Goal: Answer question/provide support: Share knowledge or assist other users

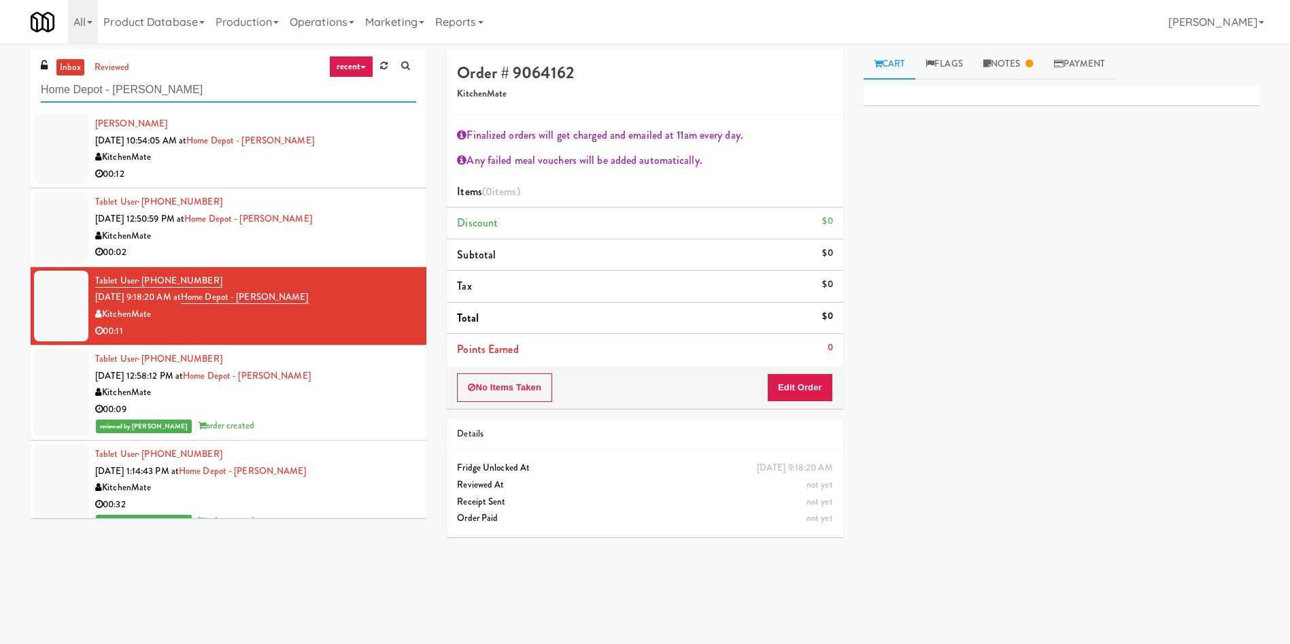
drag, startPoint x: 0, startPoint y: 0, endPoint x: 0, endPoint y: 95, distance: 95.2
click at [0, 95] on div "inbox reviewed recent all unclear take inventory issue suspicious failed recent…" at bounding box center [645, 322] width 1290 height 546
paste input "IKEA Etobicoke"
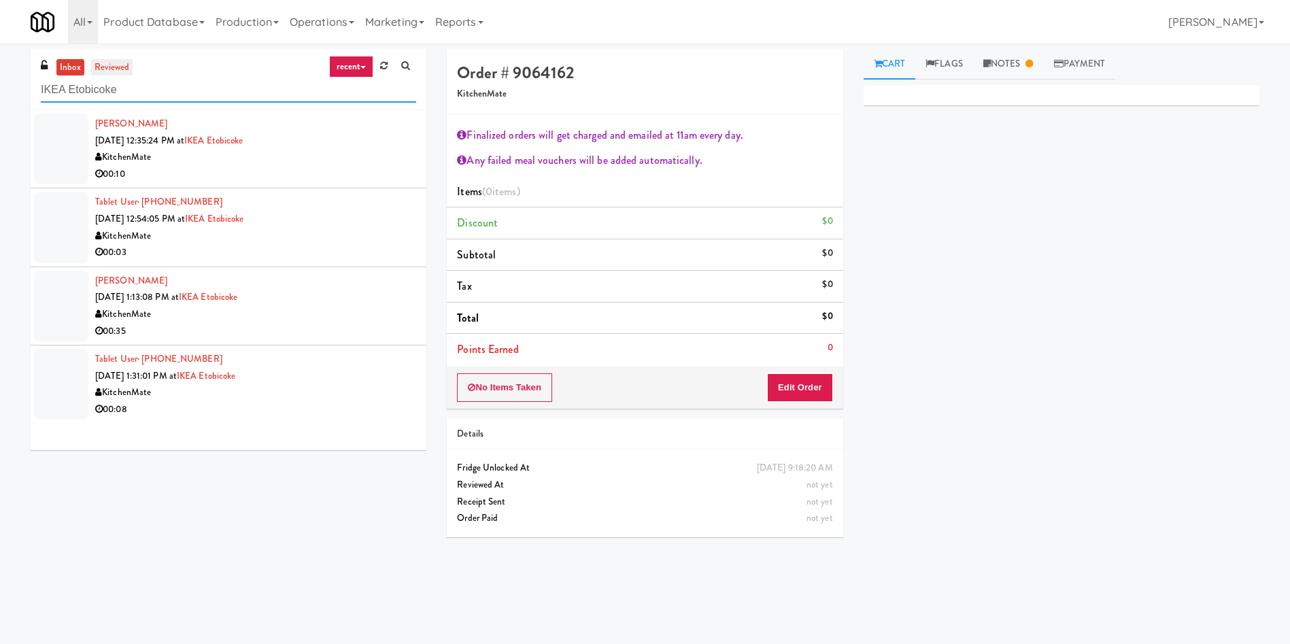
type input "IKEA Etobicoke"
click at [108, 67] on link "reviewed" at bounding box center [112, 67] width 42 height 17
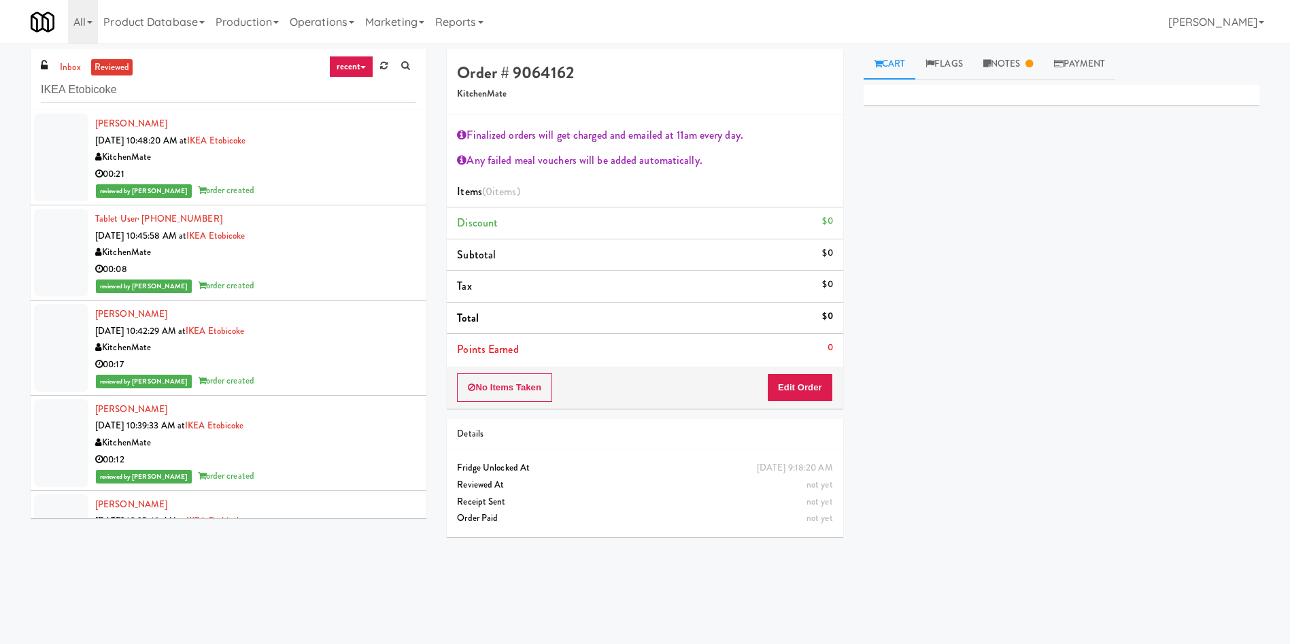
click at [51, 349] on div at bounding box center [61, 348] width 54 height 88
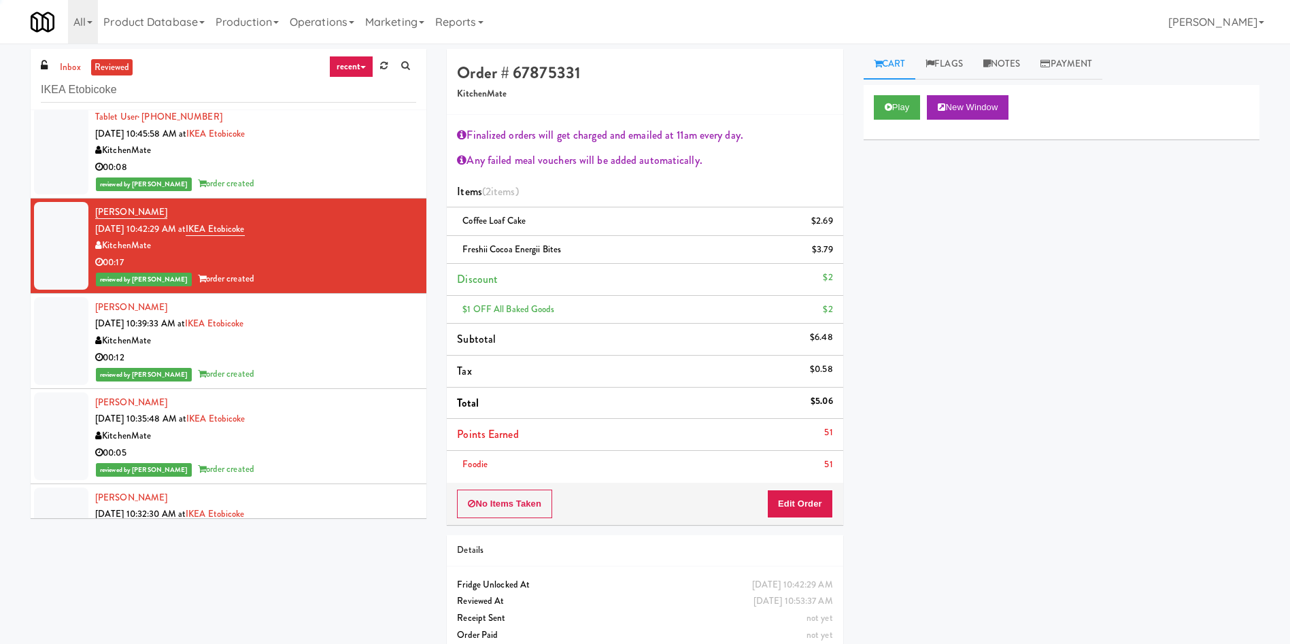
click at [67, 349] on div at bounding box center [61, 341] width 54 height 88
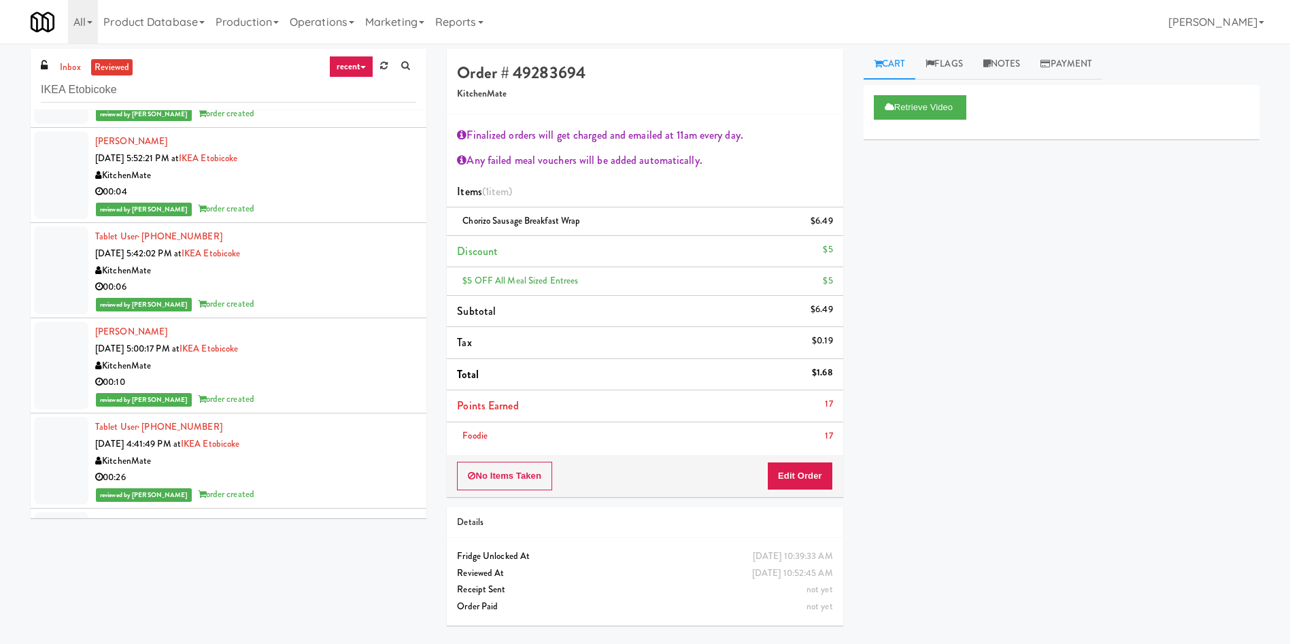
scroll to position [1632, 0]
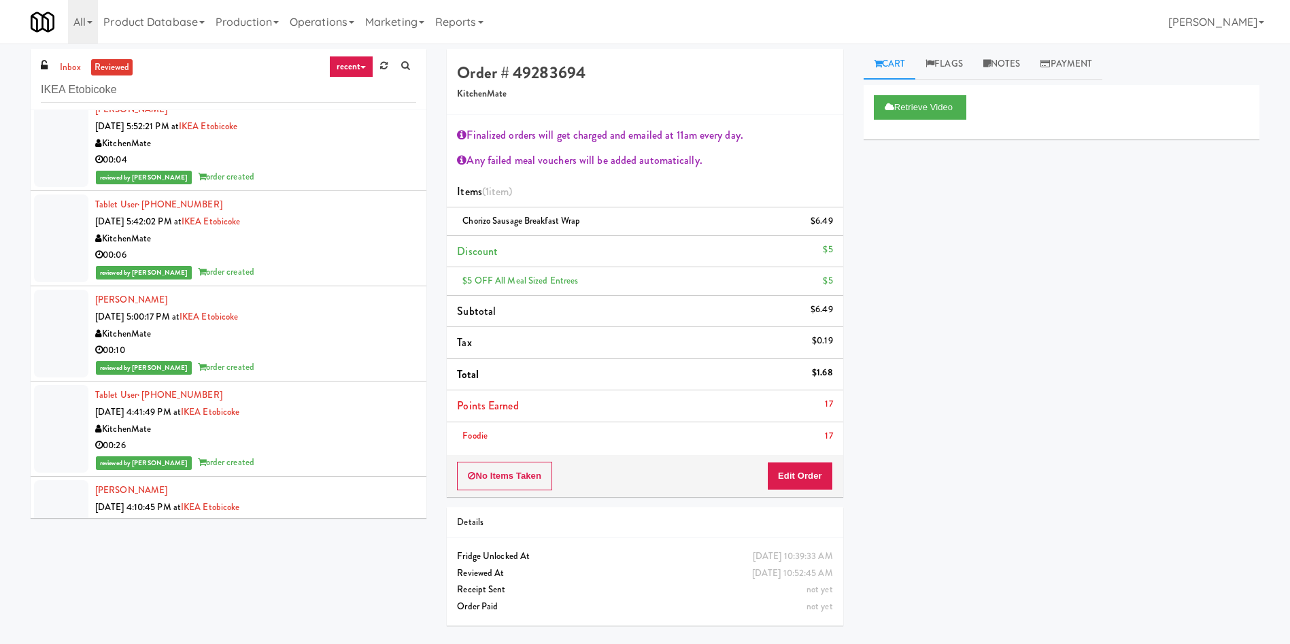
click at [78, 326] on div at bounding box center [61, 334] width 54 height 88
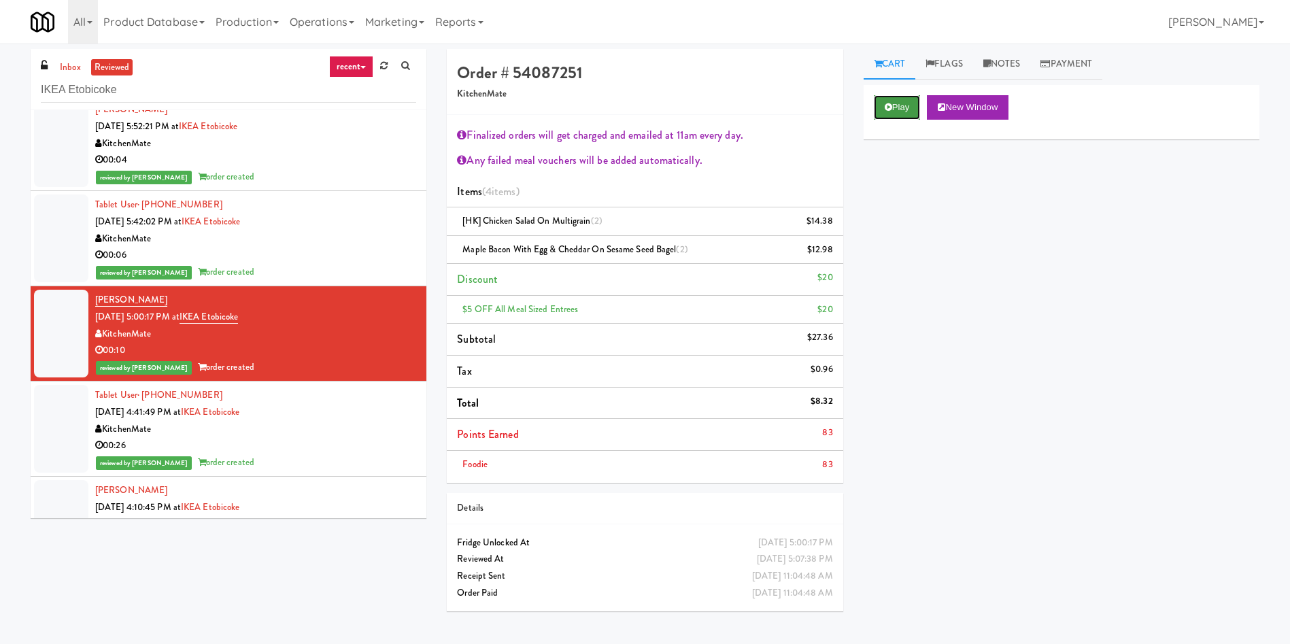
click at [894, 104] on button "Play" at bounding box center [897, 107] width 47 height 24
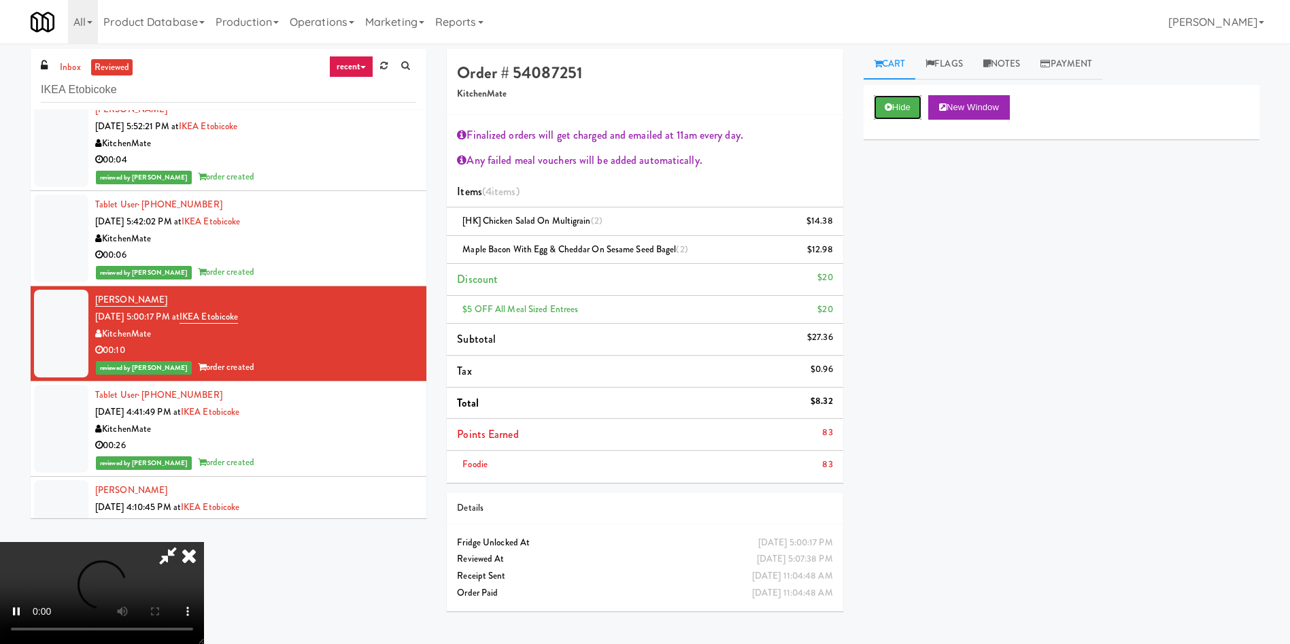
scroll to position [253, 0]
drag, startPoint x: 428, startPoint y: 351, endPoint x: 309, endPoint y: 253, distance: 154.1
click at [204, 542] on video at bounding box center [102, 593] width 204 height 102
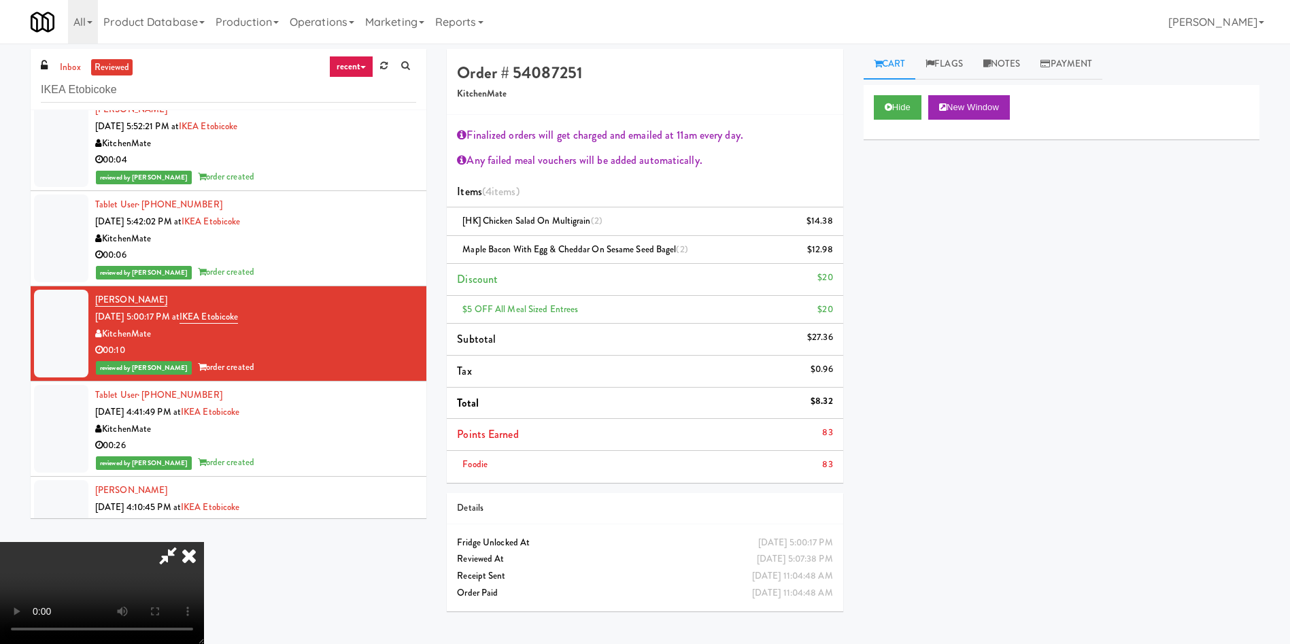
click at [204, 542] on video at bounding box center [102, 593] width 204 height 102
click at [184, 542] on icon at bounding box center [167, 555] width 31 height 27
click at [204, 542] on video at bounding box center [102, 593] width 204 height 102
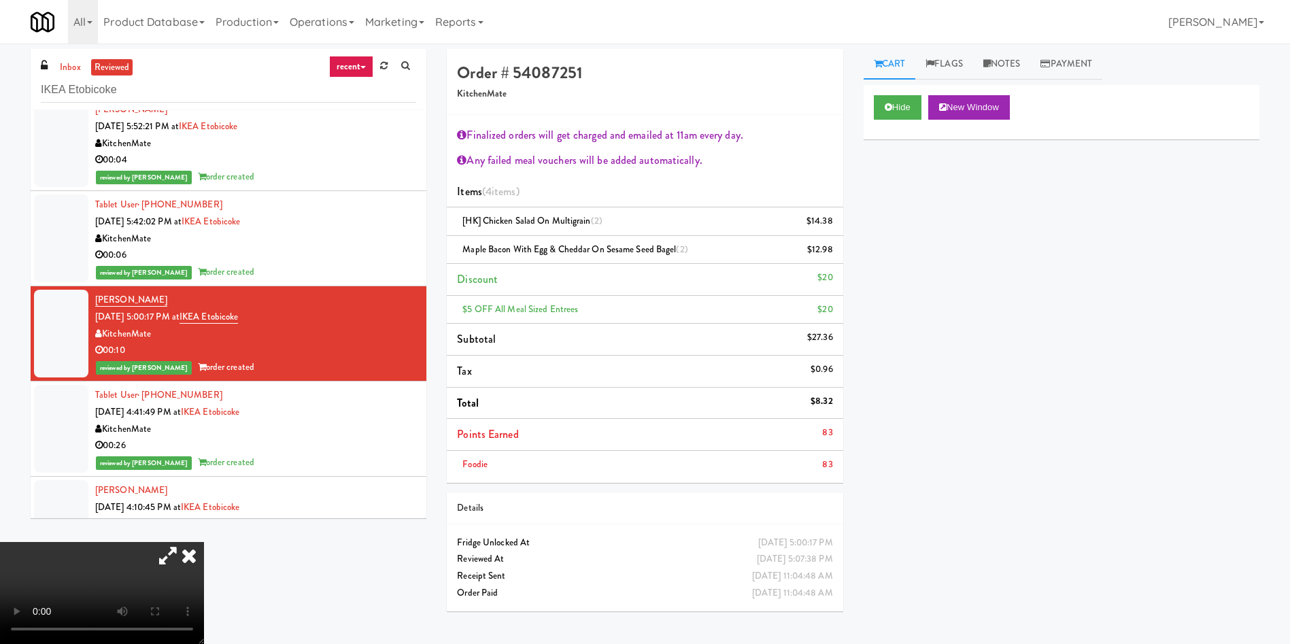
click at [204, 542] on video at bounding box center [102, 593] width 204 height 102
click at [204, 542] on icon at bounding box center [189, 555] width 30 height 27
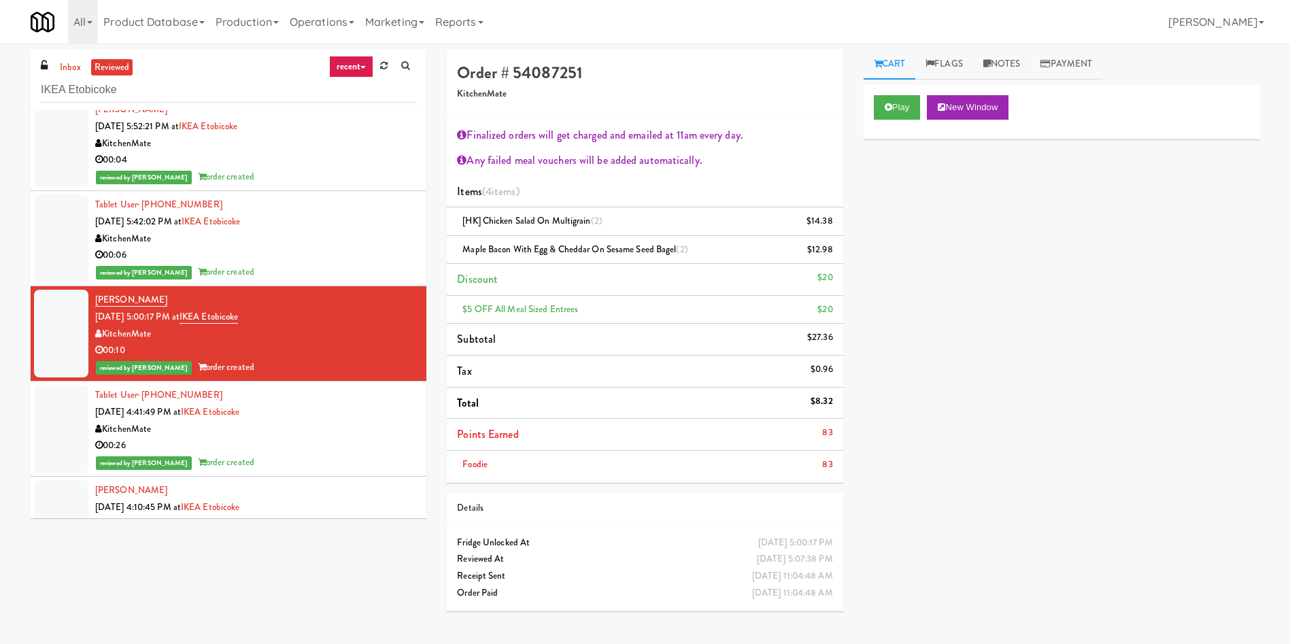
click at [56, 60] on ul "inbox reviewed" at bounding box center [94, 67] width 83 height 17
click at [55, 61] on ul "inbox reviewed" at bounding box center [94, 67] width 83 height 17
click at [69, 67] on link "inbox" at bounding box center [70, 67] width 28 height 17
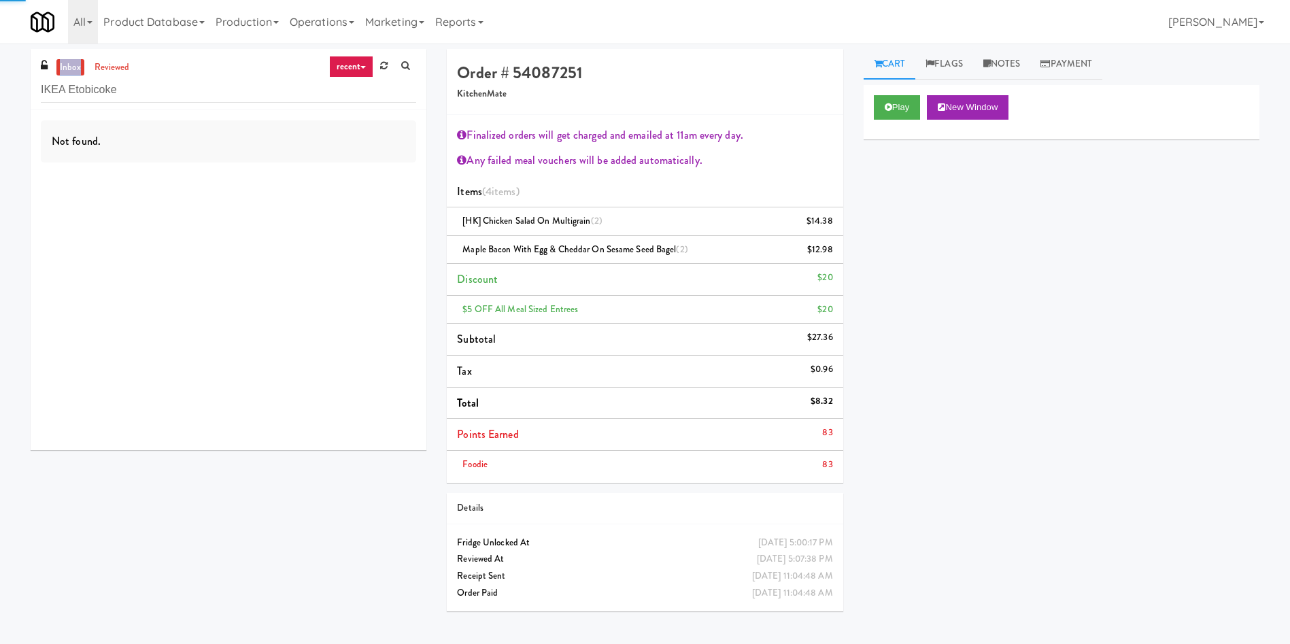
click at [69, 67] on link "inbox" at bounding box center [70, 67] width 28 height 17
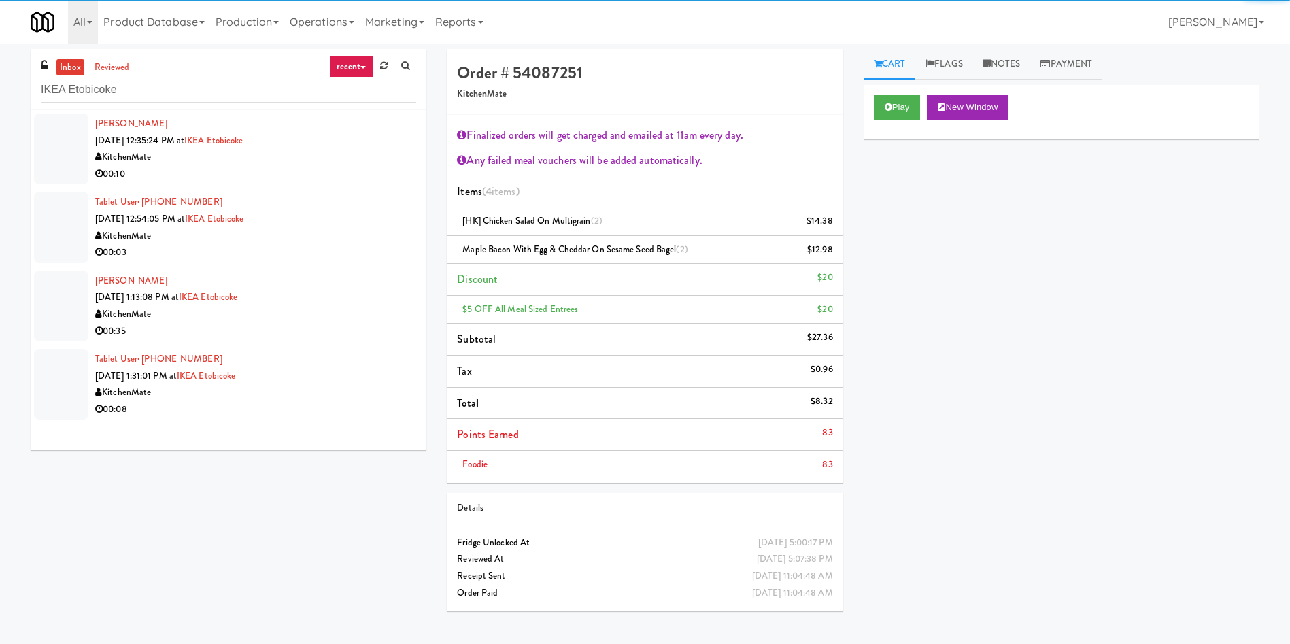
click at [48, 135] on div at bounding box center [61, 149] width 54 height 71
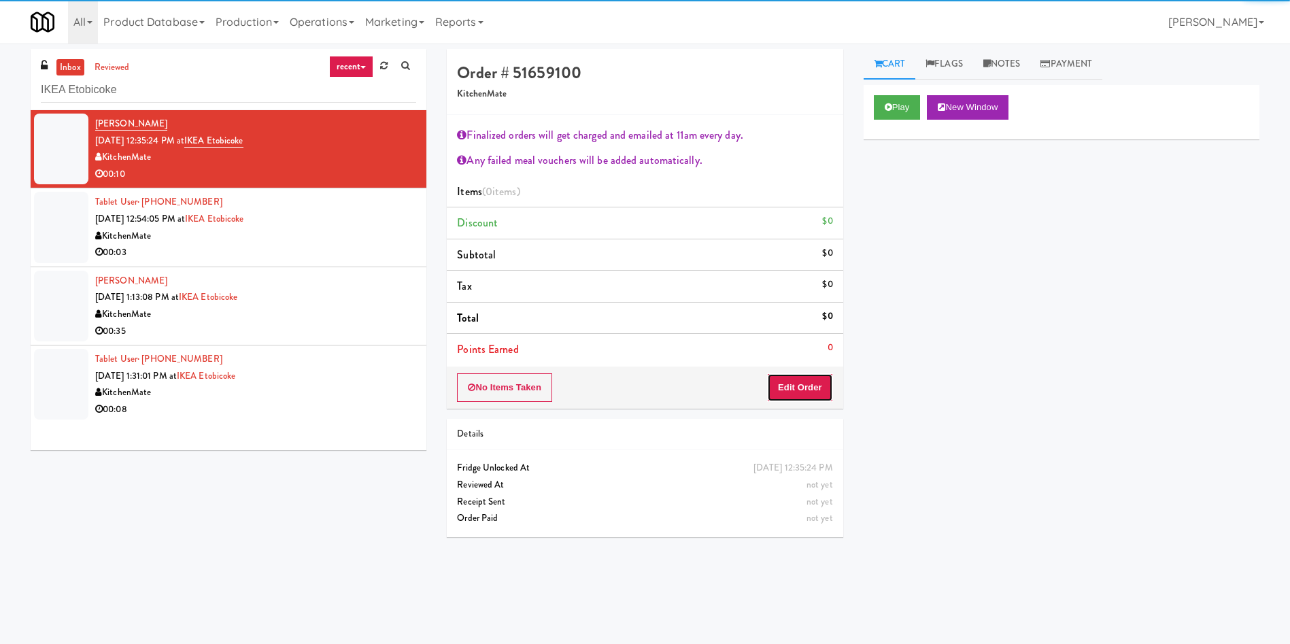
click at [819, 389] on button "Edit Order" at bounding box center [800, 387] width 66 height 29
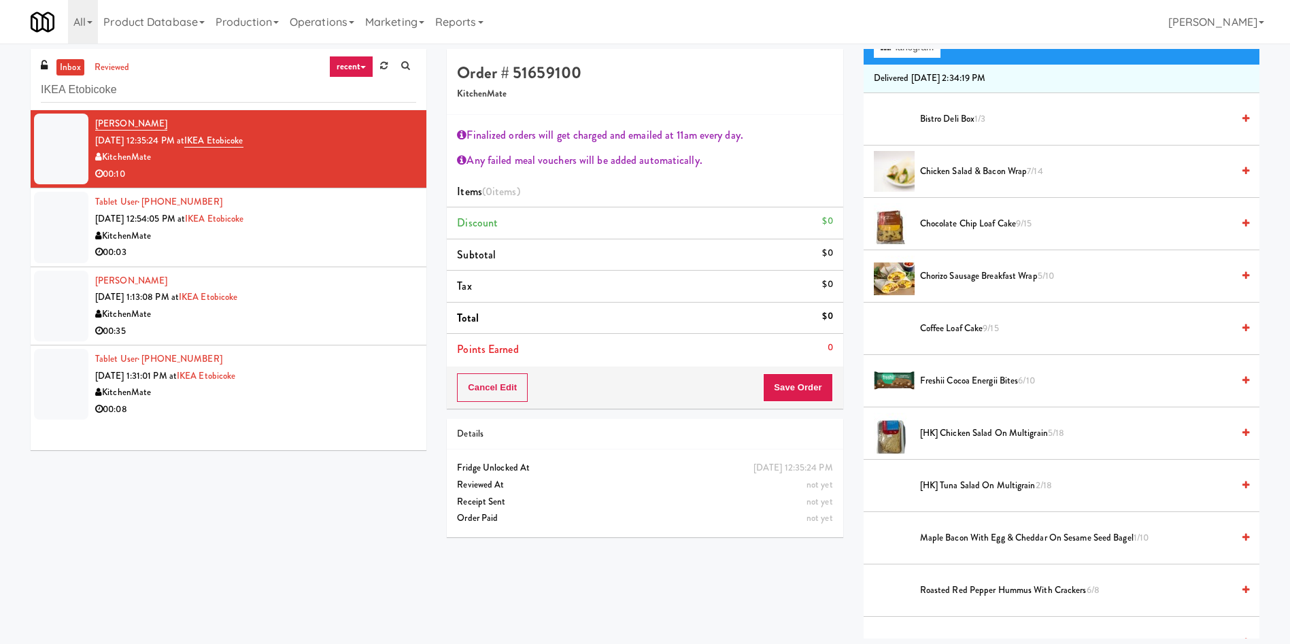
scroll to position [306, 0]
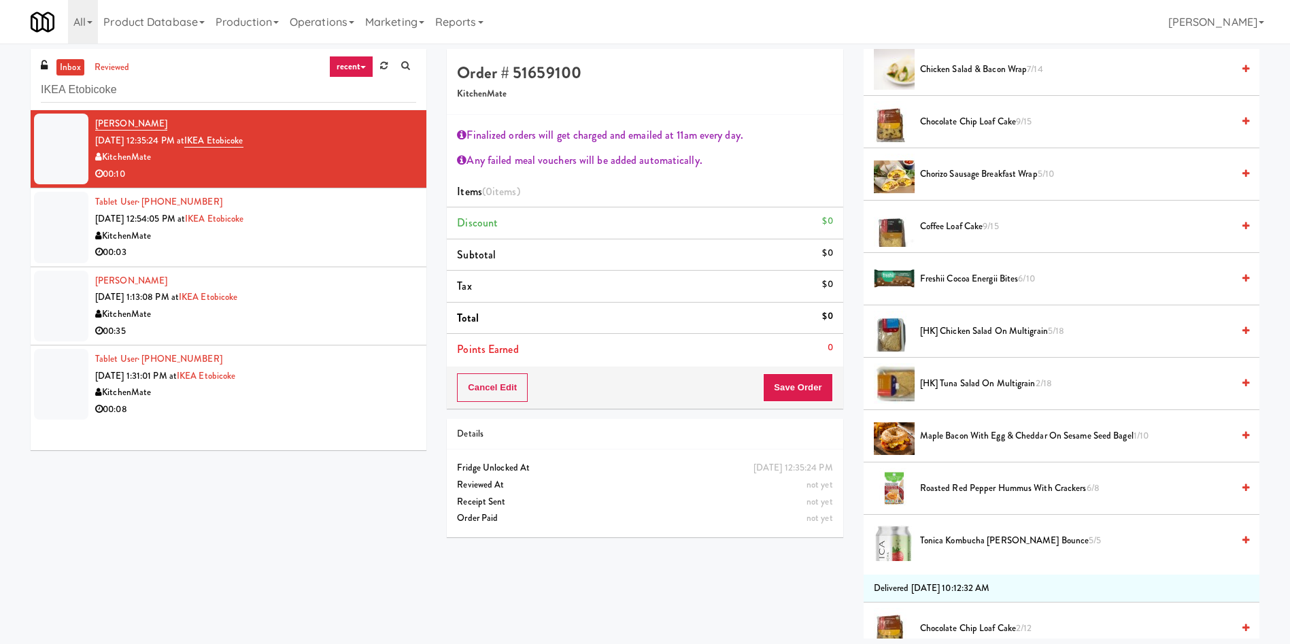
click at [975, 388] on span "[HK] Tuna Salad on Multigrain 2/18" at bounding box center [1076, 383] width 312 height 17
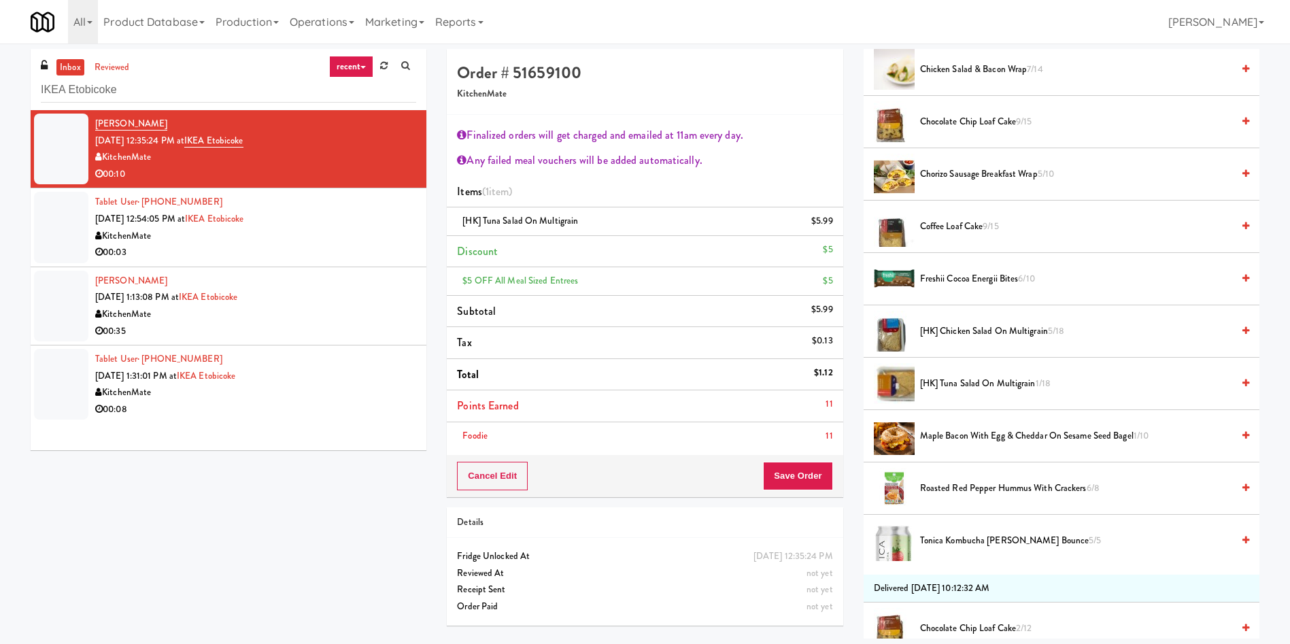
click at [983, 330] on span "[HK] Chicken Salad on Multigrain 5/18" at bounding box center [1076, 331] width 312 height 17
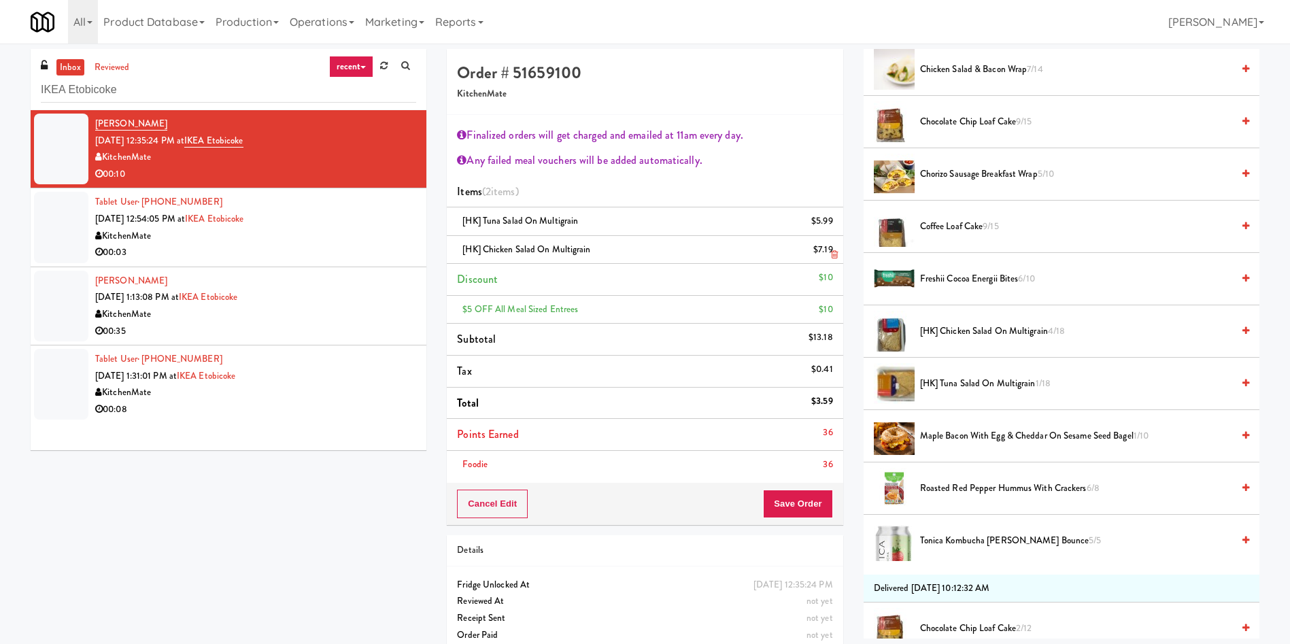
drag, startPoint x: 809, startPoint y: 250, endPoint x: 833, endPoint y: 250, distance: 23.8
click at [832, 250] on div "[HK] Chicken Salad on Multigrain $7.19" at bounding box center [644, 249] width 375 height 17
copy div "[HK] Chicken Salad on Multigrain $7.19"
drag, startPoint x: 804, startPoint y: 224, endPoint x: 829, endPoint y: 222, distance: 25.2
click at [829, 222] on div "[HK] Tuna Salad on Multigrain $5.99" at bounding box center [644, 221] width 375 height 17
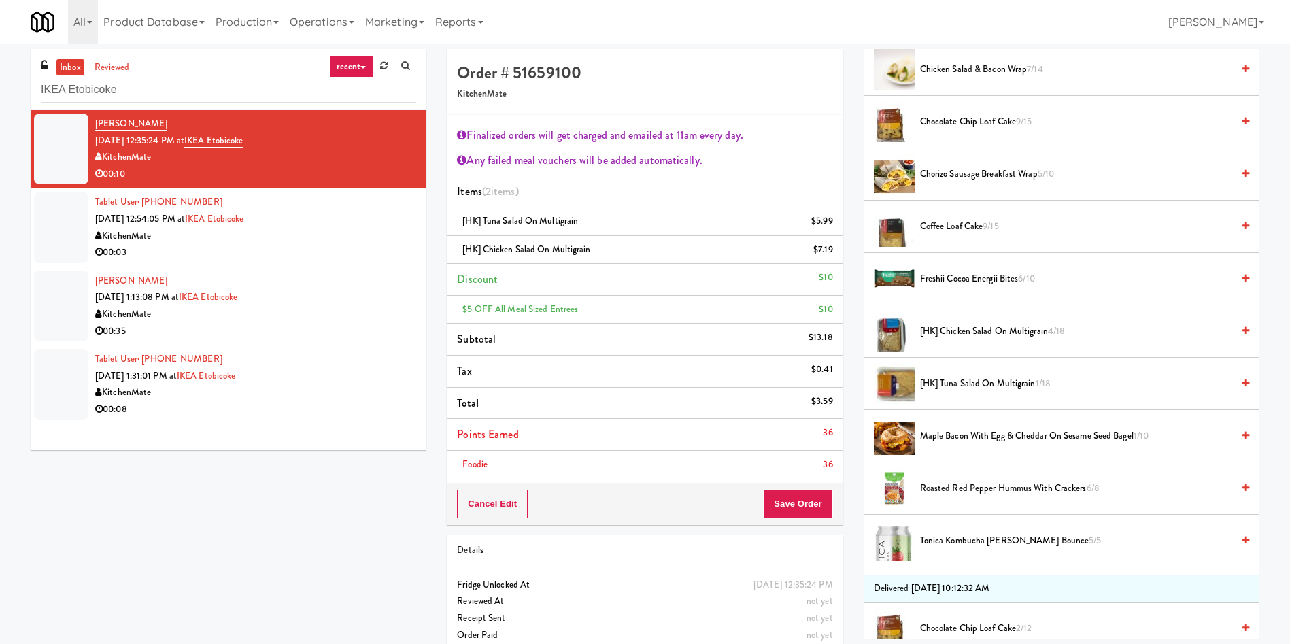
copy div "[HK] Tuna Salad on Multigrain $5.99"
click at [713, 199] on li "Items (2 items )" at bounding box center [645, 192] width 396 height 32
click at [834, 228] on icon at bounding box center [834, 226] width 7 height 9
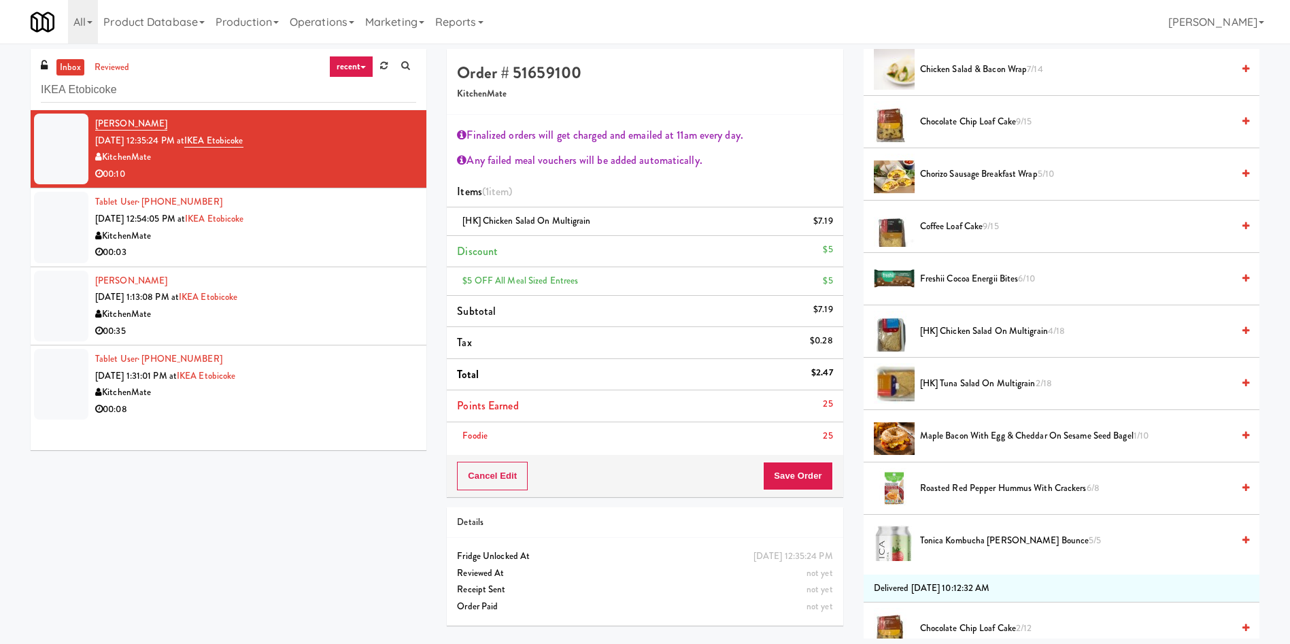
click at [942, 329] on span "[HK] Chicken Salad on Multigrain 4/18" at bounding box center [1076, 331] width 312 height 17
click at [117, 69] on link "reviewed" at bounding box center [112, 67] width 42 height 17
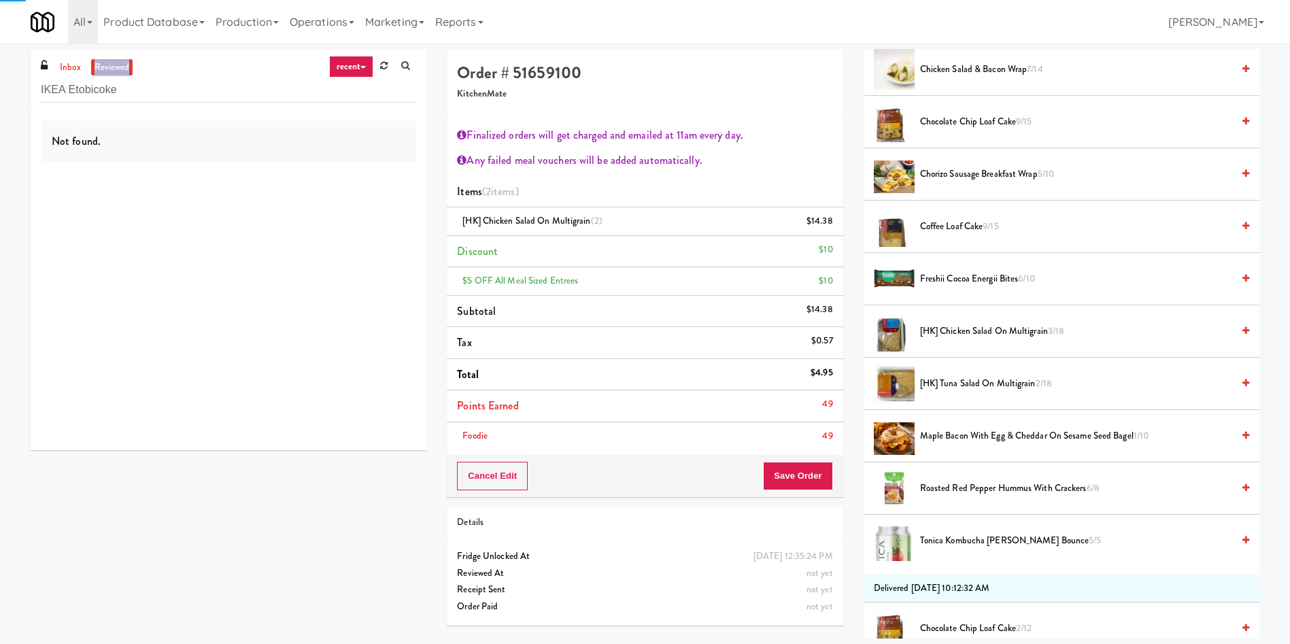
click at [117, 69] on link "reviewed" at bounding box center [112, 67] width 42 height 17
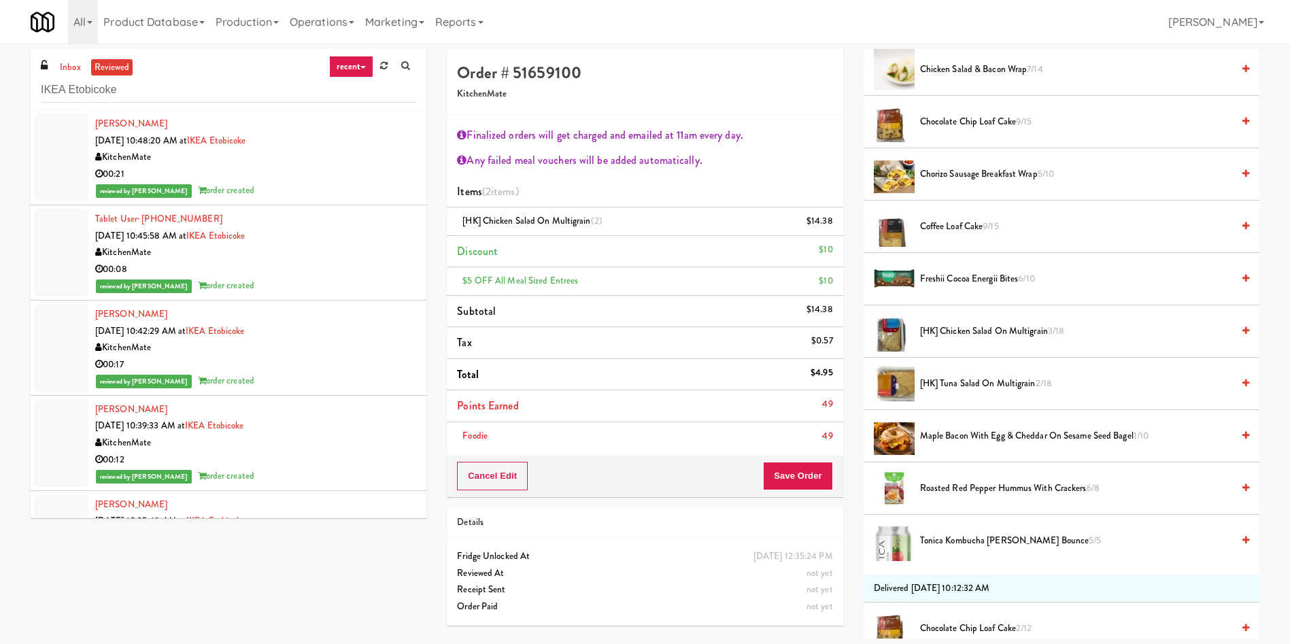
click at [69, 328] on div at bounding box center [61, 348] width 54 height 88
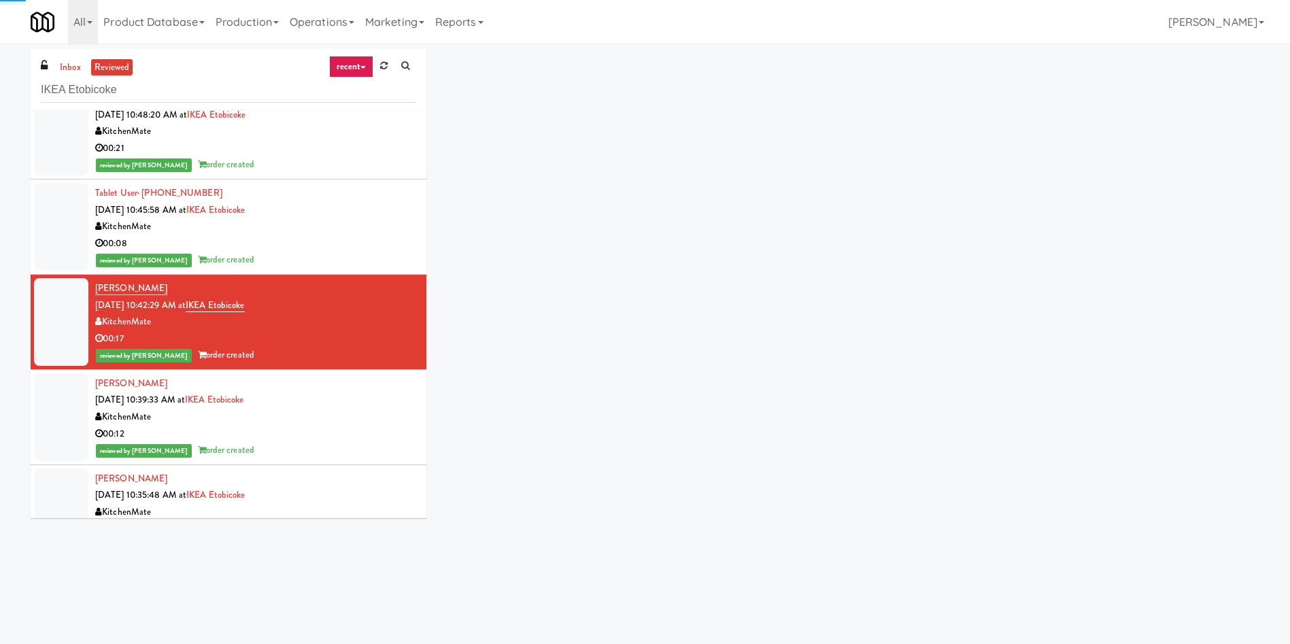
scroll to position [102, 0]
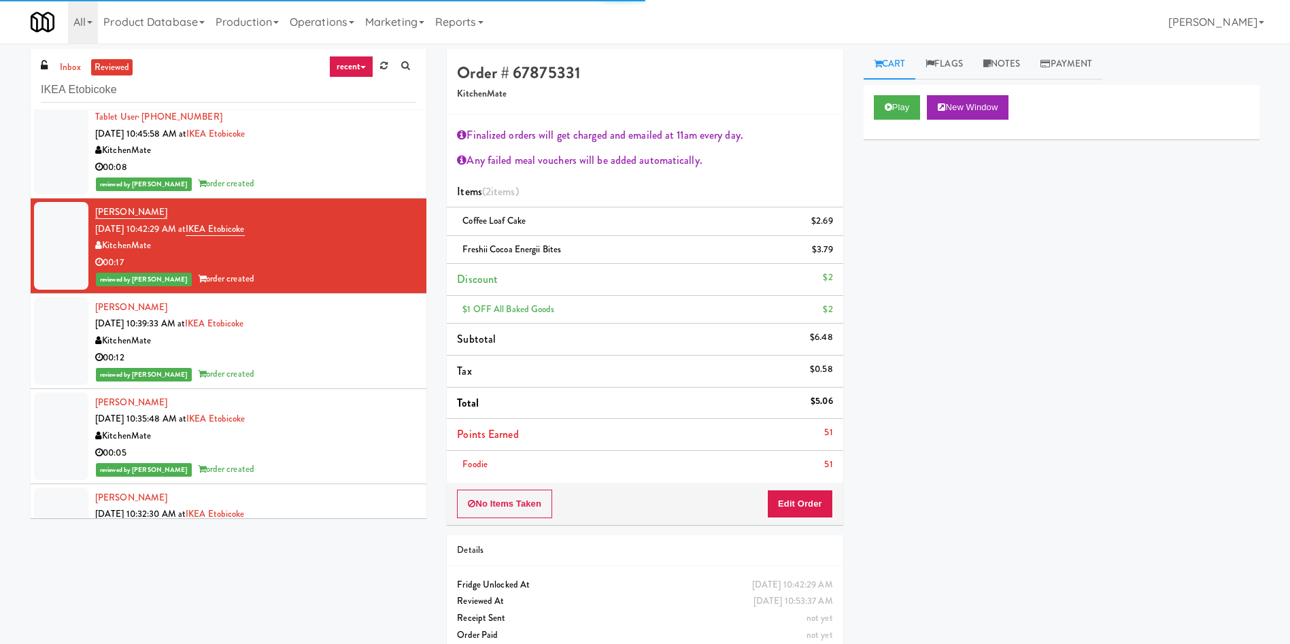
click at [73, 380] on div at bounding box center [61, 341] width 54 height 88
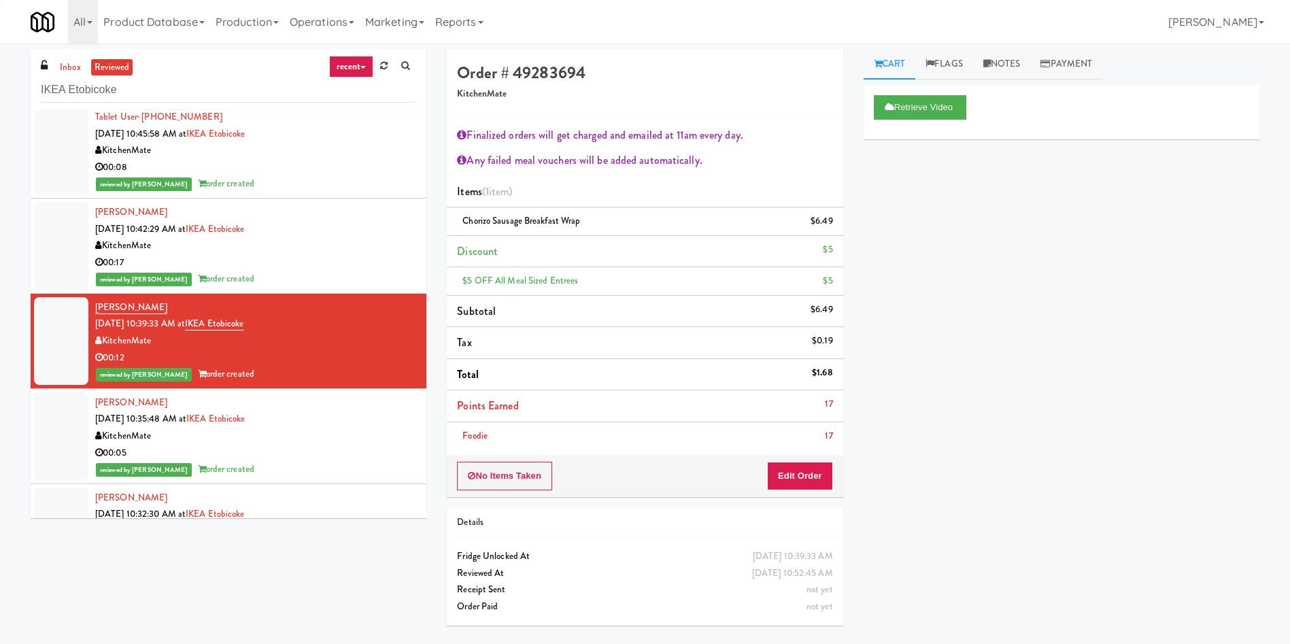
click at [80, 461] on div at bounding box center [61, 436] width 54 height 88
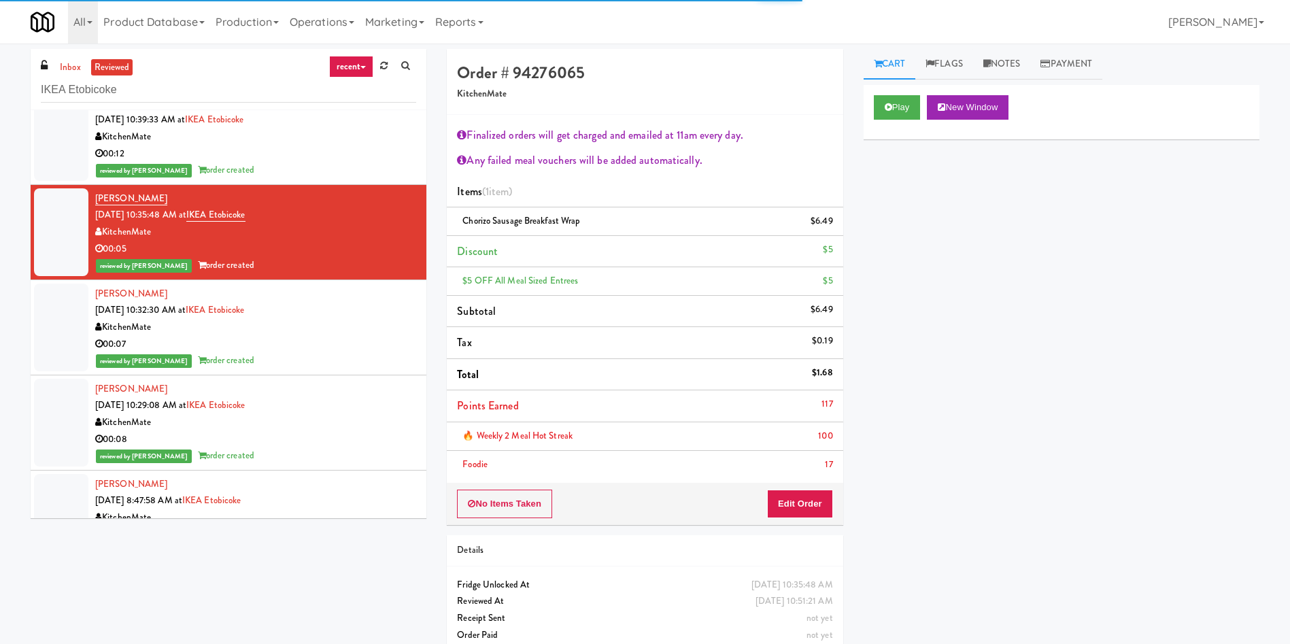
click at [59, 423] on div at bounding box center [61, 423] width 54 height 88
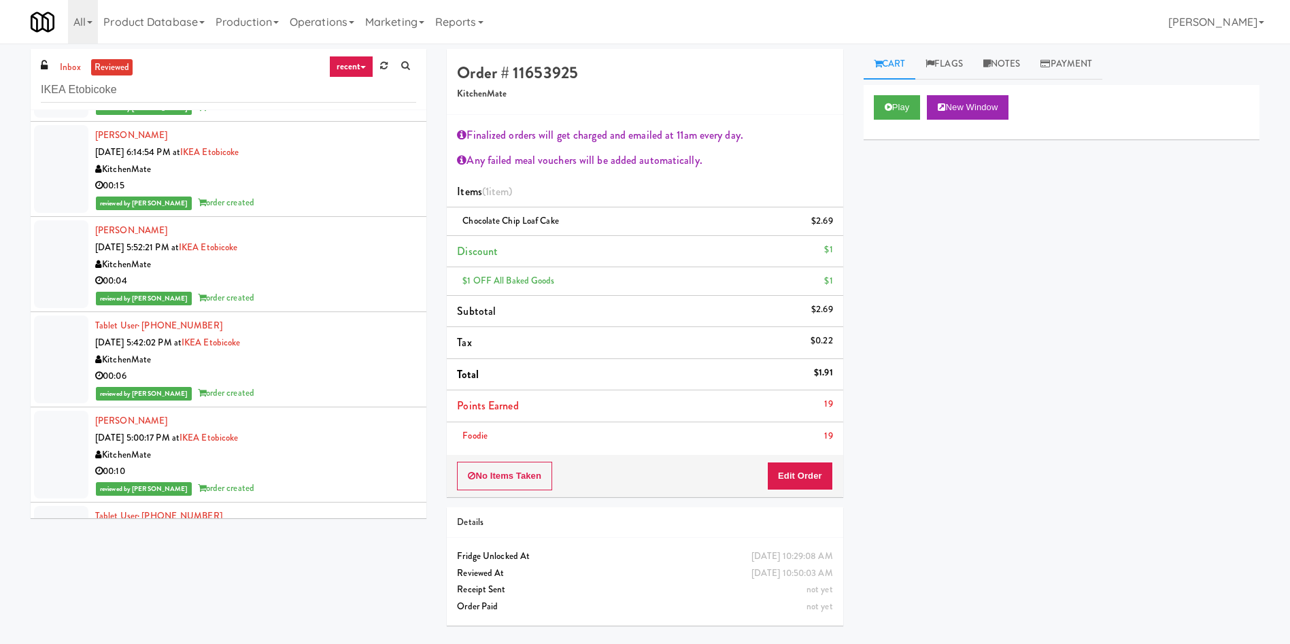
scroll to position [1530, 0]
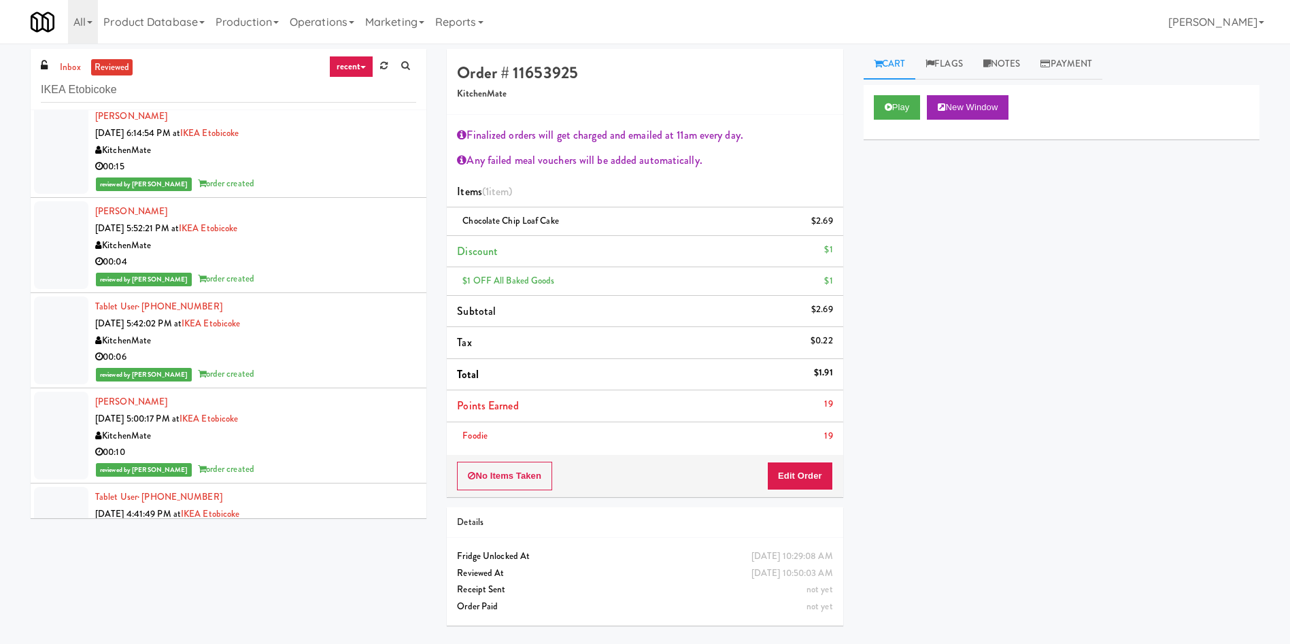
click at [48, 434] on div at bounding box center [61, 436] width 54 height 88
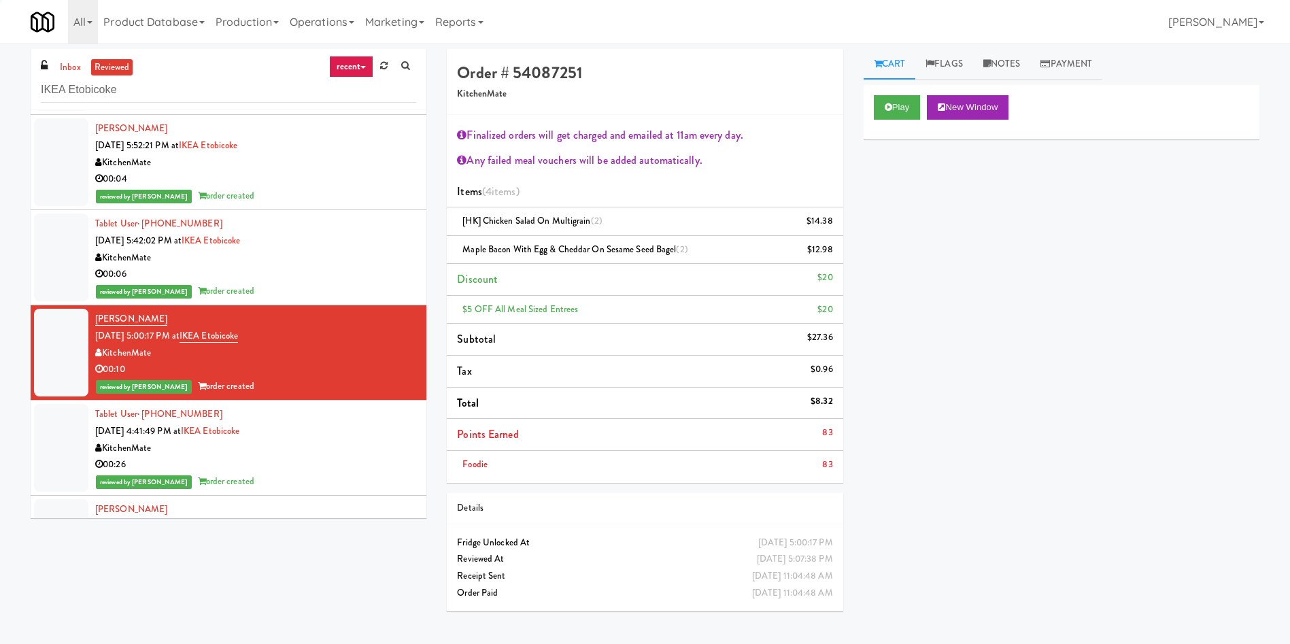
scroll to position [1632, 0]
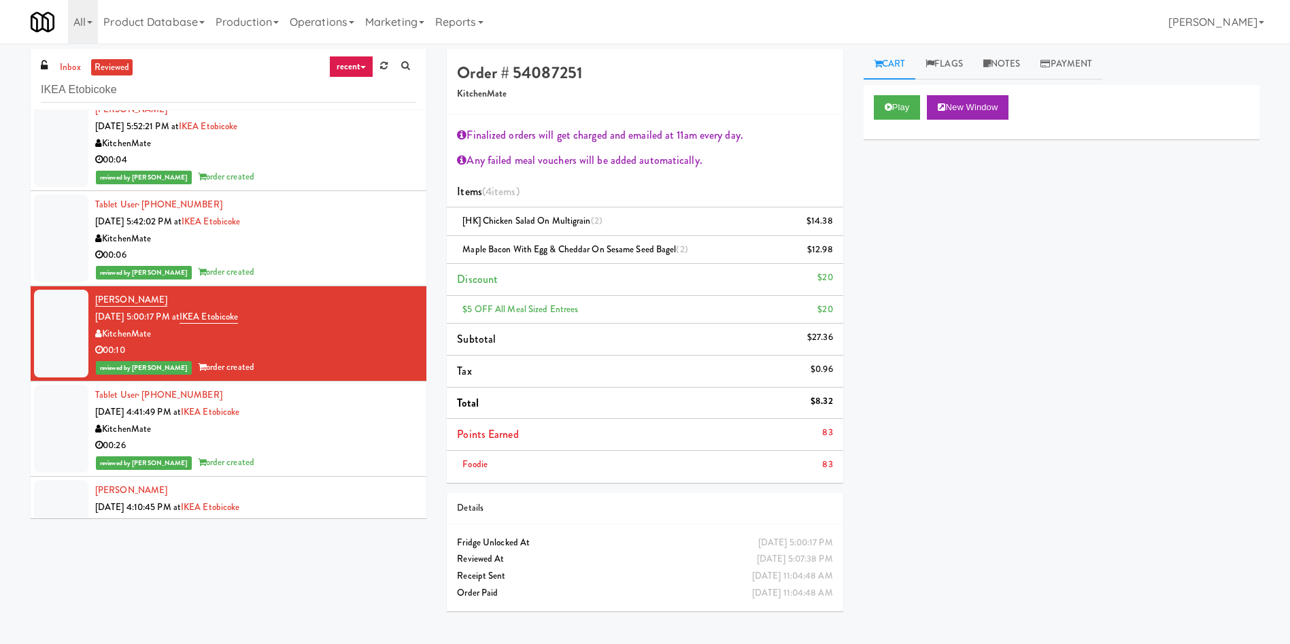
click at [666, 177] on li "Items (4 items )" at bounding box center [645, 192] width 396 height 32
drag, startPoint x: 807, startPoint y: 403, endPoint x: 828, endPoint y: 409, distance: 21.3
click at [828, 409] on li "Total $8.32" at bounding box center [645, 404] width 396 height 32
click at [778, 343] on li "Subtotal $27.36" at bounding box center [645, 340] width 396 height 32
click at [802, 340] on li "Subtotal $27.36" at bounding box center [645, 340] width 396 height 32
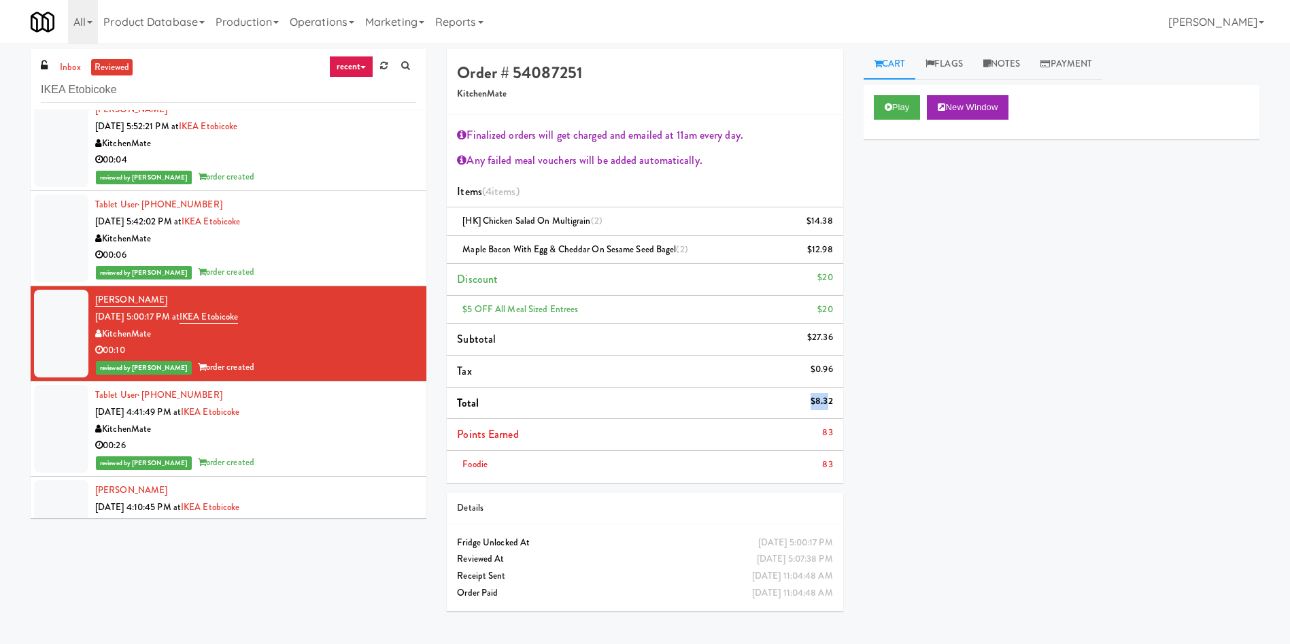
drag, startPoint x: 808, startPoint y: 396, endPoint x: 830, endPoint y: 405, distance: 24.1
click at [830, 405] on li "Total $8.32" at bounding box center [645, 404] width 396 height 32
click at [714, 329] on li "Subtotal $27.36" at bounding box center [645, 340] width 396 height 32
drag, startPoint x: 799, startPoint y: 338, endPoint x: 833, endPoint y: 336, distance: 34.1
click at [833, 336] on li "Subtotal $27.36" at bounding box center [645, 340] width 396 height 32
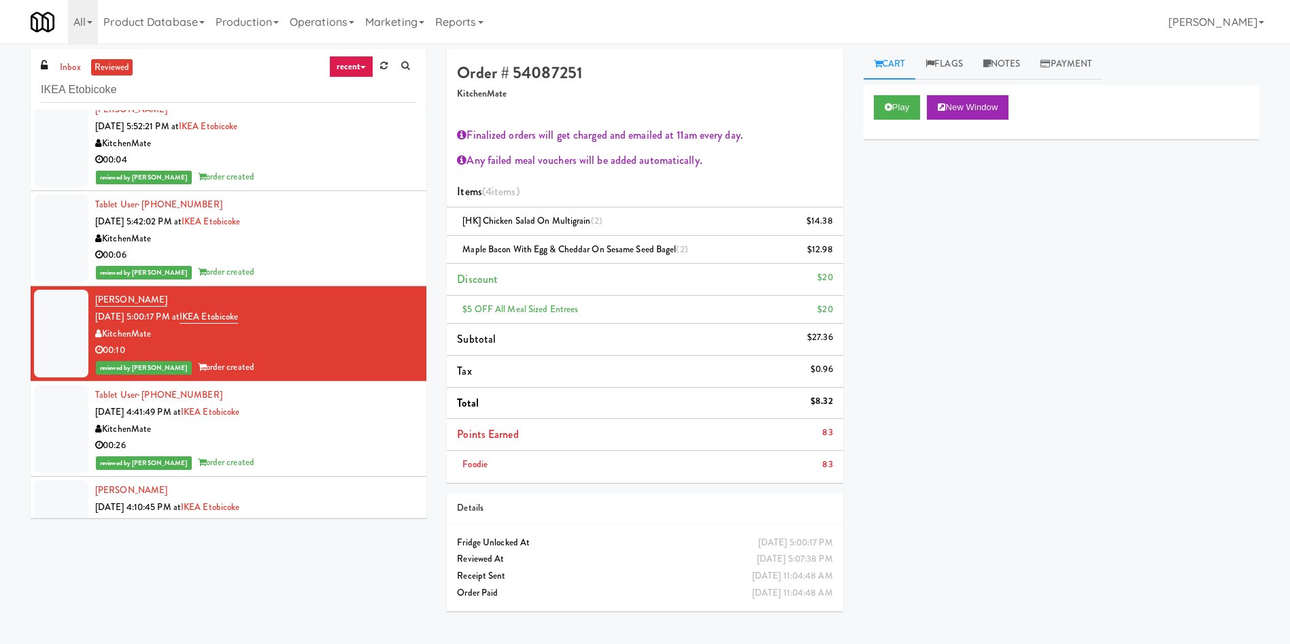
click at [794, 228] on div "[HK] Chicken Salad on Multigrain (2) $14.38" at bounding box center [644, 221] width 375 height 17
drag, startPoint x: 802, startPoint y: 339, endPoint x: 834, endPoint y: 338, distance: 32.0
click at [834, 338] on li "Subtotal $27.36" at bounding box center [645, 340] width 396 height 32
drag, startPoint x: 799, startPoint y: 212, endPoint x: 834, endPoint y: 220, distance: 36.3
click at [834, 220] on li "[HK] Chicken Salad on Multigrain (2) $14.38" at bounding box center [645, 221] width 396 height 29
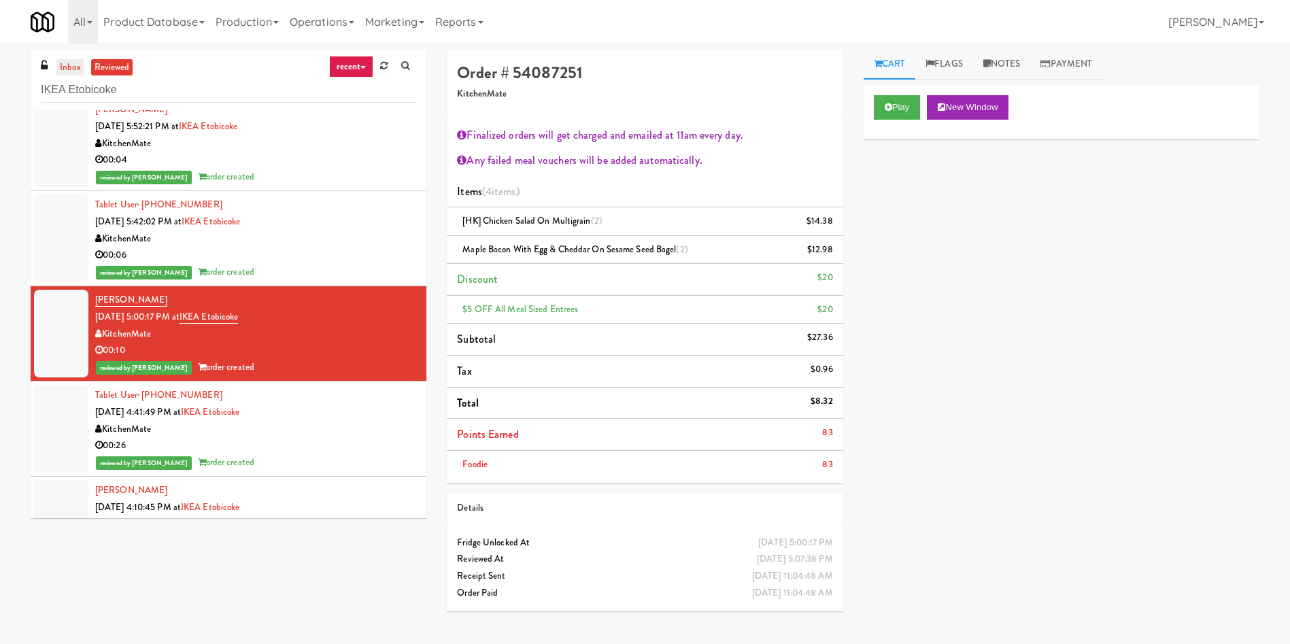
click at [67, 68] on link "inbox" at bounding box center [70, 67] width 28 height 17
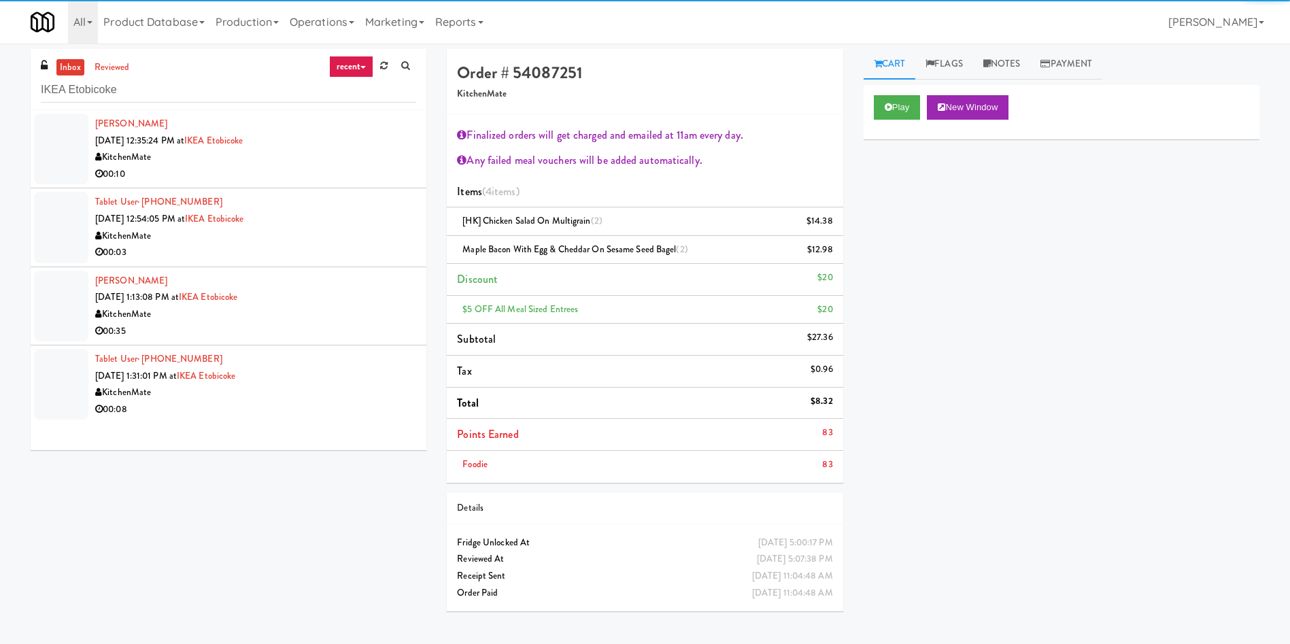
click at [65, 131] on div at bounding box center [61, 149] width 54 height 71
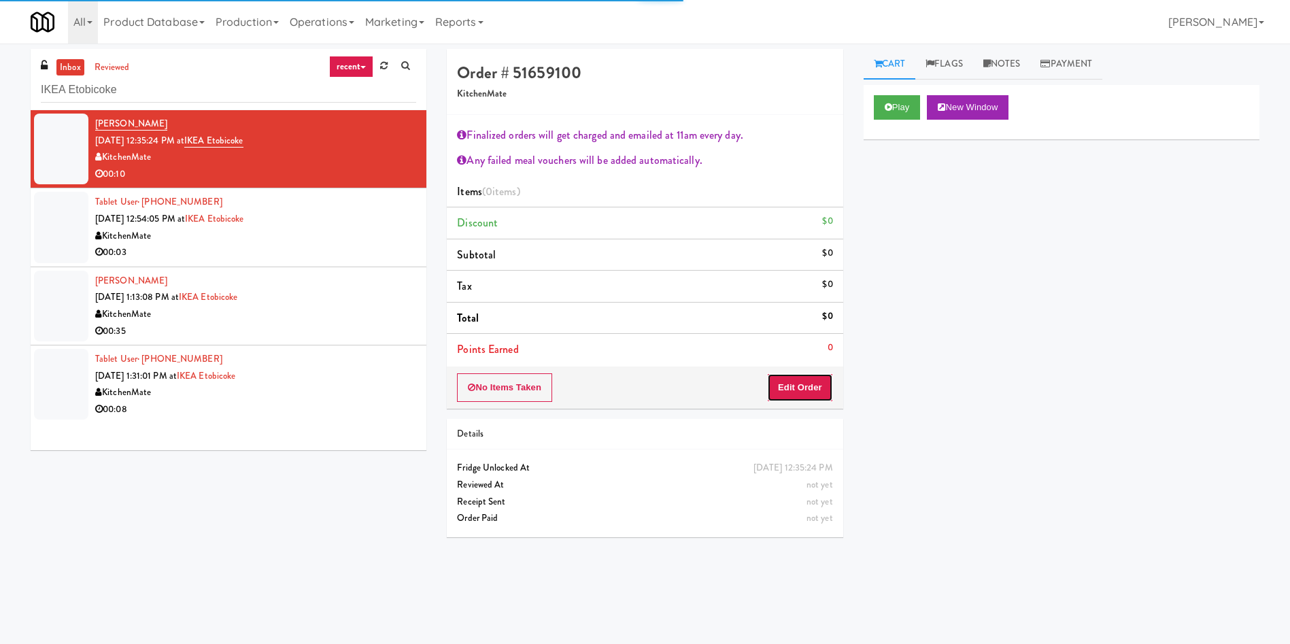
click at [819, 388] on button "Edit Order" at bounding box center [800, 387] width 66 height 29
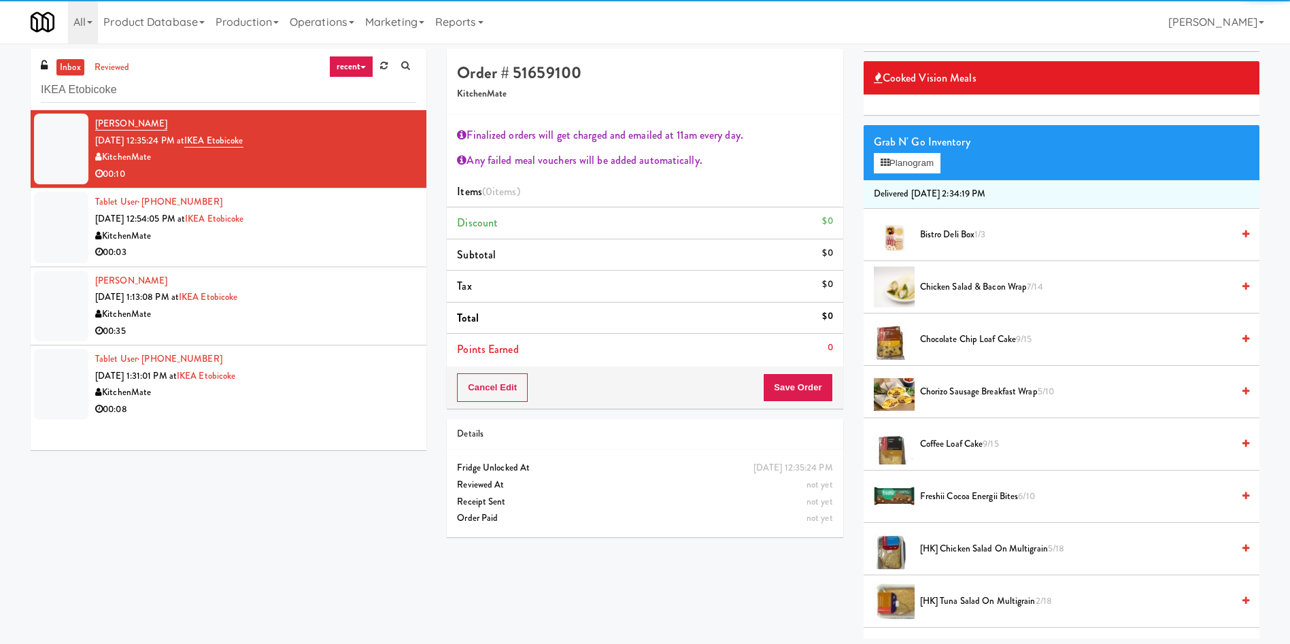
scroll to position [204, 0]
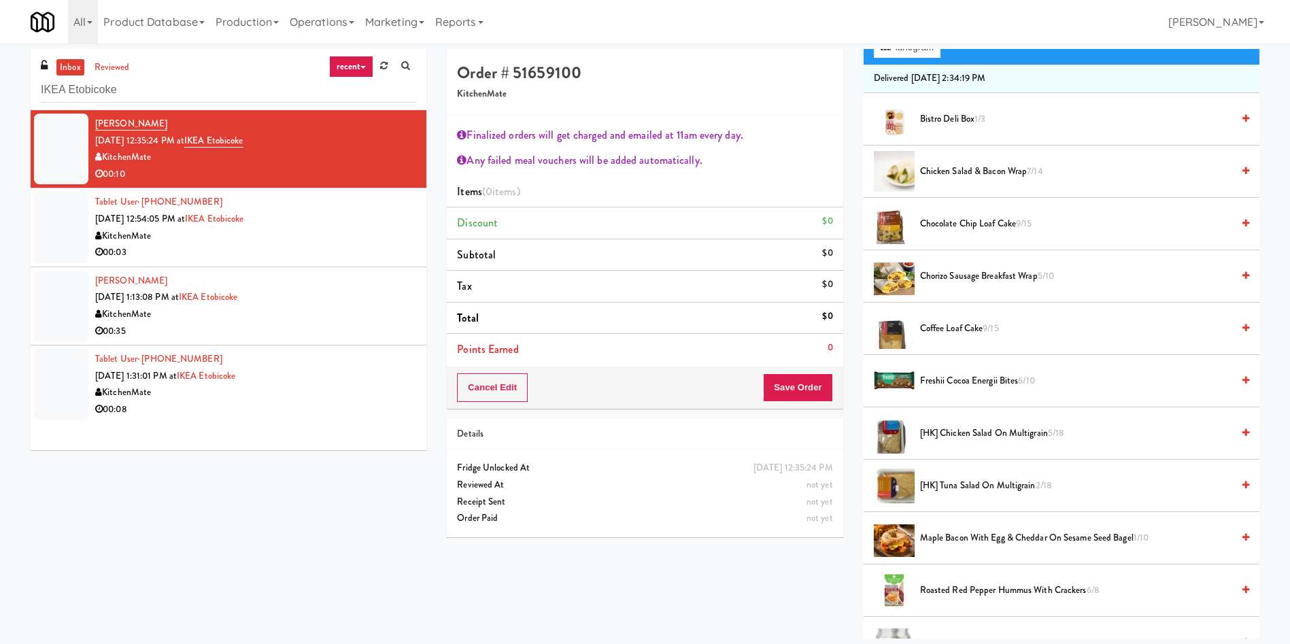
click at [980, 480] on span "[HK] Tuna Salad on Multigrain 2/18" at bounding box center [1076, 485] width 312 height 17
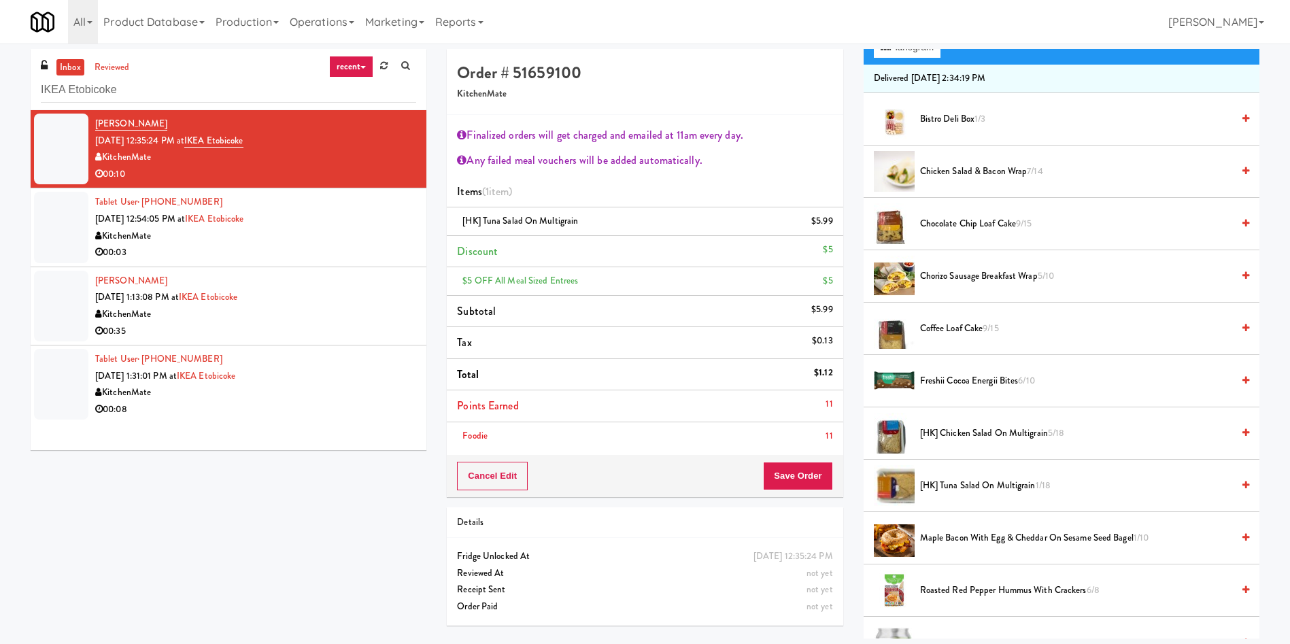
click at [980, 435] on span "[HK] Chicken Salad on Multigrain 5/18" at bounding box center [1076, 433] width 312 height 17
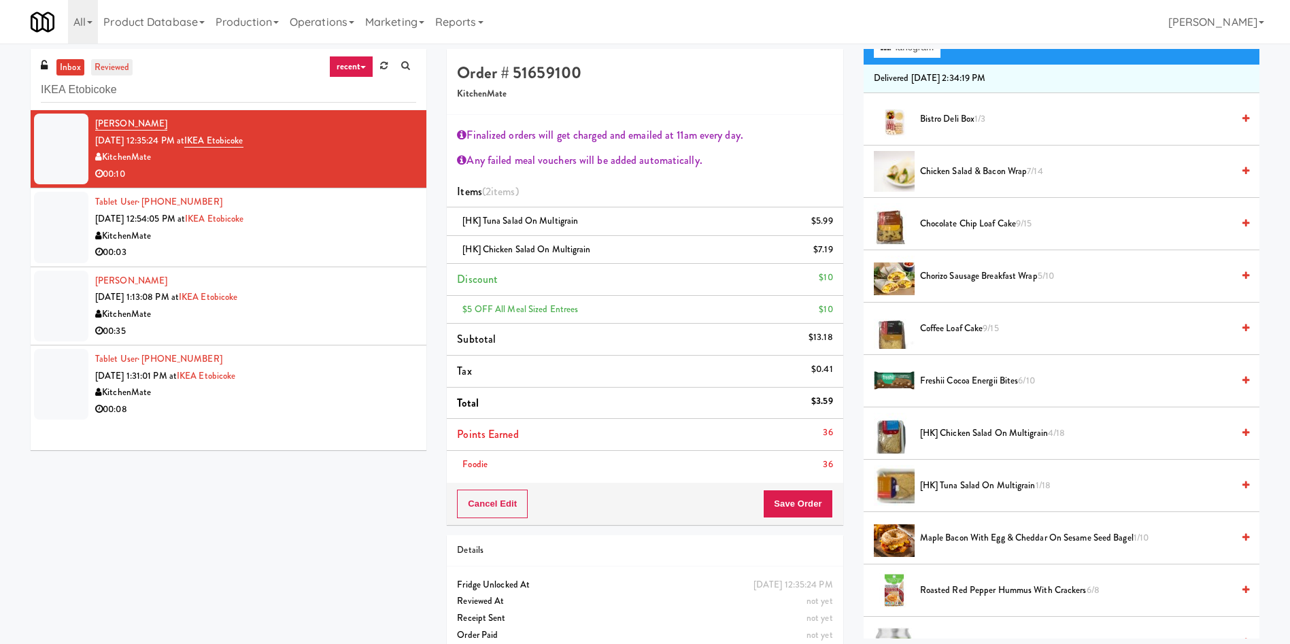
click at [114, 70] on link "reviewed" at bounding box center [112, 67] width 42 height 17
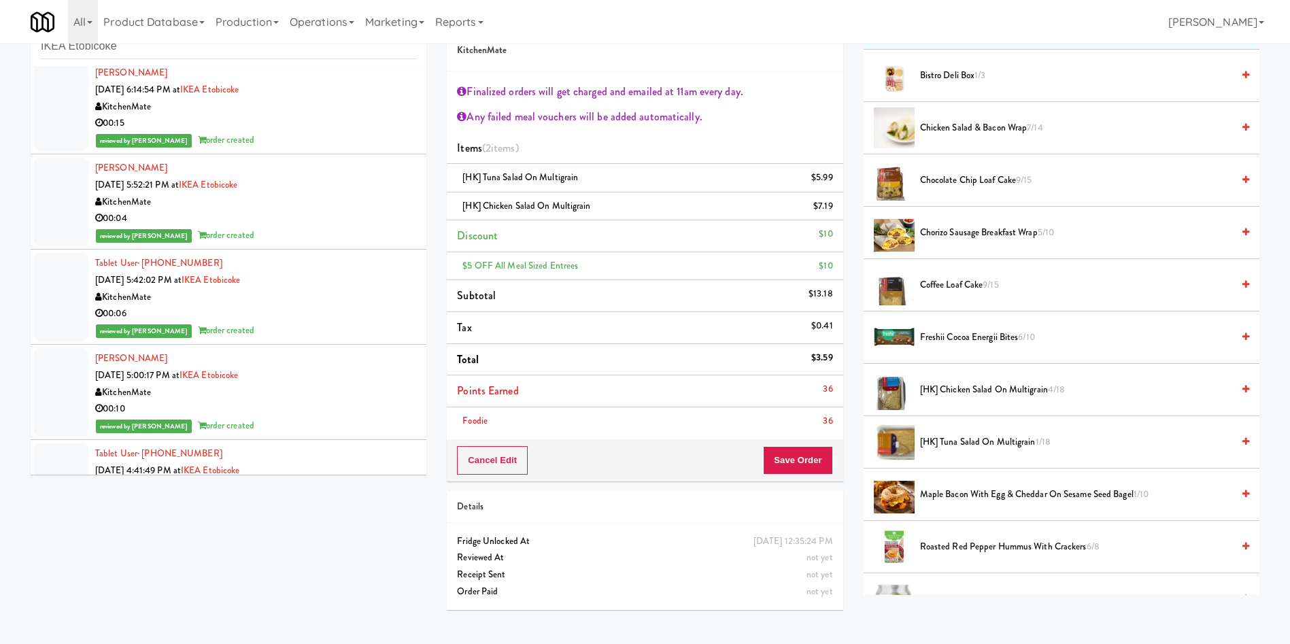
scroll to position [1632, 0]
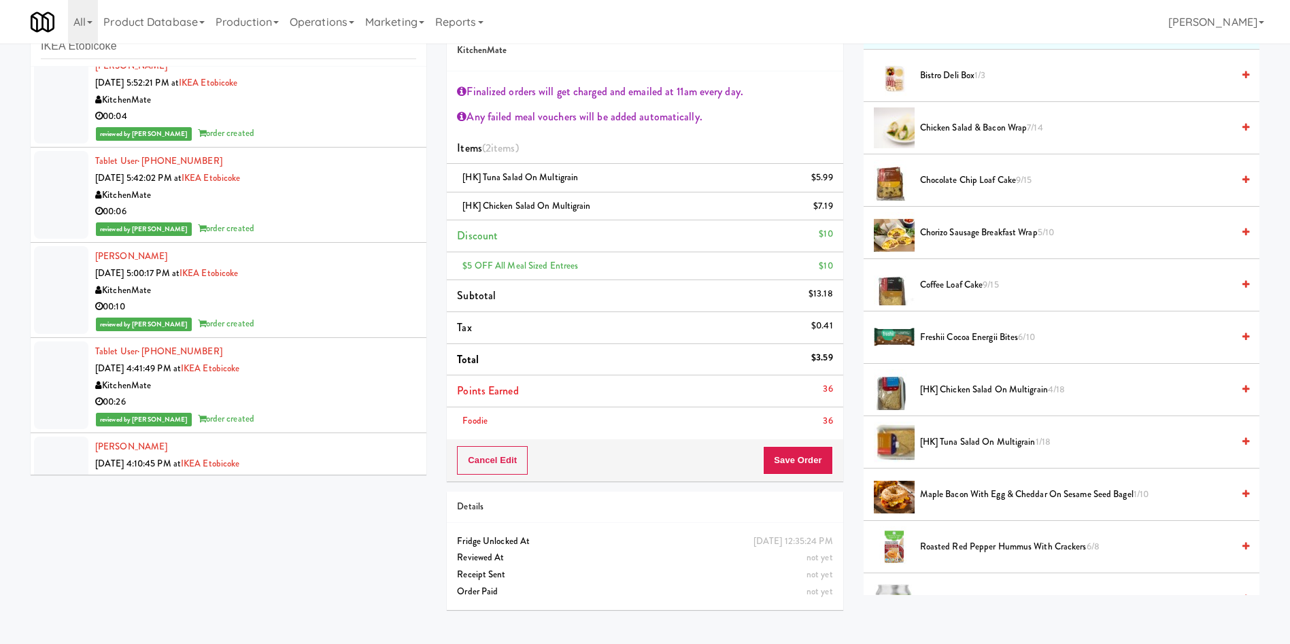
click at [7, 271] on div "inbox reviewed recent all unclear take inventory issue suspicious failed recent…" at bounding box center [645, 312] width 1290 height 615
click at [35, 289] on div at bounding box center [61, 290] width 54 height 88
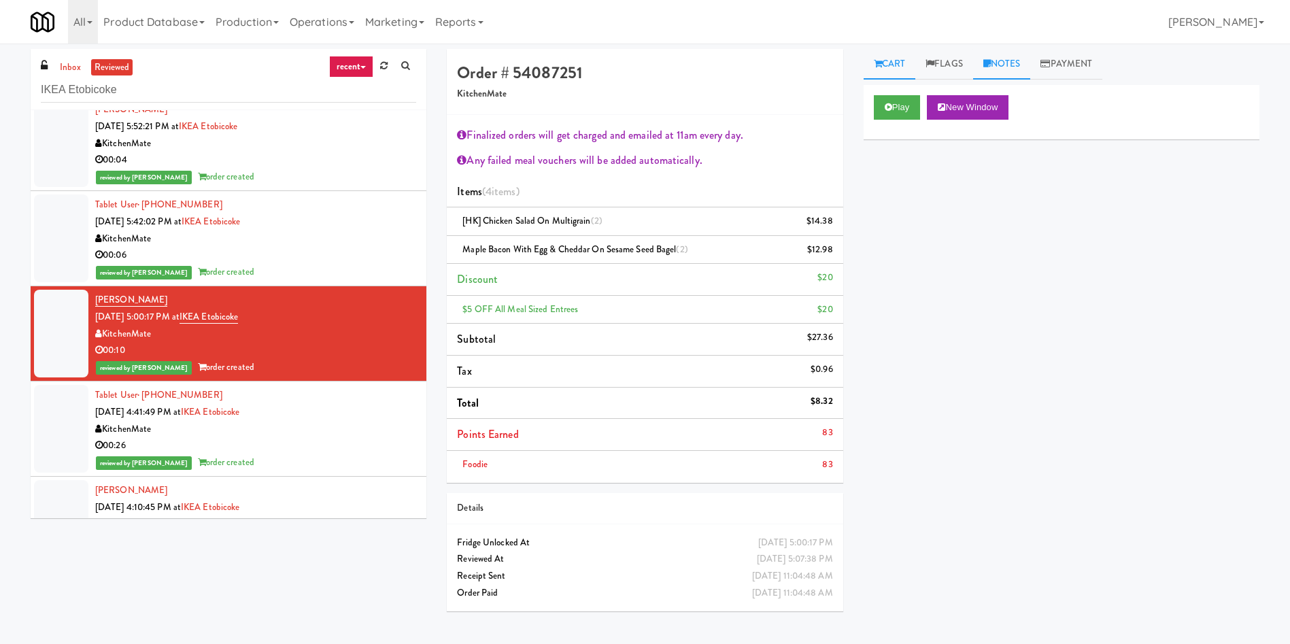
click at [1023, 71] on link "Notes" at bounding box center [1002, 64] width 58 height 31
click at [1013, 188] on p at bounding box center [1062, 187] width 374 height 15
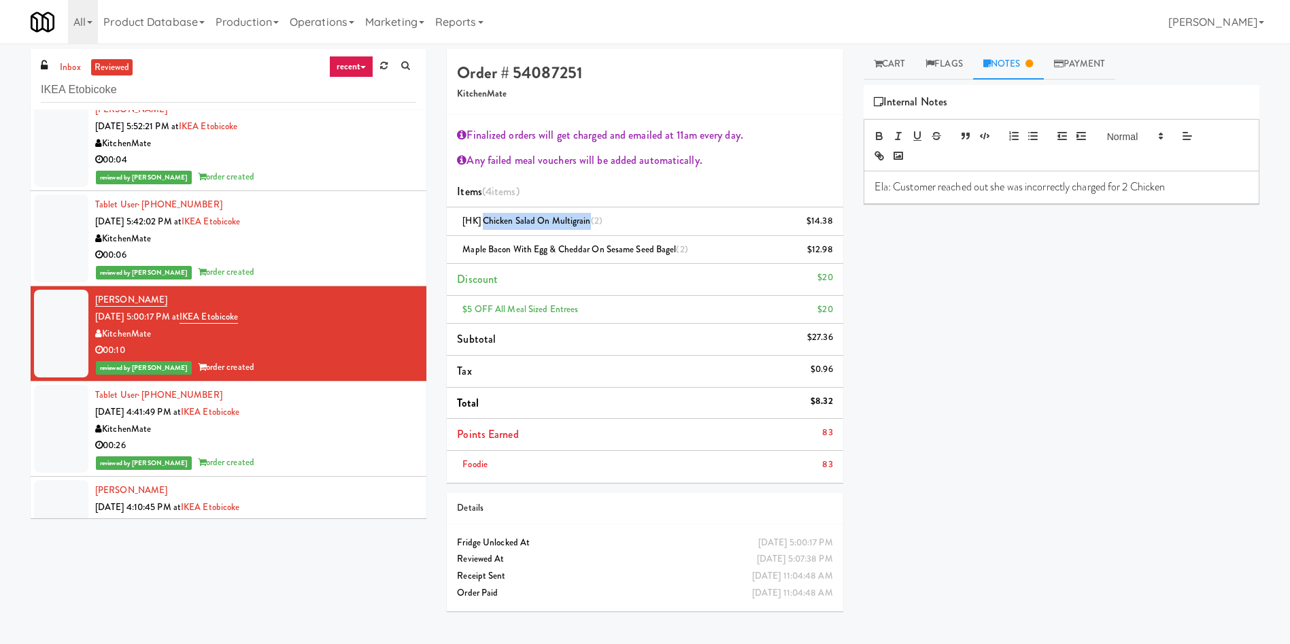
drag, startPoint x: 486, startPoint y: 219, endPoint x: 590, endPoint y: 222, distance: 104.1
click at [590, 222] on span "[HK] Chicken Salad on Multigrain (2)" at bounding box center [532, 220] width 140 height 13
copy span "Chicken Salad on Multigrain"
drag, startPoint x: 1193, startPoint y: 194, endPoint x: 1137, endPoint y: 187, distance: 56.2
click at [1137, 187] on p "Ela: Customer reached out she was incorrectly charged for 2 Chicken" at bounding box center [1062, 187] width 374 height 15
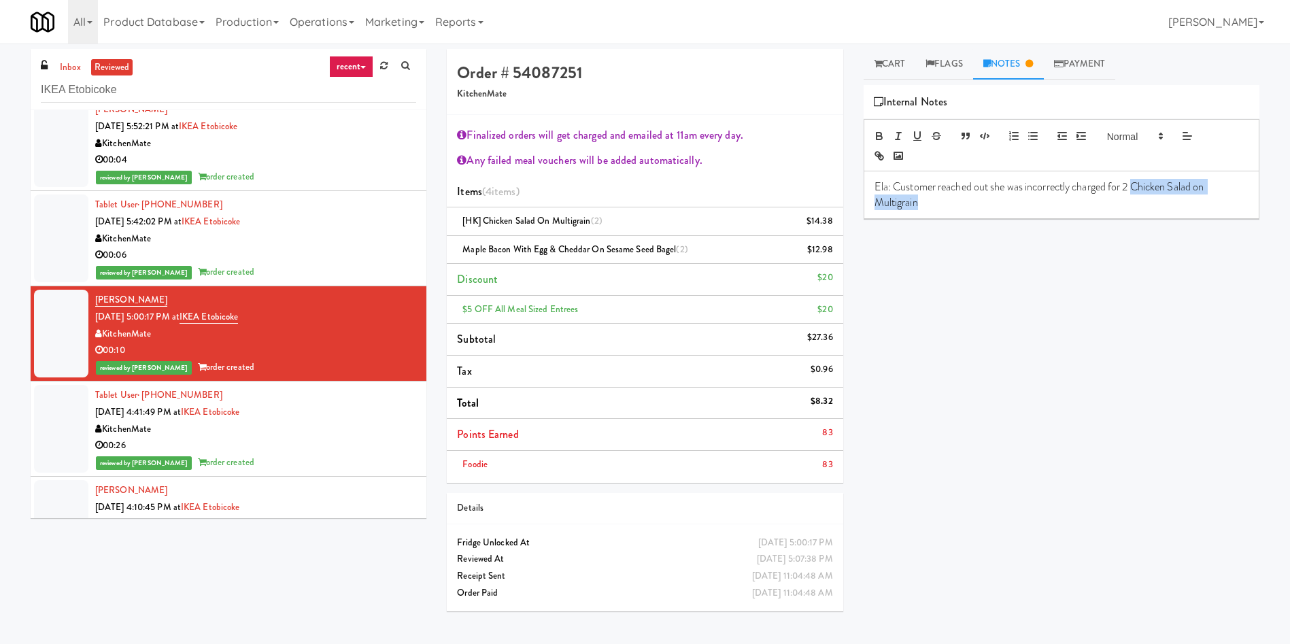
drag, startPoint x: 1136, startPoint y: 186, endPoint x: 1140, endPoint y: 203, distance: 17.5
click at [1140, 203] on p "Ela: Customer reached out she was incorrectly charged for 2 Chicken Salad on Mu…" at bounding box center [1062, 195] width 374 height 31
click at [883, 137] on icon "button" at bounding box center [879, 136] width 12 height 12
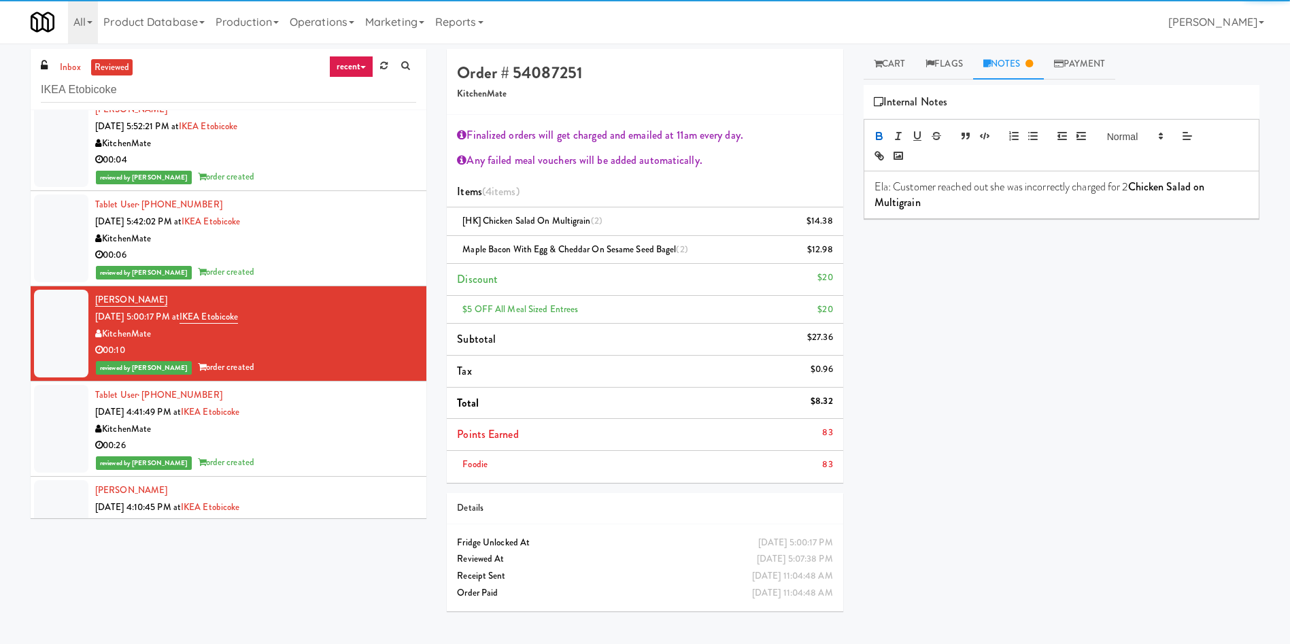
click at [952, 207] on p "Ela: Customer reached out she was incorrectly charged for 2 Chicken Salad on Mu…" at bounding box center [1062, 195] width 374 height 31
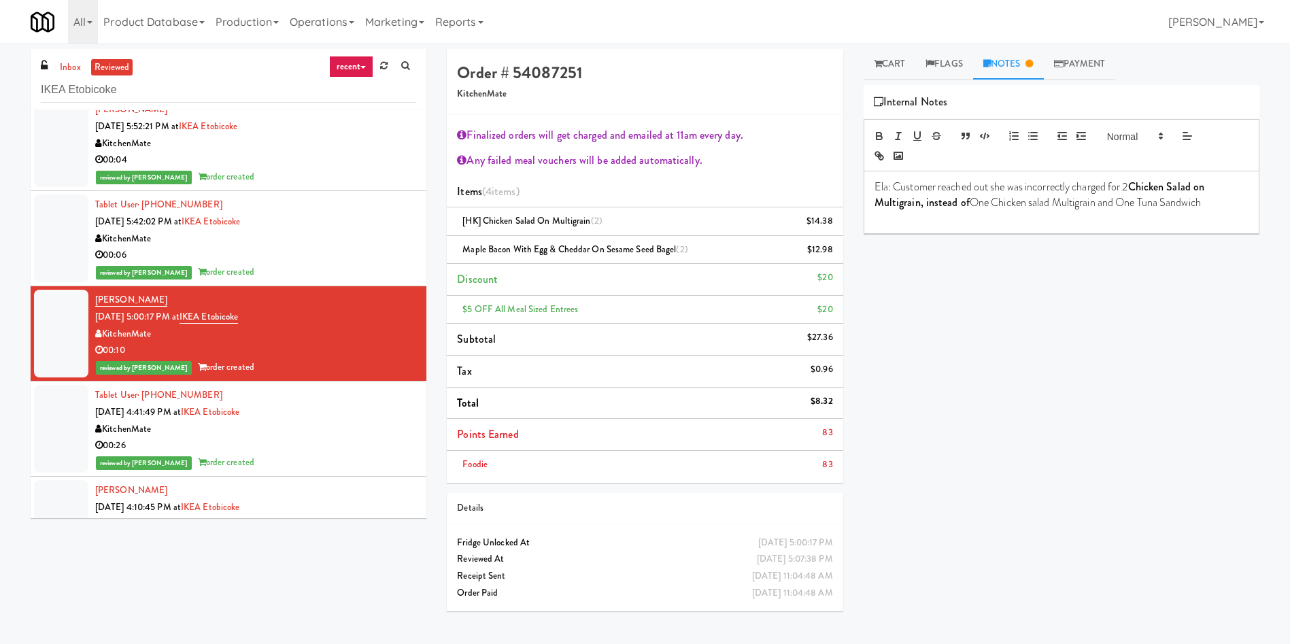
click at [989, 191] on p "Ela: Customer reached out she was incorrectly charged for 2 Chicken Salad on Mu…" at bounding box center [1062, 195] width 374 height 31
click at [1222, 203] on p "Ela: Customer reached out that she was incorrectly charged for 2 Chicken Salad …" at bounding box center [1062, 195] width 374 height 31
drag, startPoint x: 925, startPoint y: 203, endPoint x: 969, endPoint y: 201, distance: 44.3
click at [969, 201] on strong "Chicken Salad on Multigrain, instead of" at bounding box center [1051, 194] width 352 height 31
click at [875, 137] on icon "button" at bounding box center [879, 136] width 12 height 12
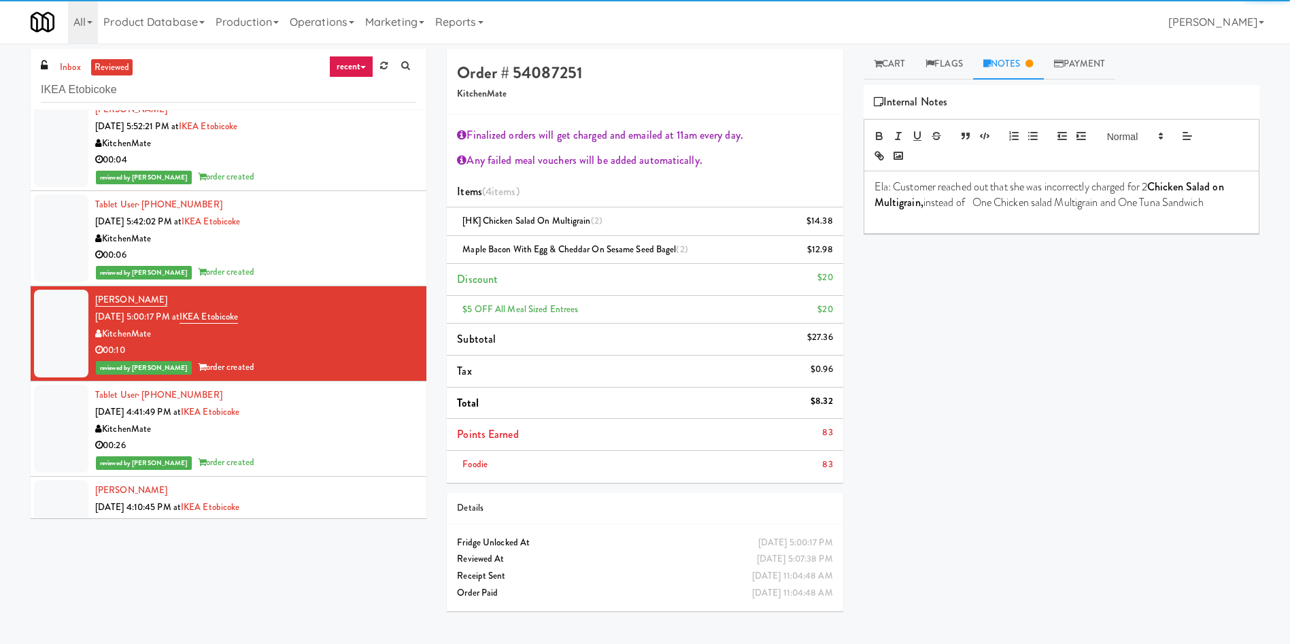
click at [1020, 205] on p "Ela: Customer reached out that she was incorrectly charged for 2 Chicken Salad …" at bounding box center [1062, 195] width 374 height 31
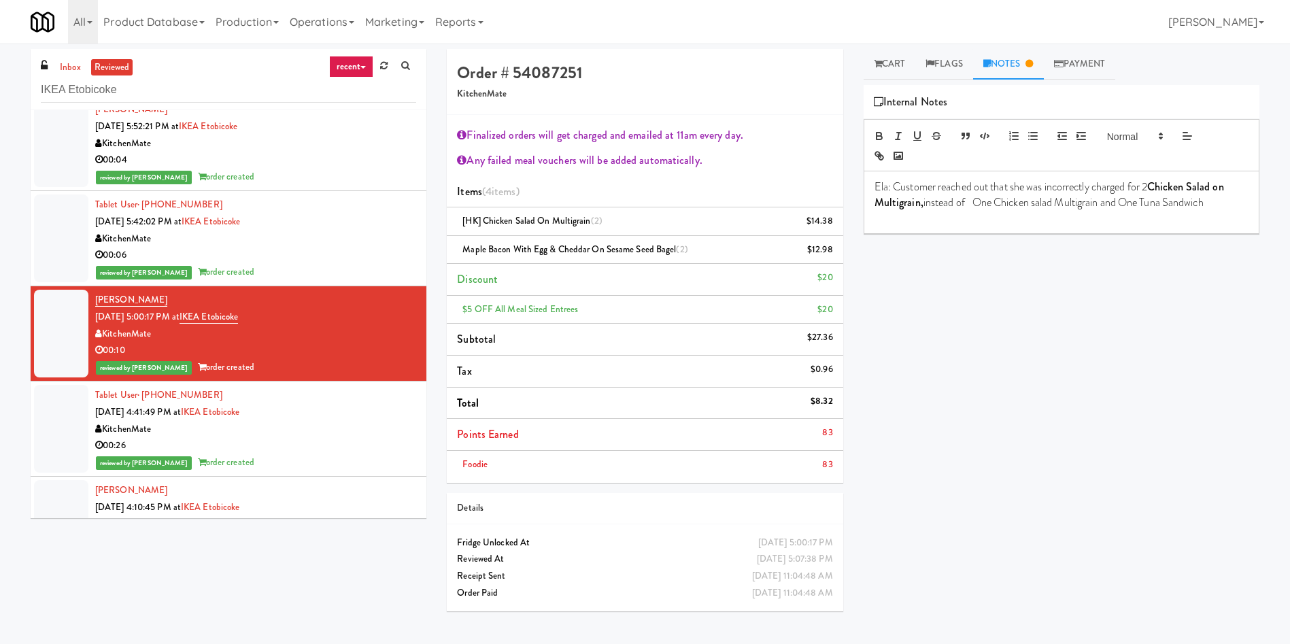
click at [1214, 203] on p "Ela: Customer reached out that she was incorrectly charged for 2 Chicken Salad …" at bounding box center [1062, 195] width 374 height 31
drag, startPoint x: 1053, startPoint y: 216, endPoint x: 896, endPoint y: 183, distance: 161.1
click at [896, 183] on div "Ela: Customer reached out that she was incorrectly charged for 2 Chicken Salad …" at bounding box center [1061, 210] width 394 height 78
copy div "Customer reached out that she was incorrectly charged for 2 Chicken Salad on Mu…"
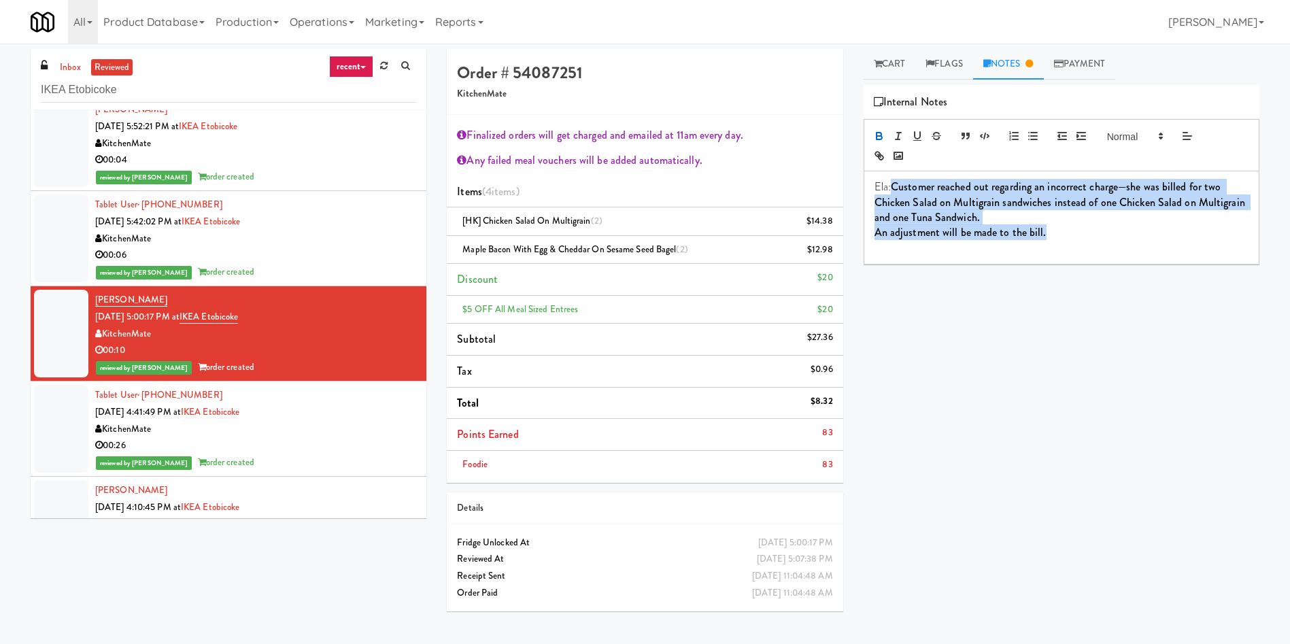
drag, startPoint x: 894, startPoint y: 187, endPoint x: 1045, endPoint y: 235, distance: 158.3
click at [1045, 235] on div "Ela: Customer reached out regarding an incorrect charge—she was billed for two …" at bounding box center [1061, 217] width 394 height 92
click at [877, 131] on icon "button" at bounding box center [879, 136] width 12 height 12
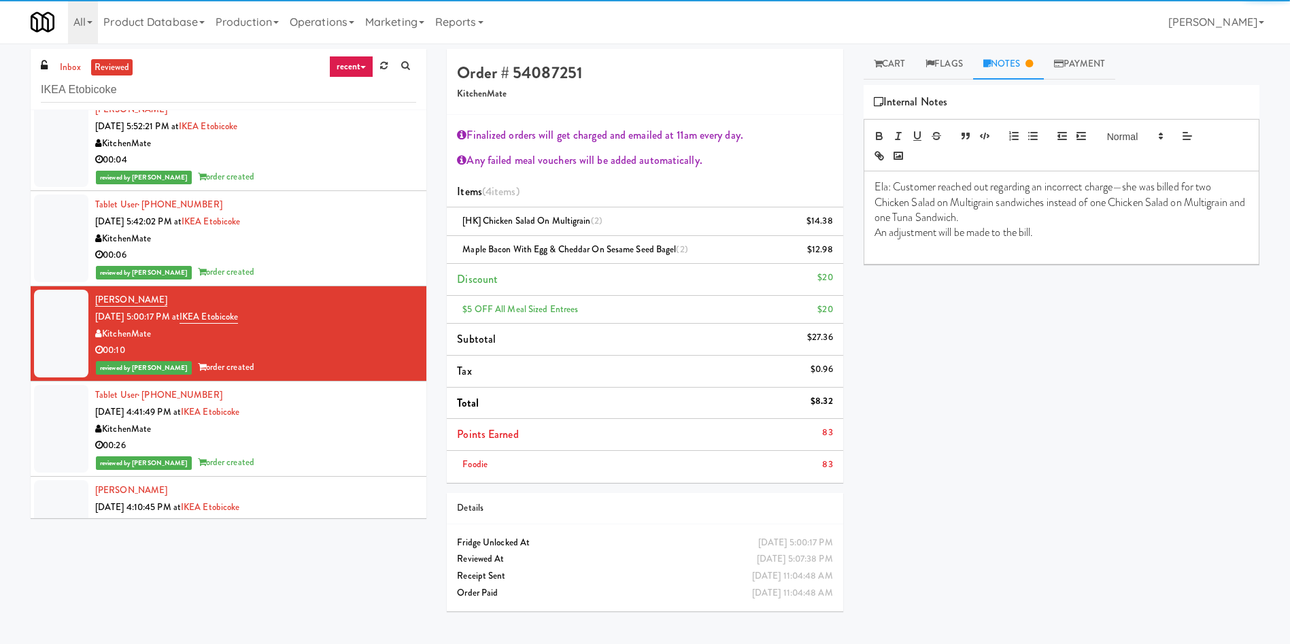
click at [994, 207] on p "Ela: Customer reached out regarding an incorrect charge—she was billed for two …" at bounding box center [1062, 203] width 374 height 46
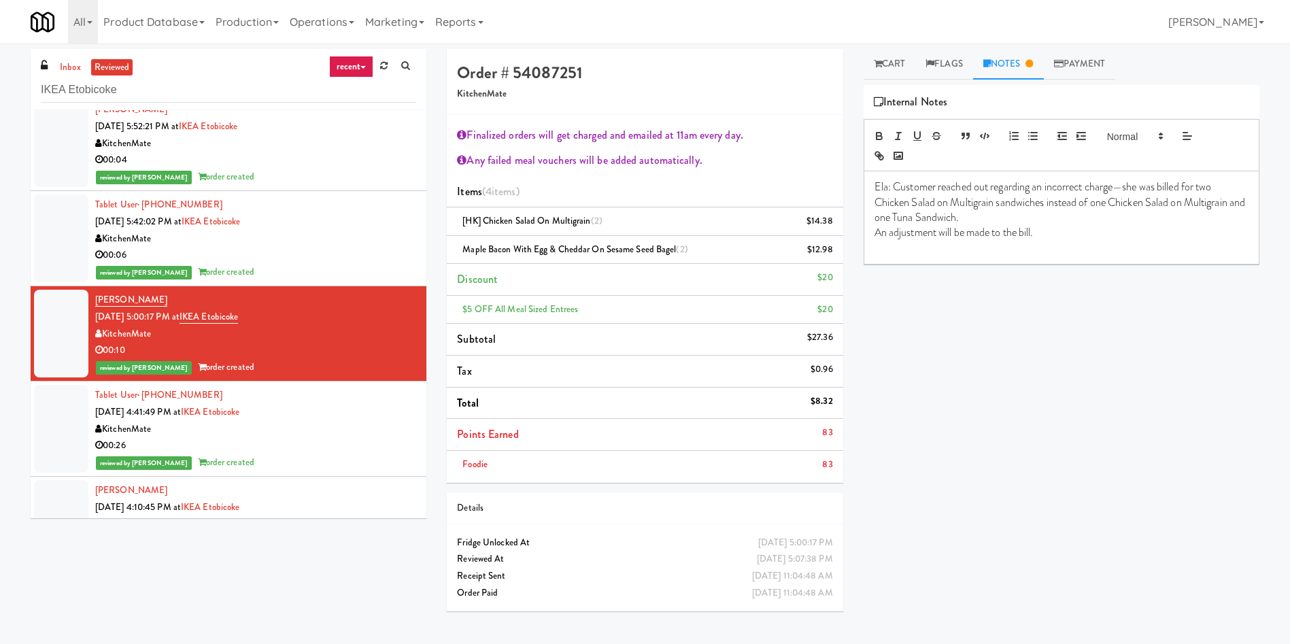
click at [1128, 188] on p "Ela: Customer reached out regarding an incorrect charge—she was billed for two …" at bounding box center [1062, 203] width 374 height 46
drag, startPoint x: 1204, startPoint y: 190, endPoint x: 1219, endPoint y: 188, distance: 15.1
click at [1219, 188] on p "Ela: Customer reached out regarding an incorrect charge - she was billed for tw…" at bounding box center [1062, 203] width 374 height 46
drag, startPoint x: 1204, startPoint y: 186, endPoint x: 1044, endPoint y: 202, distance: 161.3
click at [1044, 202] on p "Ela: Customer reached out regarding an incorrect charge - she was billed for 2 …" at bounding box center [1062, 203] width 374 height 46
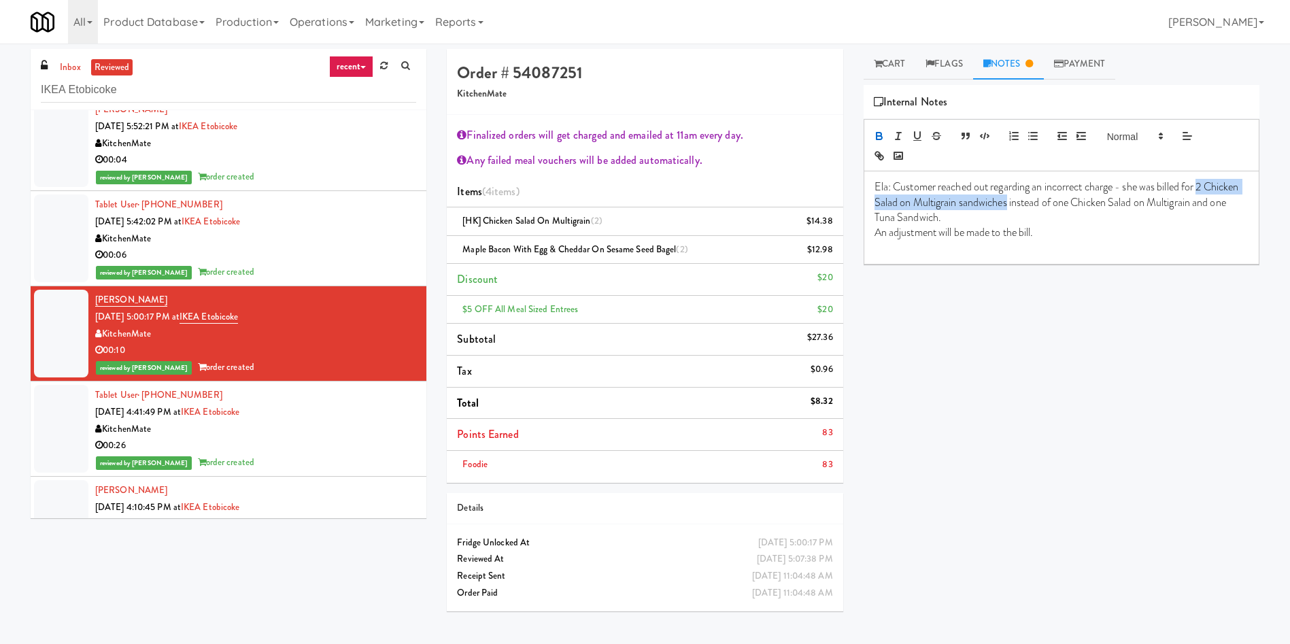
click at [881, 133] on icon "button" at bounding box center [879, 134] width 5 height 3
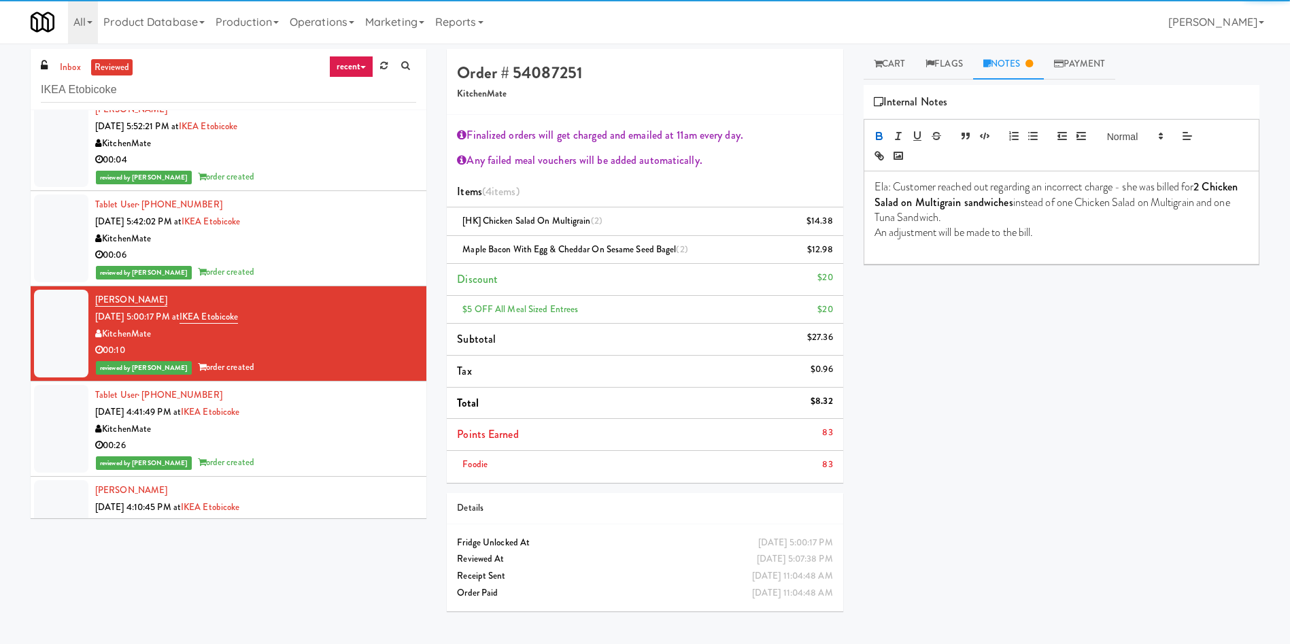
click at [1066, 218] on p "Ela: Customer reached out regarding an incorrect charge - she was billed for 2 …" at bounding box center [1062, 203] width 374 height 46
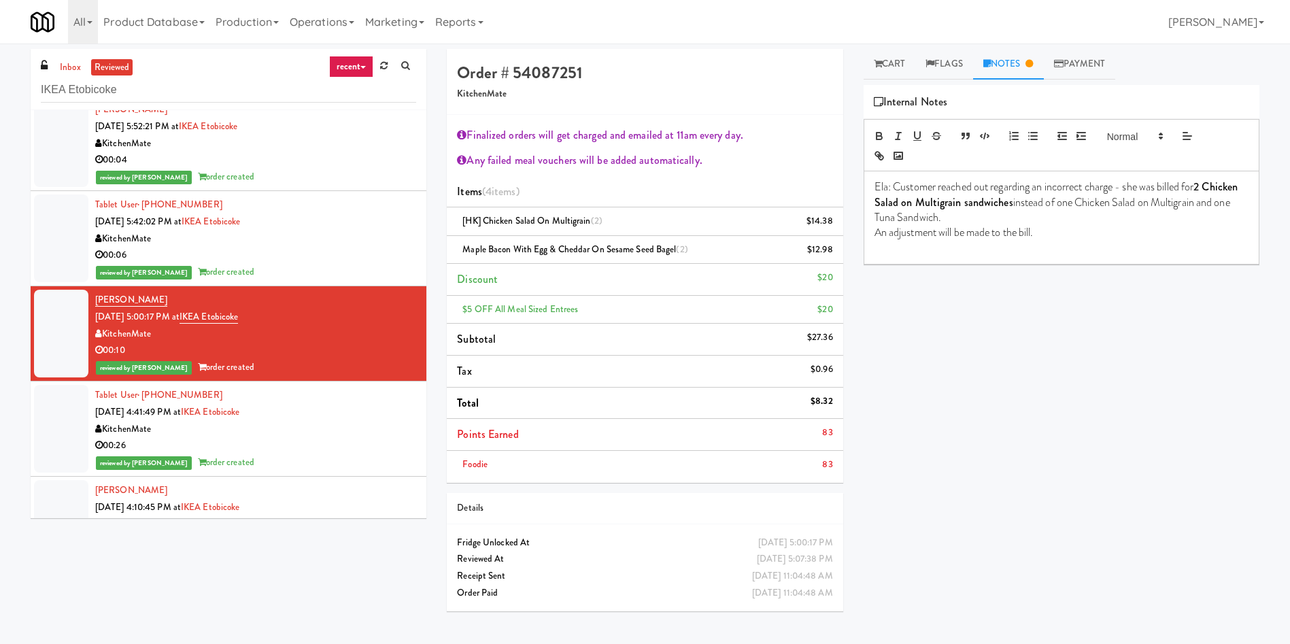
click at [1049, 207] on p "Ela: Customer reached out regarding an incorrect charge - she was billed for 2 …" at bounding box center [1062, 203] width 374 height 46
click at [1064, 221] on p "Ela: Customer reached out regarding an incorrect charge - she was billed for 2 …" at bounding box center [1062, 203] width 374 height 46
click at [1053, 233] on p "An adjustment will be made to the bill." at bounding box center [1062, 232] width 374 height 15
drag, startPoint x: 1064, startPoint y: 240, endPoint x: 837, endPoint y: 240, distance: 227.1
click at [837, 240] on div "Order # 54087251 KitchenMate Finalized orders will get charged and emailed at 1…" at bounding box center [853, 335] width 833 height 573
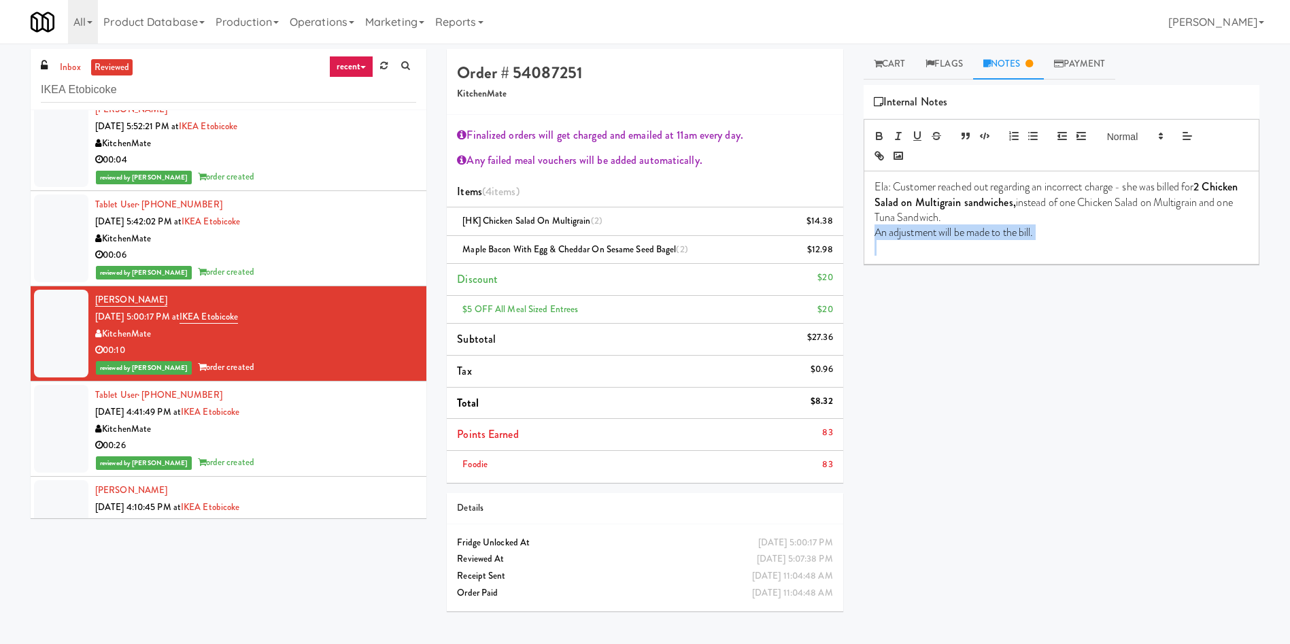
copy p "An adjustment will be made to the bill."
drag, startPoint x: 691, startPoint y: 292, endPoint x: 730, endPoint y: 292, distance: 38.8
click at [691, 292] on li "Discount $20" at bounding box center [645, 280] width 396 height 32
click at [961, 237] on p at bounding box center [1062, 232] width 374 height 15
click at [675, 279] on li "Discount $20" at bounding box center [645, 280] width 396 height 32
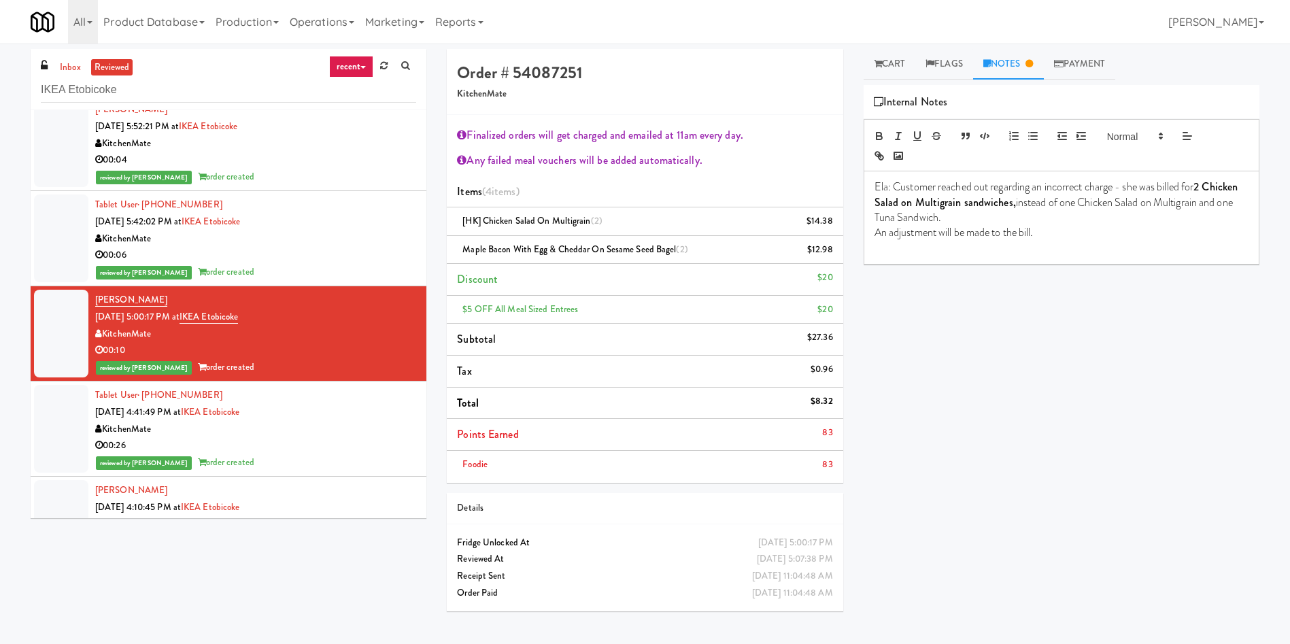
click at [1048, 233] on p "An adjustment will be made to the bill." at bounding box center [1062, 232] width 374 height 15
click at [347, 594] on div "inbox reviewed recent all unclear take inventory issue suspicious failed recent…" at bounding box center [644, 335] width 1249 height 573
click at [1084, 227] on p "An adjustment will be made to the bill." at bounding box center [1062, 232] width 374 height 15
click at [1127, 329] on div "Play New Window Primary Flag Clear Flag if unable to determine what was taken o…" at bounding box center [1062, 340] width 396 height 510
click at [960, 374] on div "Play New Window Primary Flag Clear Flag if unable to determine what was taken o…" at bounding box center [1062, 340] width 396 height 510
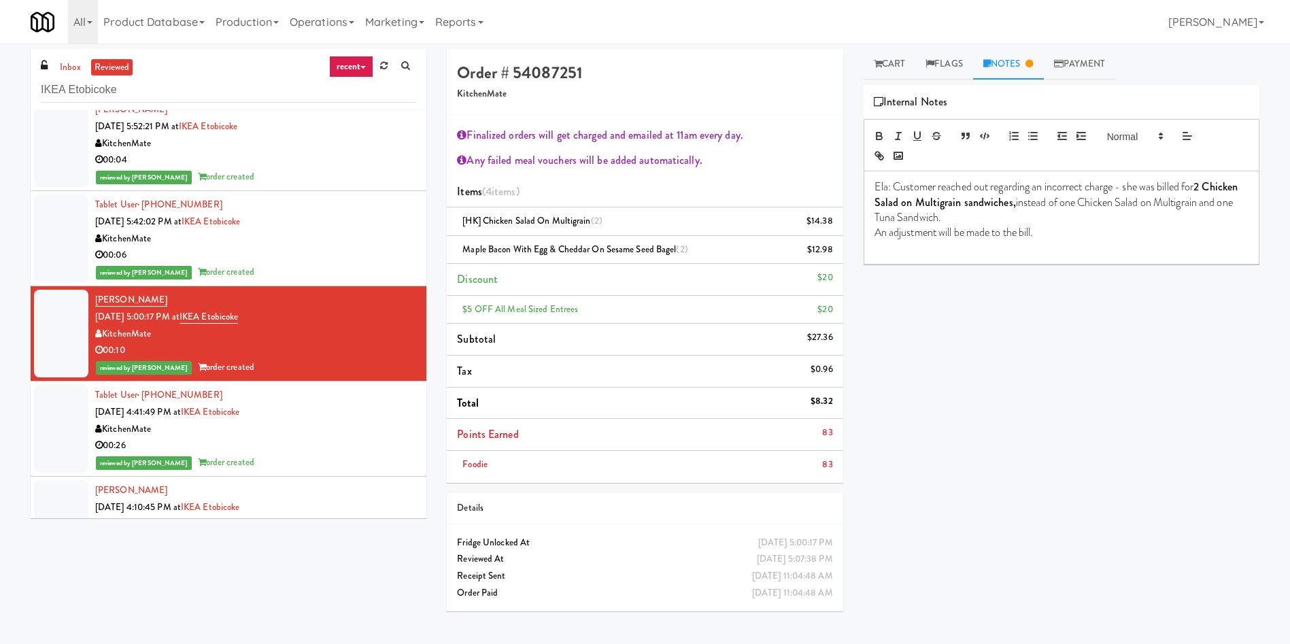
click at [1097, 347] on div "Play New Window Primary Flag Clear Flag if unable to determine what was taken o…" at bounding box center [1062, 340] width 396 height 510
click at [1101, 338] on div "Play New Window Primary Flag Clear Flag if unable to determine what was taken o…" at bounding box center [1062, 340] width 396 height 510
click at [1059, 361] on div "Play New Window Primary Flag Clear Flag if unable to determine what was taken o…" at bounding box center [1062, 340] width 396 height 510
click at [1104, 401] on div "Play New Window Primary Flag Clear Flag if unable to determine what was taken o…" at bounding box center [1062, 340] width 396 height 510
click at [1014, 404] on div "Play New Window Primary Flag Clear Flag if unable to determine what was taken o…" at bounding box center [1062, 340] width 396 height 510
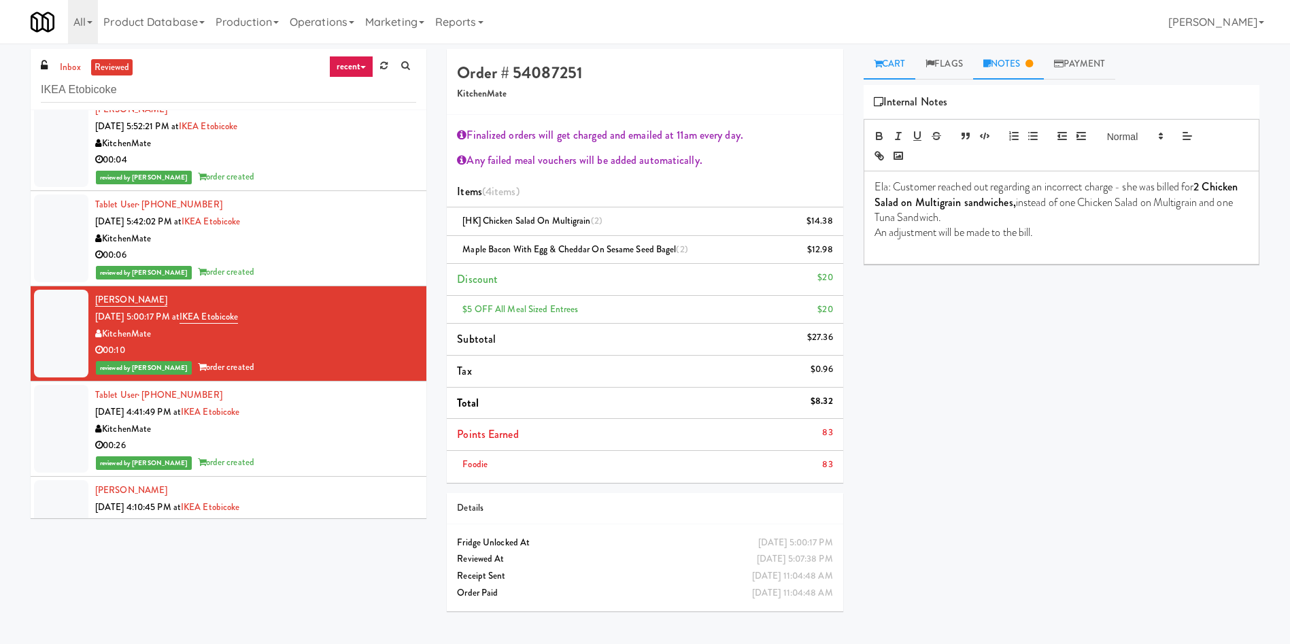
click at [896, 65] on link "Cart" at bounding box center [890, 64] width 52 height 31
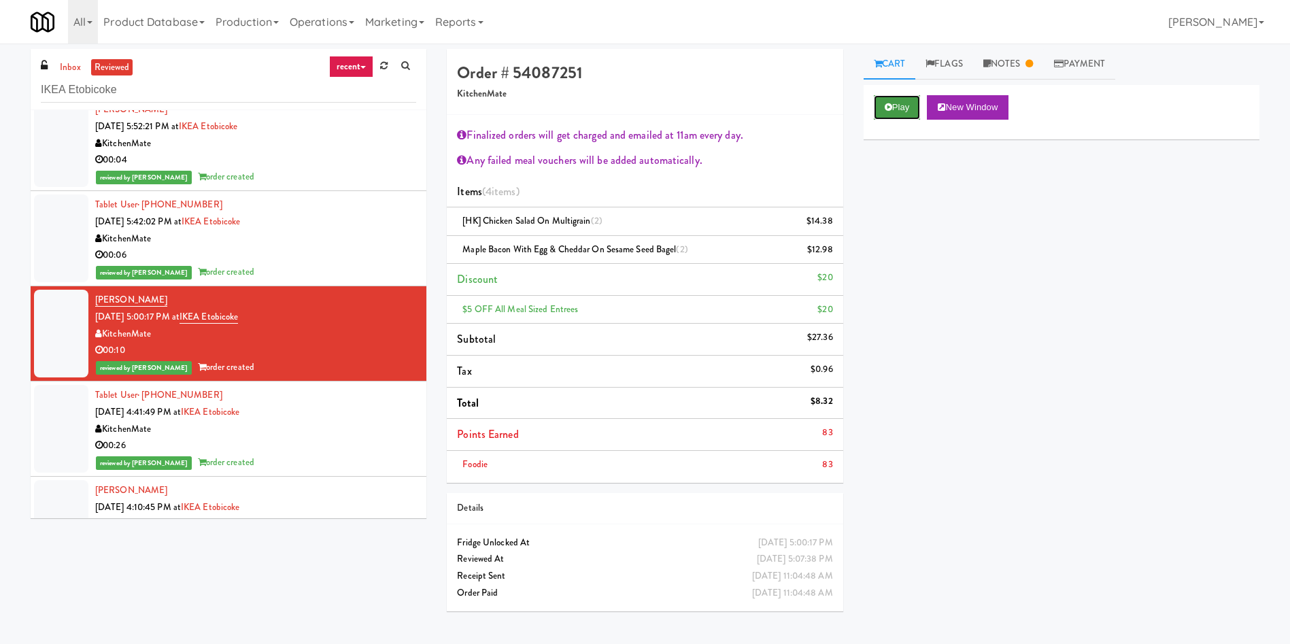
click at [893, 112] on button "Play" at bounding box center [897, 107] width 47 height 24
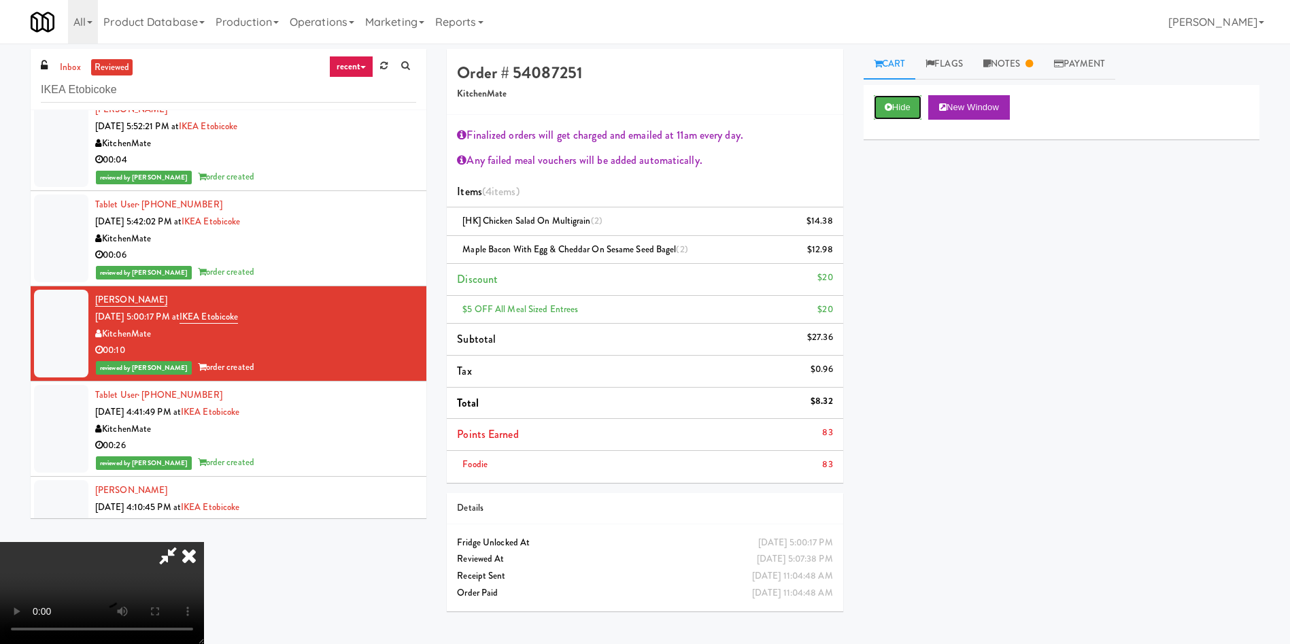
scroll to position [253, 0]
click at [204, 542] on video at bounding box center [102, 593] width 204 height 102
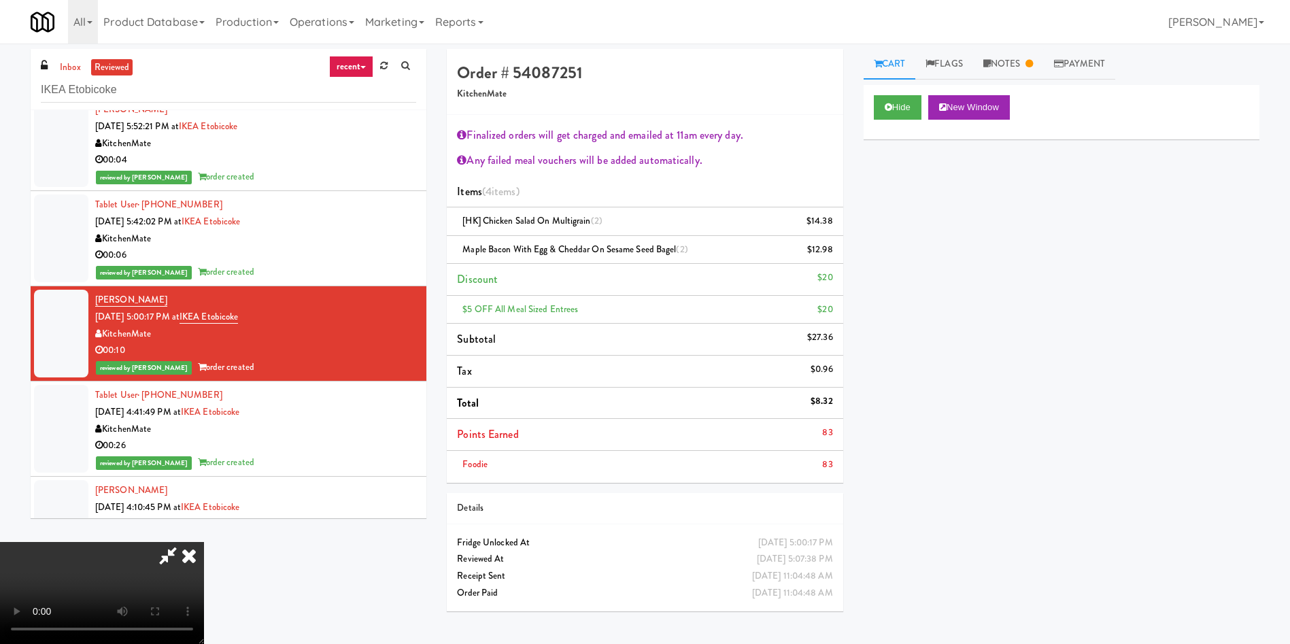
click at [204, 542] on video at bounding box center [102, 593] width 204 height 102
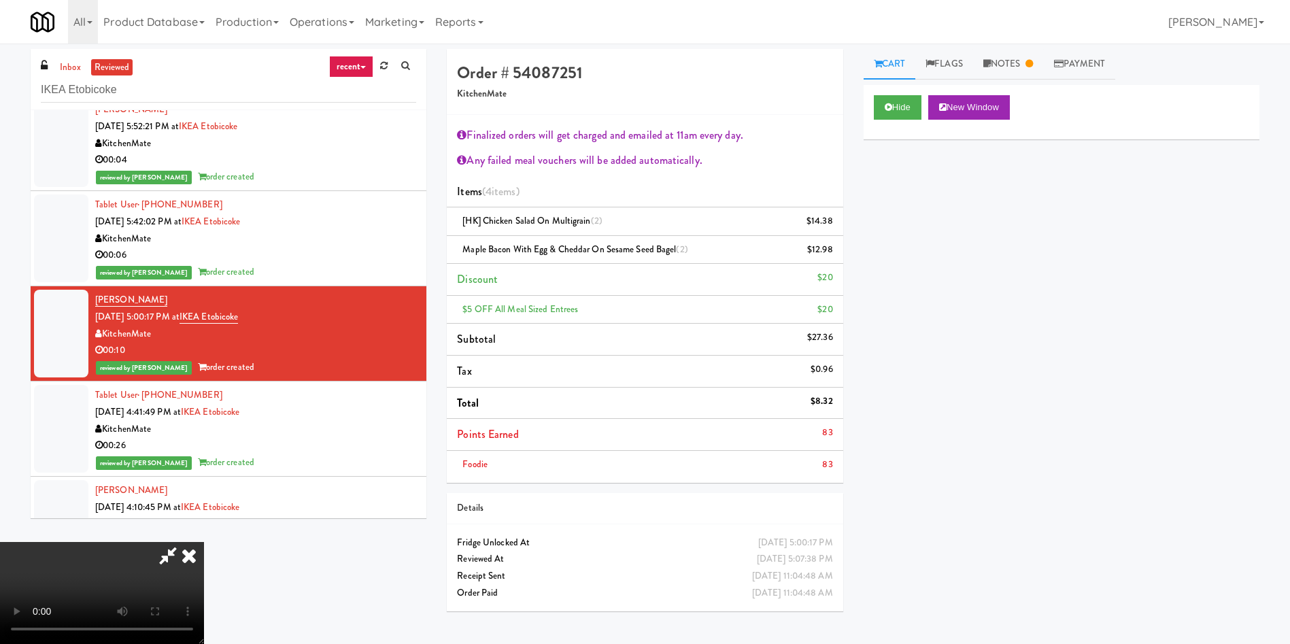
drag, startPoint x: 1111, startPoint y: 273, endPoint x: 1081, endPoint y: 140, distance: 135.8
click at [1111, 271] on div "Hide New Window Primary Flag Clear Flag if unable to determine what was taken o…" at bounding box center [1062, 340] width 396 height 510
click at [1020, 61] on link "Notes" at bounding box center [1008, 64] width 71 height 31
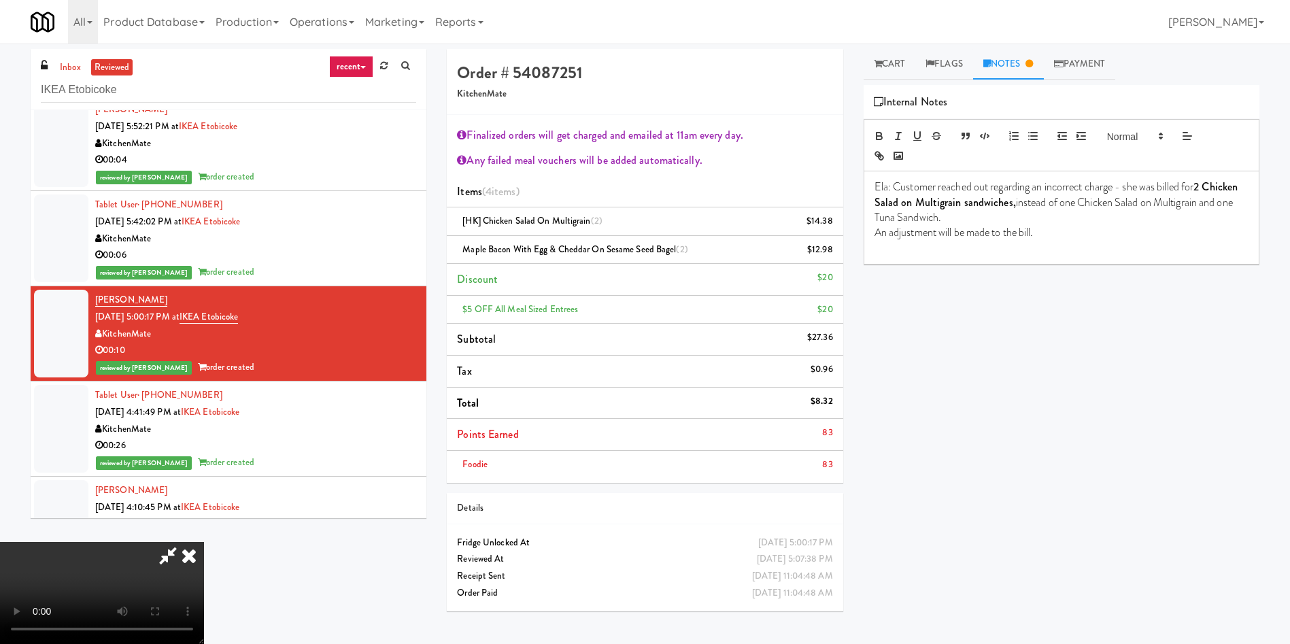
click at [1096, 225] on p "An adjustment will be made to the bill." at bounding box center [1062, 232] width 374 height 15
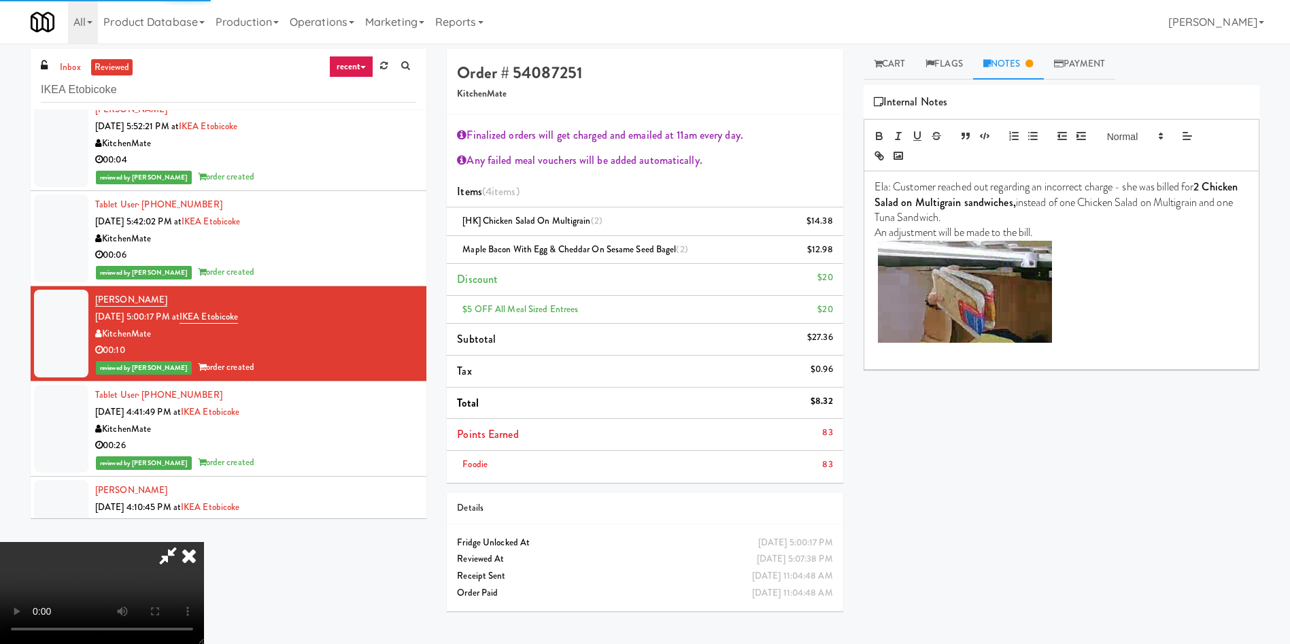
click at [1050, 514] on div "Hide New Window Primary Flag Clear Flag if unable to determine what was taken o…" at bounding box center [1062, 340] width 396 height 510
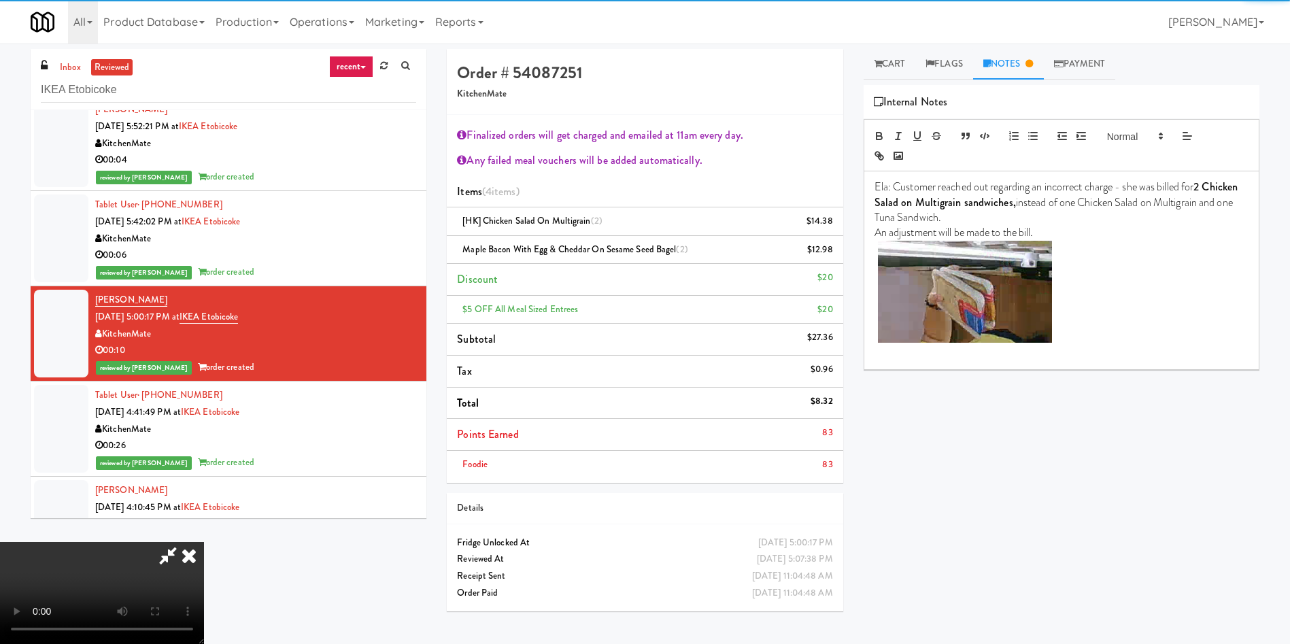
click at [204, 542] on video at bounding box center [102, 593] width 204 height 102
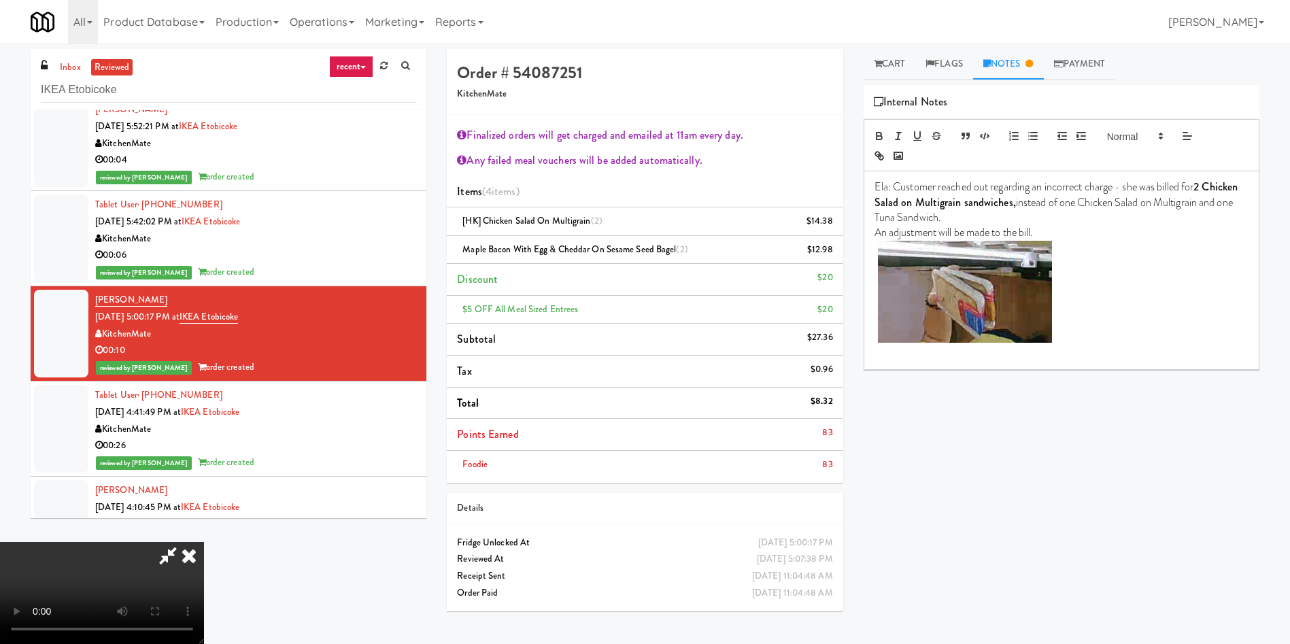
scroll to position [0, 0]
click at [204, 542] on icon at bounding box center [189, 555] width 30 height 27
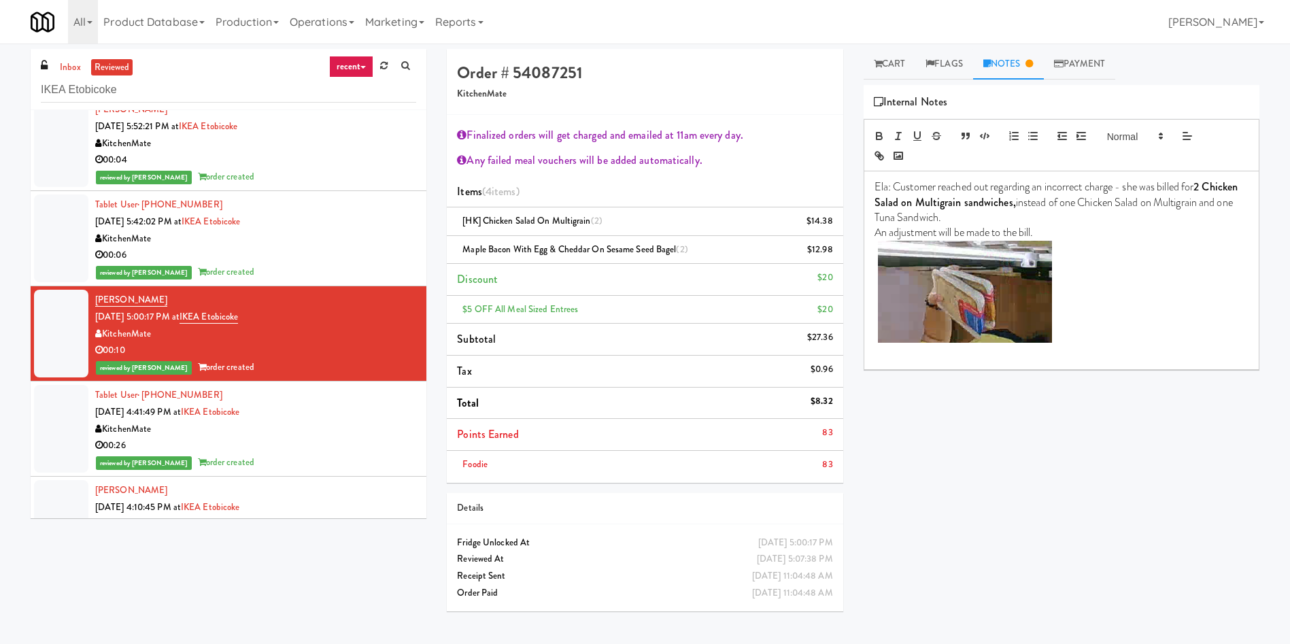
click at [263, 558] on div "inbox reviewed recent all unclear take inventory issue suspicious failed recent…" at bounding box center [644, 335] width 1249 height 573
click at [1064, 474] on div "Play New Window Primary Flag Clear Flag if unable to determine what was taken o…" at bounding box center [1062, 340] width 396 height 510
click at [1044, 524] on div "Play New Window Primary Flag Clear Flag if unable to determine what was taken o…" at bounding box center [1062, 340] width 396 height 510
click at [1023, 498] on div "Play New Window Primary Flag Clear Flag if unable to determine what was taken o…" at bounding box center [1062, 340] width 396 height 510
click at [1134, 428] on div "Play New Window Primary Flag Clear Flag if unable to determine what was taken o…" at bounding box center [1062, 340] width 396 height 510
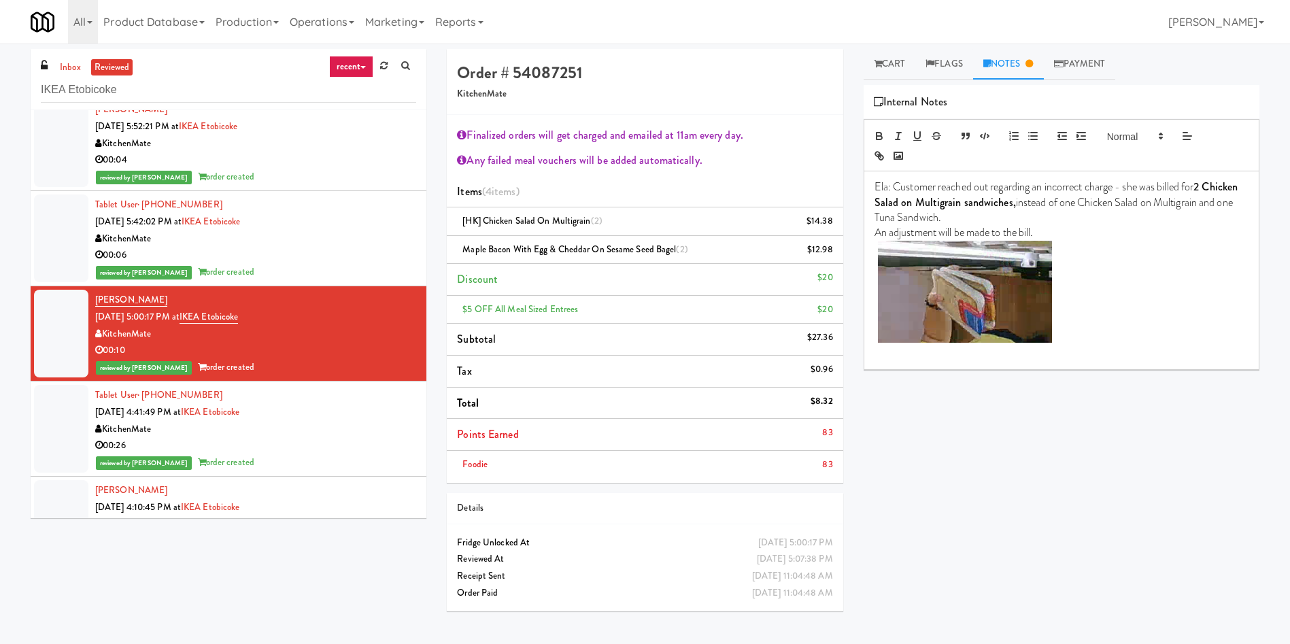
click at [981, 463] on div "Play New Window Primary Flag Clear Flag if unable to determine what was taken o…" at bounding box center [1062, 340] width 396 height 510
click at [746, 77] on h4 "Order # 54087251" at bounding box center [644, 73] width 375 height 18
click at [951, 514] on div "Play New Window Primary Flag Clear Flag if unable to determine what was taken o…" at bounding box center [1062, 340] width 396 height 510
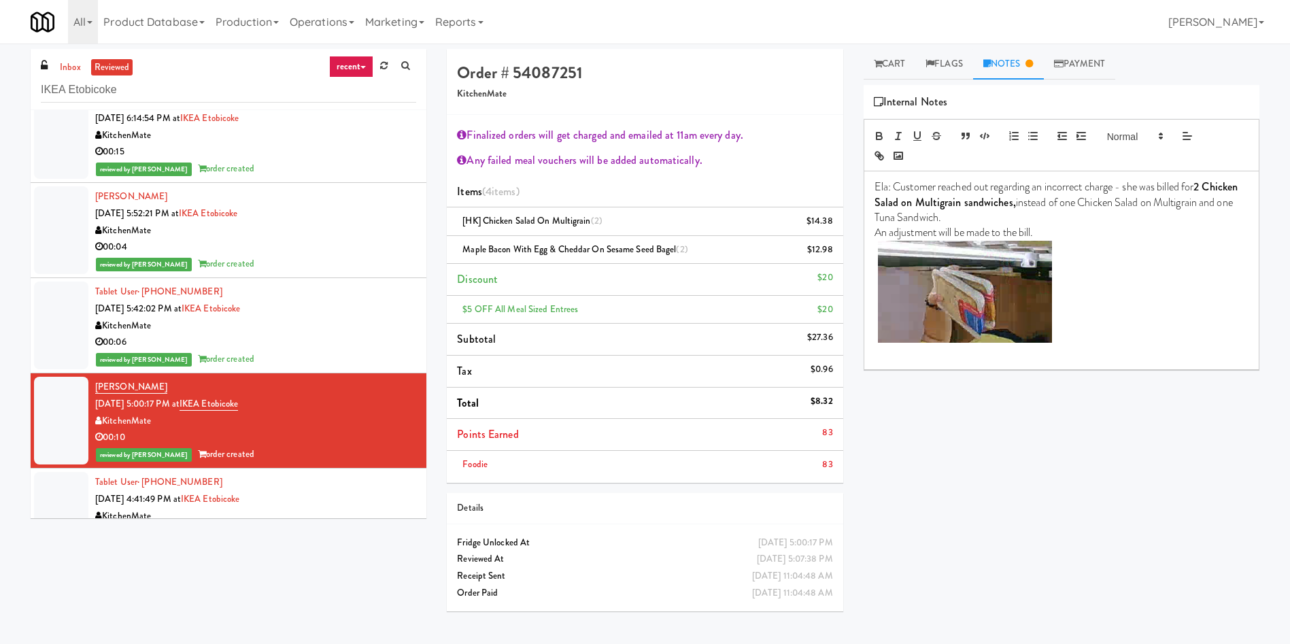
scroll to position [1530, 0]
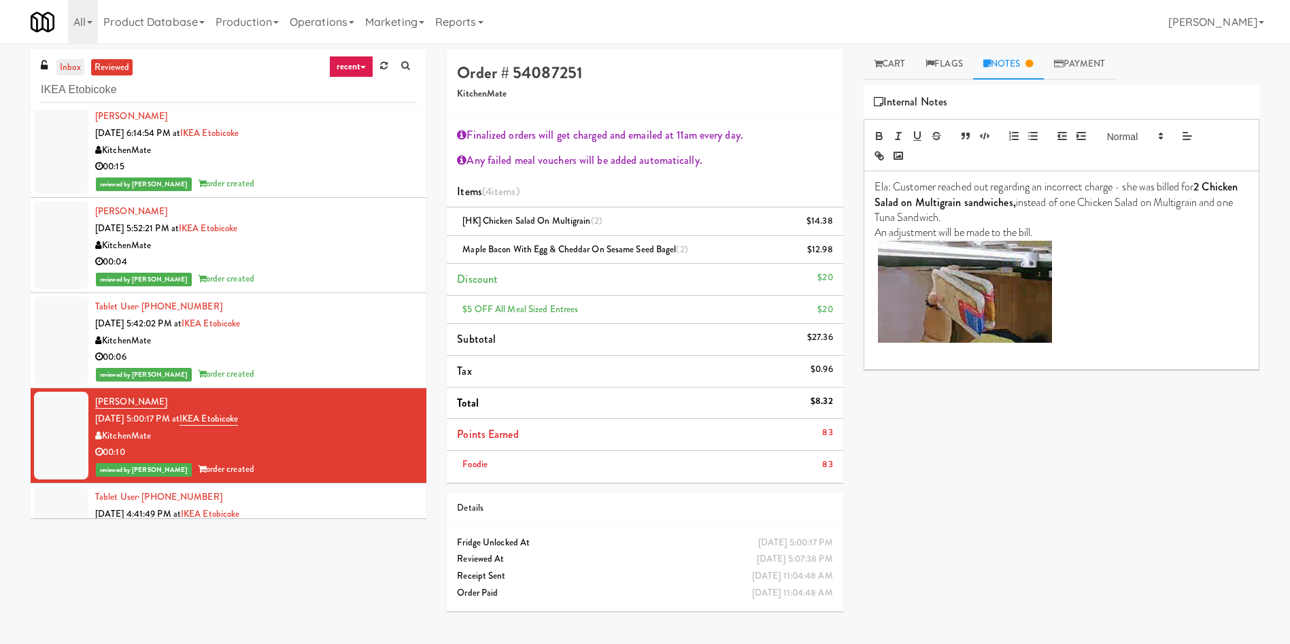
click at [73, 71] on link "inbox" at bounding box center [70, 67] width 28 height 17
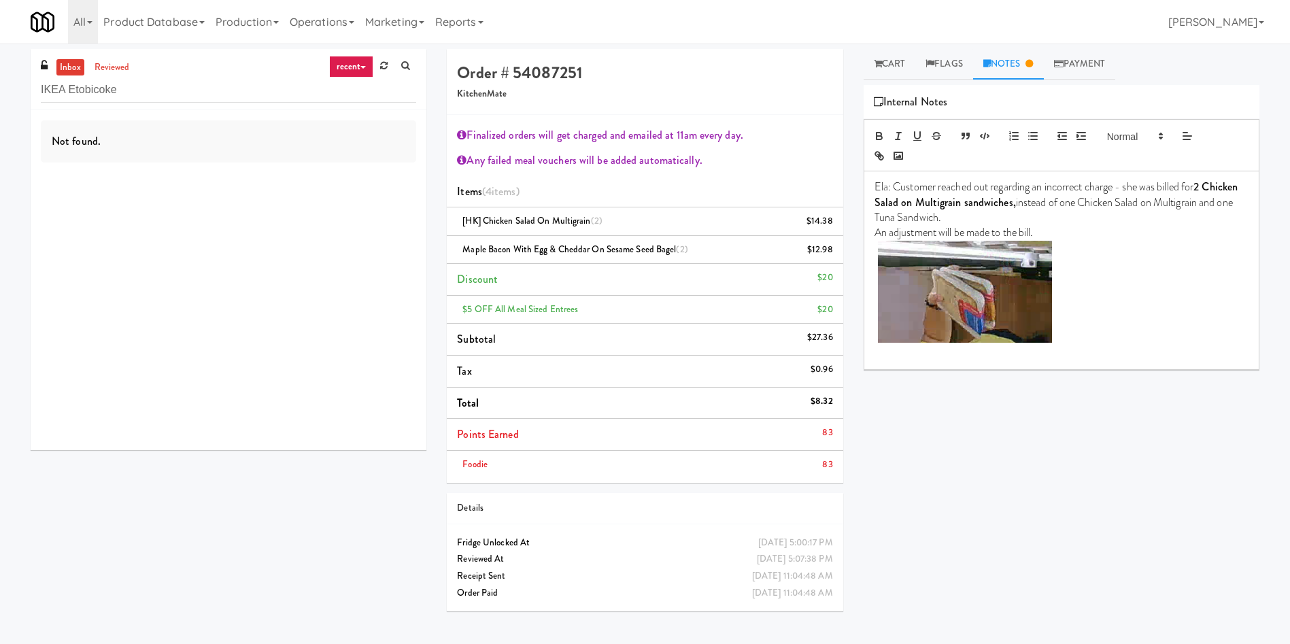
scroll to position [0, 0]
drag, startPoint x: 141, startPoint y: 92, endPoint x: 0, endPoint y: 85, distance: 140.9
click at [0, 85] on div "inbox reviewed recent all unclear take inventory issue suspicious failed recent…" at bounding box center [645, 335] width 1290 height 573
click at [37, 131] on div at bounding box center [61, 149] width 54 height 71
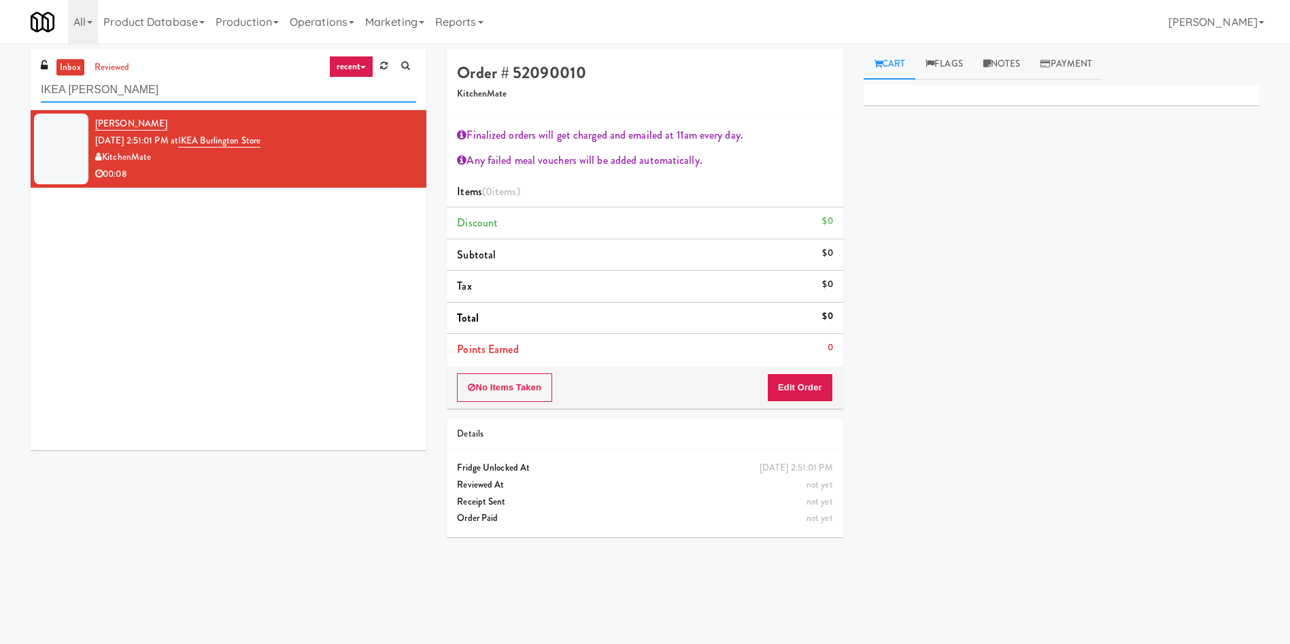
drag, startPoint x: 153, startPoint y: 88, endPoint x: 70, endPoint y: 90, distance: 83.0
click at [70, 90] on input "IKEA Burling" at bounding box center [228, 90] width 375 height 25
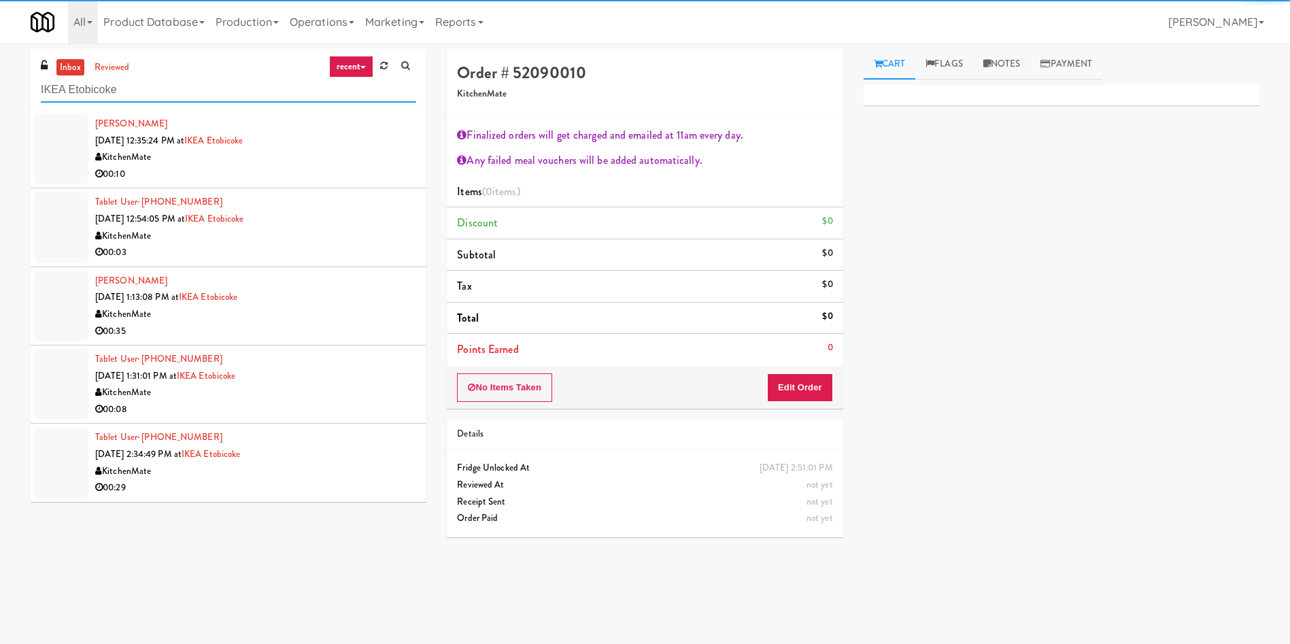
type input "IKEA Etobicoke"
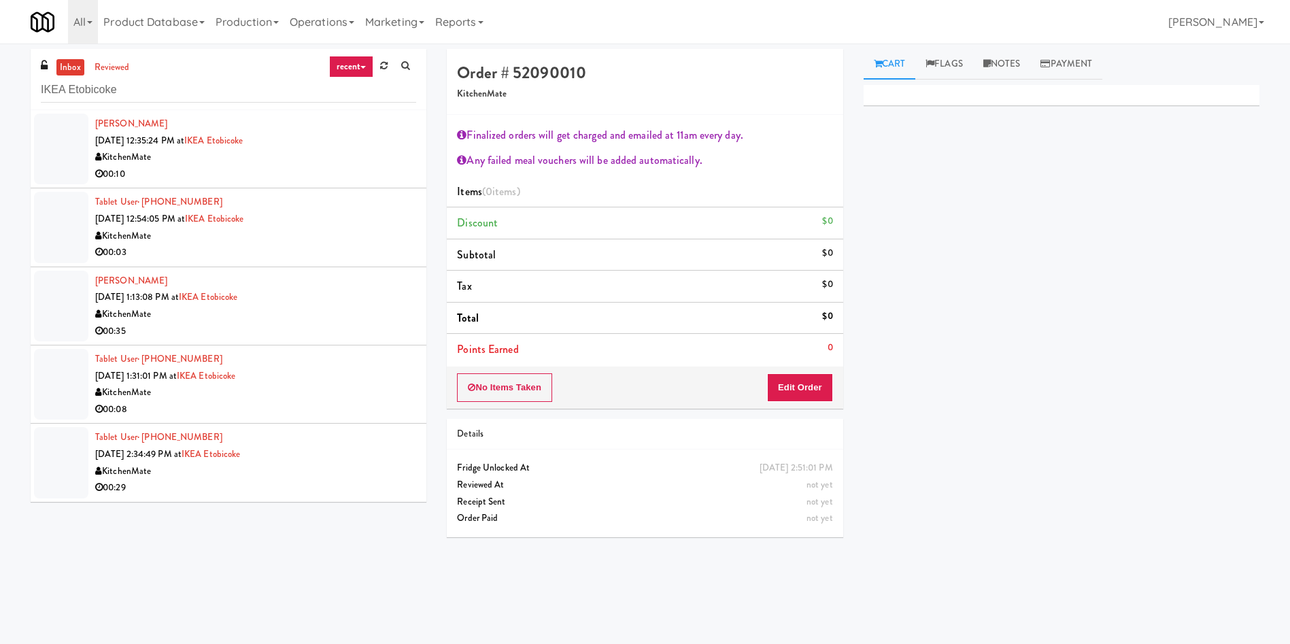
click at [109, 75] on div "inbox reviewed recent all unclear take inventory issue suspicious failed recent…" at bounding box center [229, 79] width 396 height 61
click at [114, 75] on link "reviewed" at bounding box center [112, 67] width 42 height 17
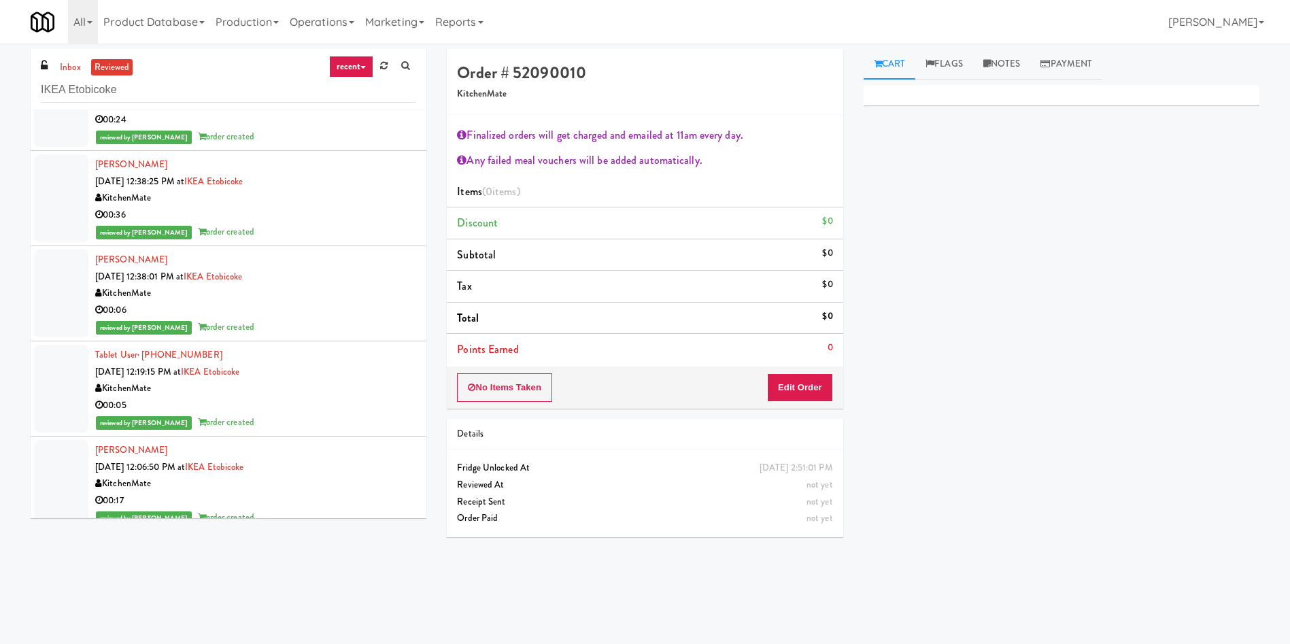
scroll to position [2244, 0]
click at [70, 448] on div at bounding box center [61, 483] width 54 height 88
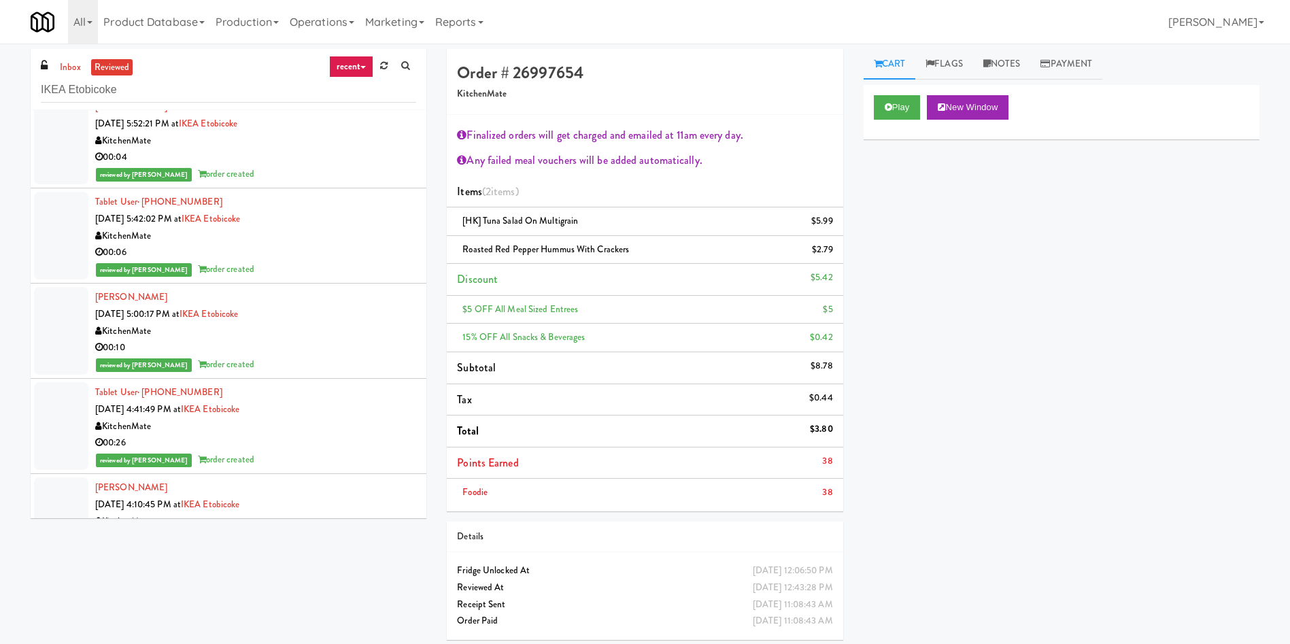
scroll to position [1632, 0]
click at [52, 325] on div at bounding box center [61, 334] width 54 height 88
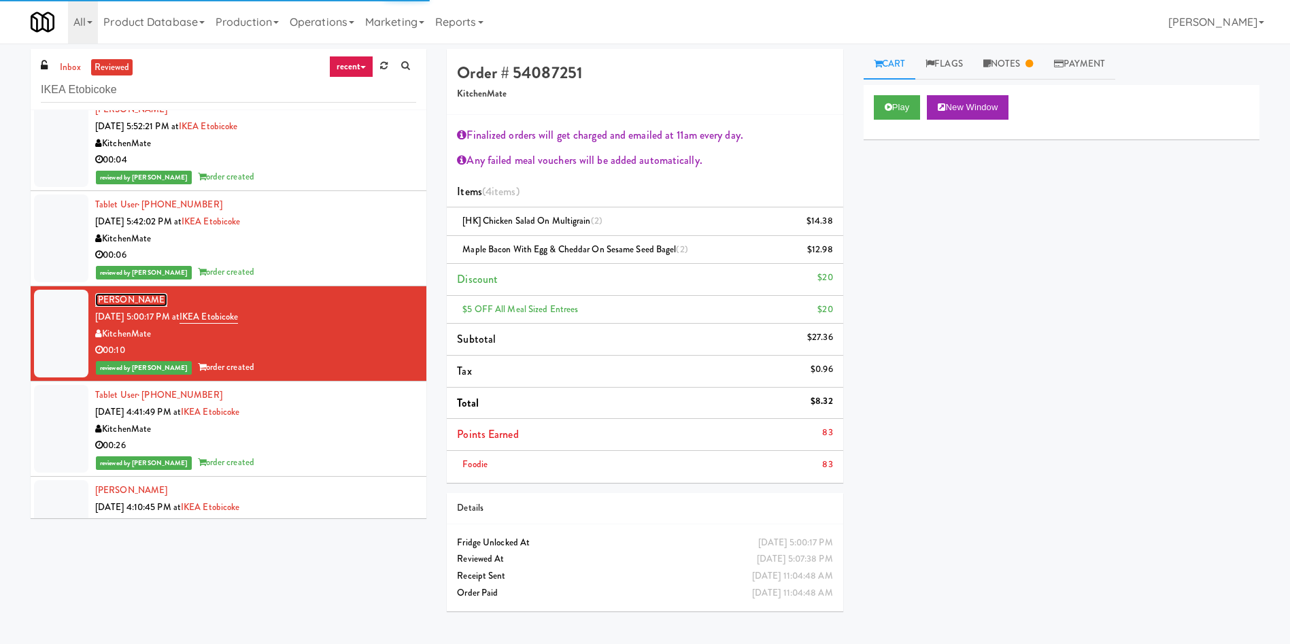
click at [131, 299] on link "Amanda Penny" at bounding box center [131, 300] width 72 height 14
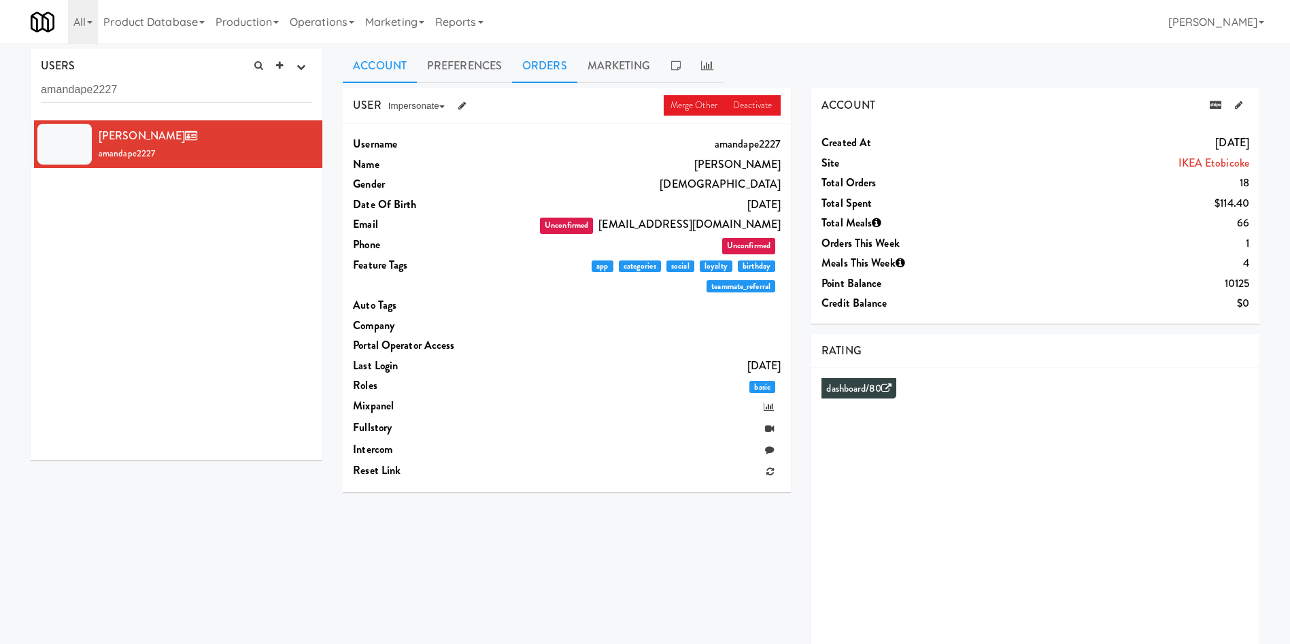
click at [566, 57] on link "Orders" at bounding box center [544, 66] width 65 height 34
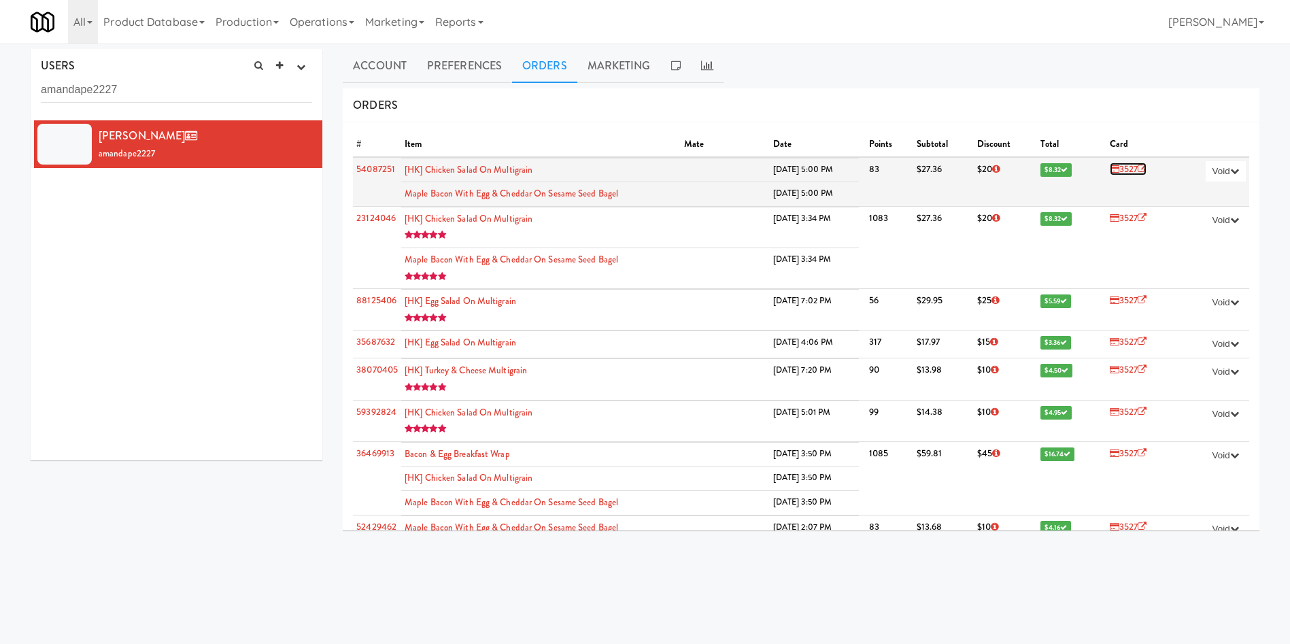
click at [1138, 167] on icon at bounding box center [1142, 169] width 9 height 9
click at [1210, 164] on button "Void" at bounding box center [1226, 171] width 40 height 20
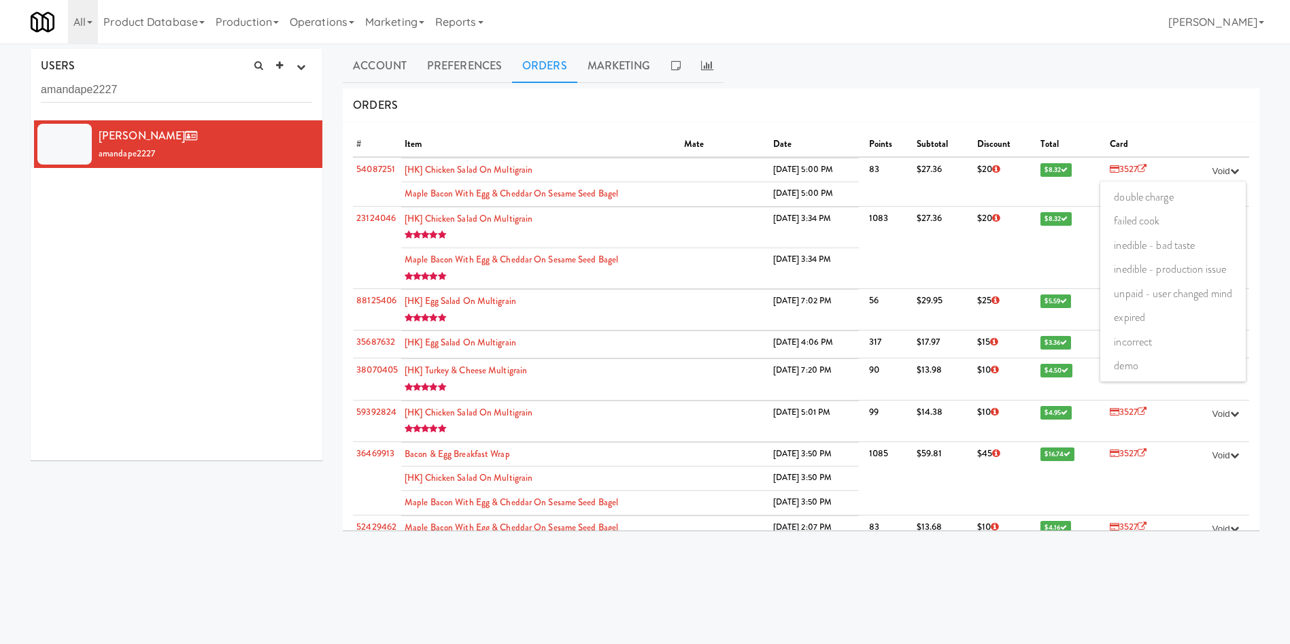
click at [1166, 63] on ul "Account Preferences Orders Marketing" at bounding box center [801, 66] width 917 height 34
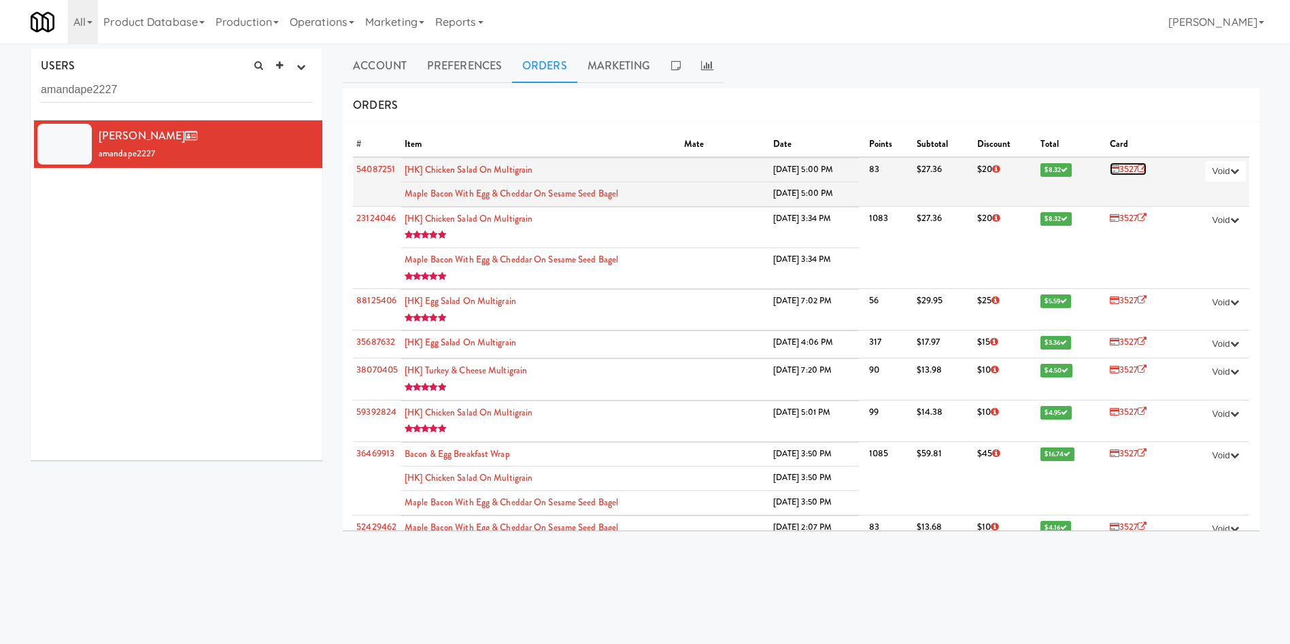
click at [1138, 168] on icon at bounding box center [1142, 169] width 9 height 9
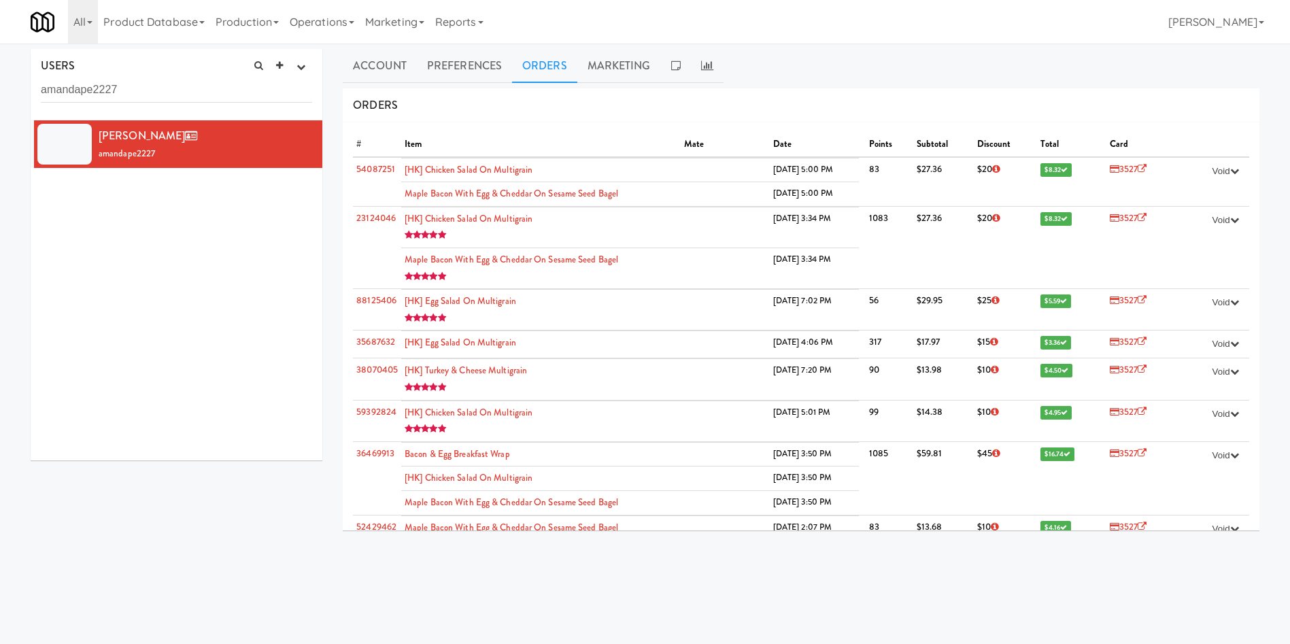
click at [173, 280] on div "Amanda Penny amandape2227" at bounding box center [177, 290] width 292 height 340
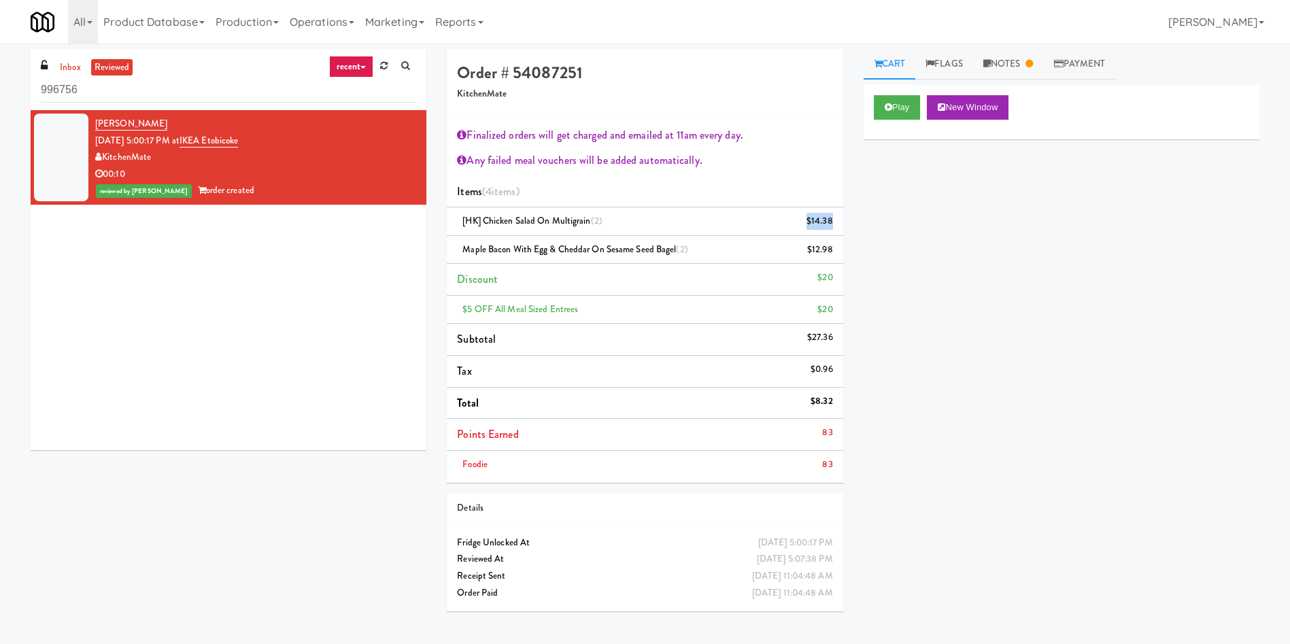
drag, startPoint x: 802, startPoint y: 224, endPoint x: 831, endPoint y: 220, distance: 29.5
click at [831, 220] on div "[HK] Chicken Salad on Multigrain (2) $14.38" at bounding box center [644, 221] width 375 height 17
copy div "$14.38"
drag, startPoint x: 143, startPoint y: 333, endPoint x: 124, endPoint y: 211, distance: 122.5
click at [143, 333] on div "Amanda Penny Sep 8, 2025 5:00:17 PM at IKEA Etobicoke KitchenMate 00:10 reviewe…" at bounding box center [229, 280] width 396 height 340
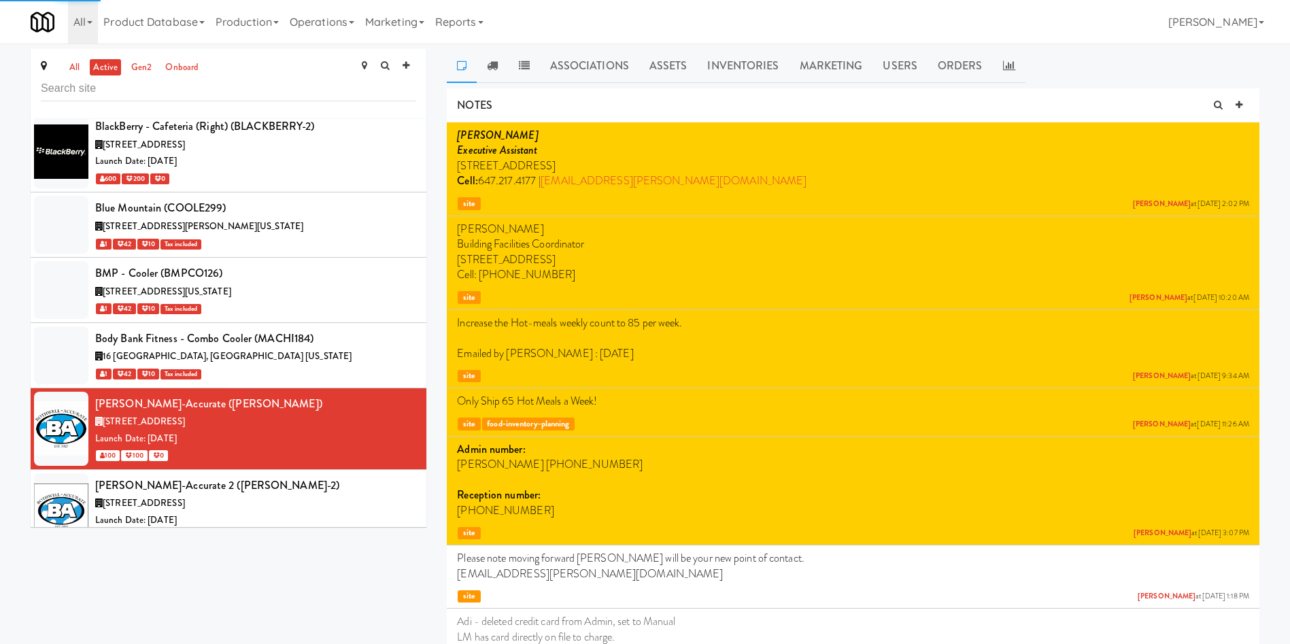
click at [335, 90] on input "text" at bounding box center [228, 88] width 375 height 25
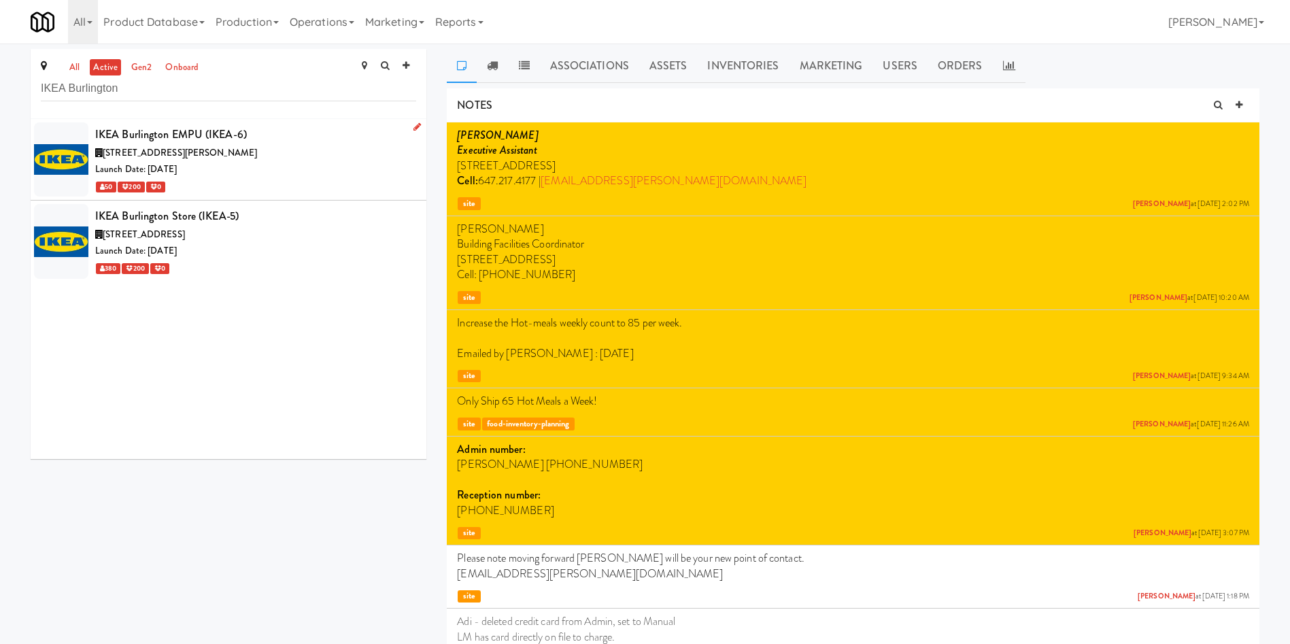
type input "IKEA Burlington"
click at [305, 178] on div "50 200 0" at bounding box center [255, 186] width 321 height 17
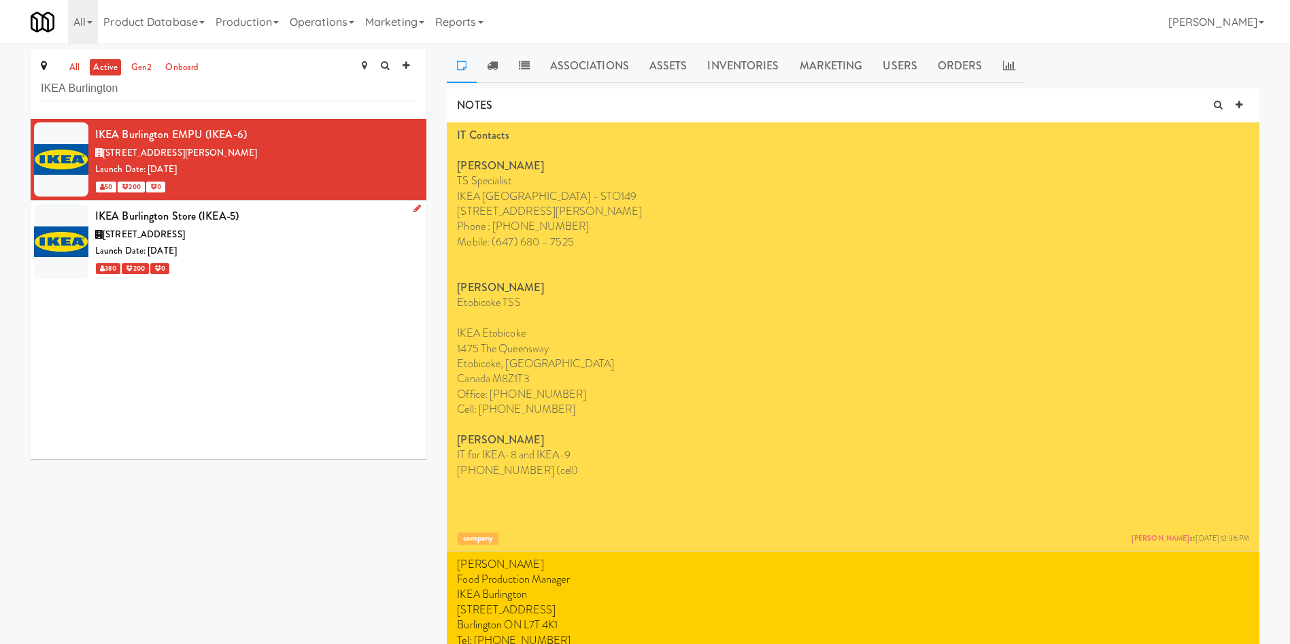
click at [282, 272] on div "380 200 0" at bounding box center [255, 268] width 321 height 17
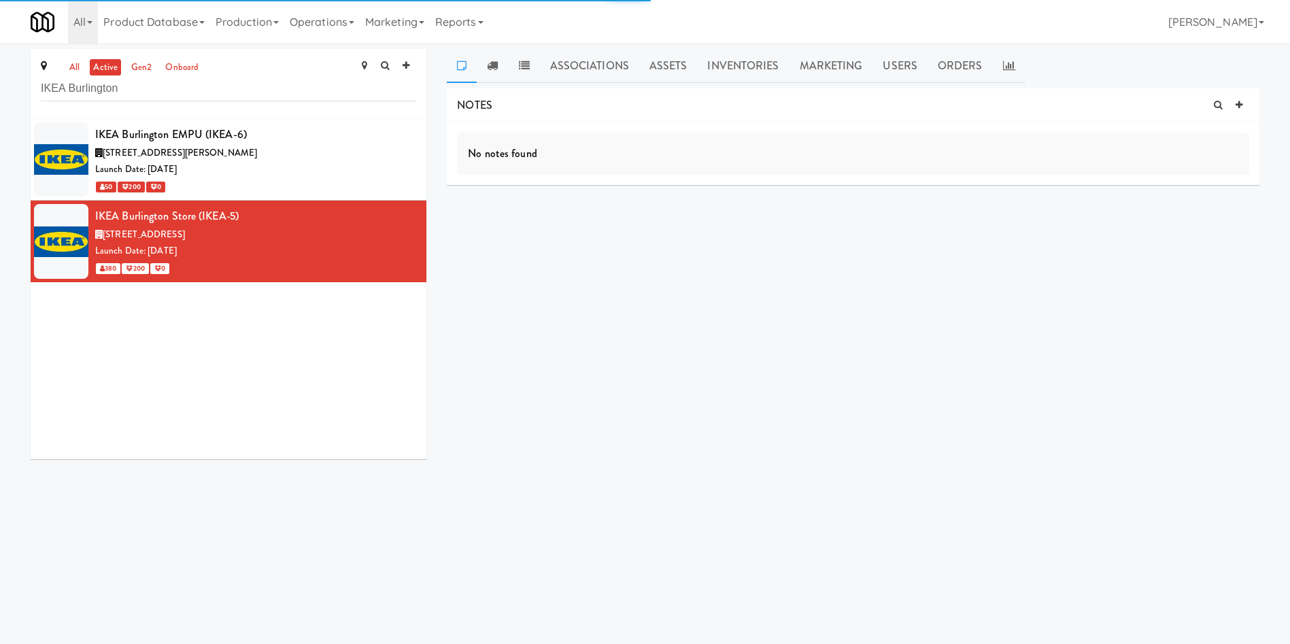
click at [724, 58] on link "Inventories" at bounding box center [743, 66] width 92 height 34
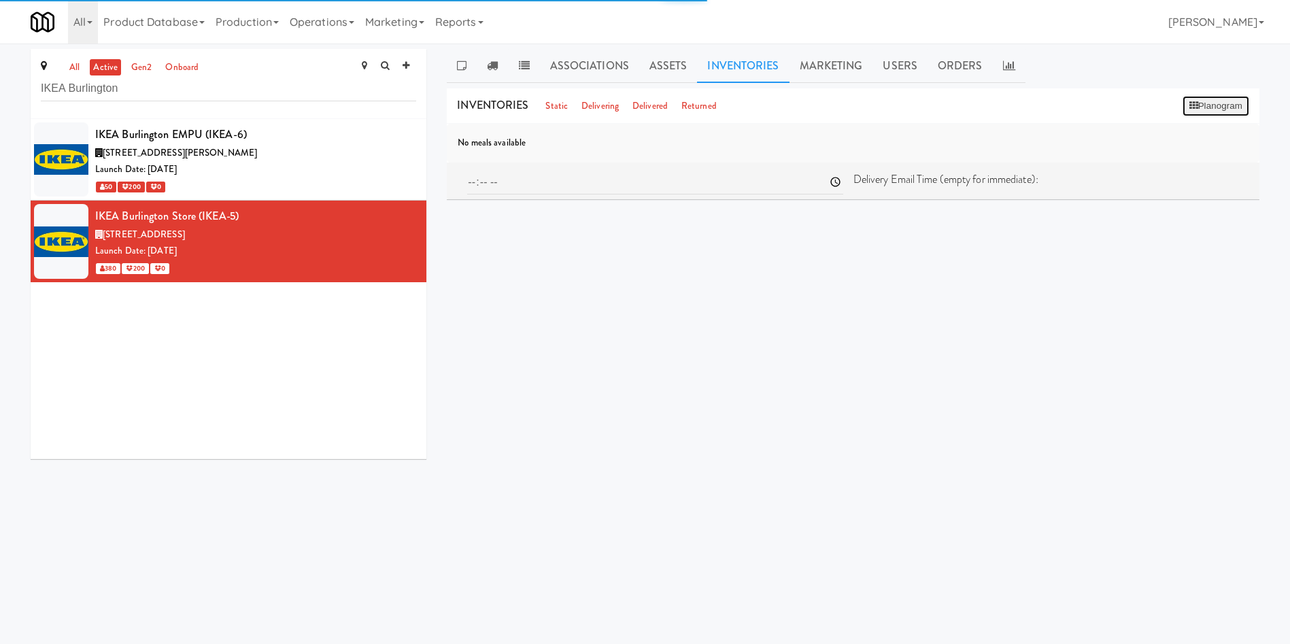
click at [1185, 111] on button "Planogram" at bounding box center [1216, 106] width 67 height 20
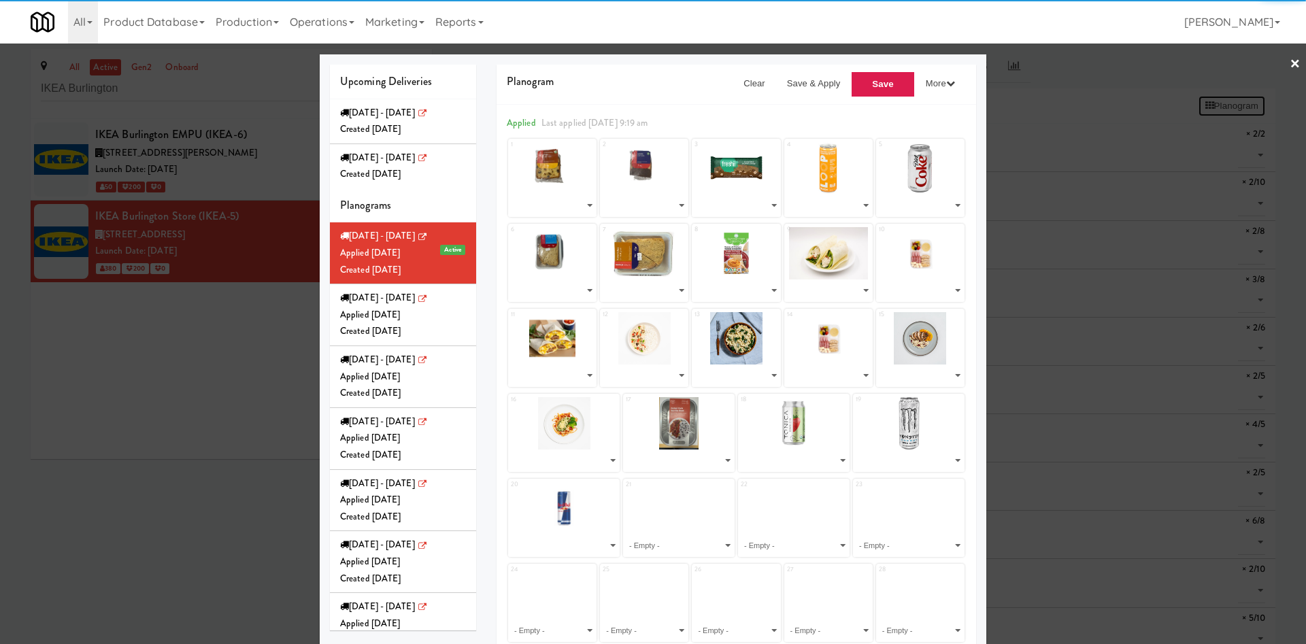
select select "number:279593"
select select "number:279636"
select select "number:279473"
select select "number:211973"
select select "number:268172"
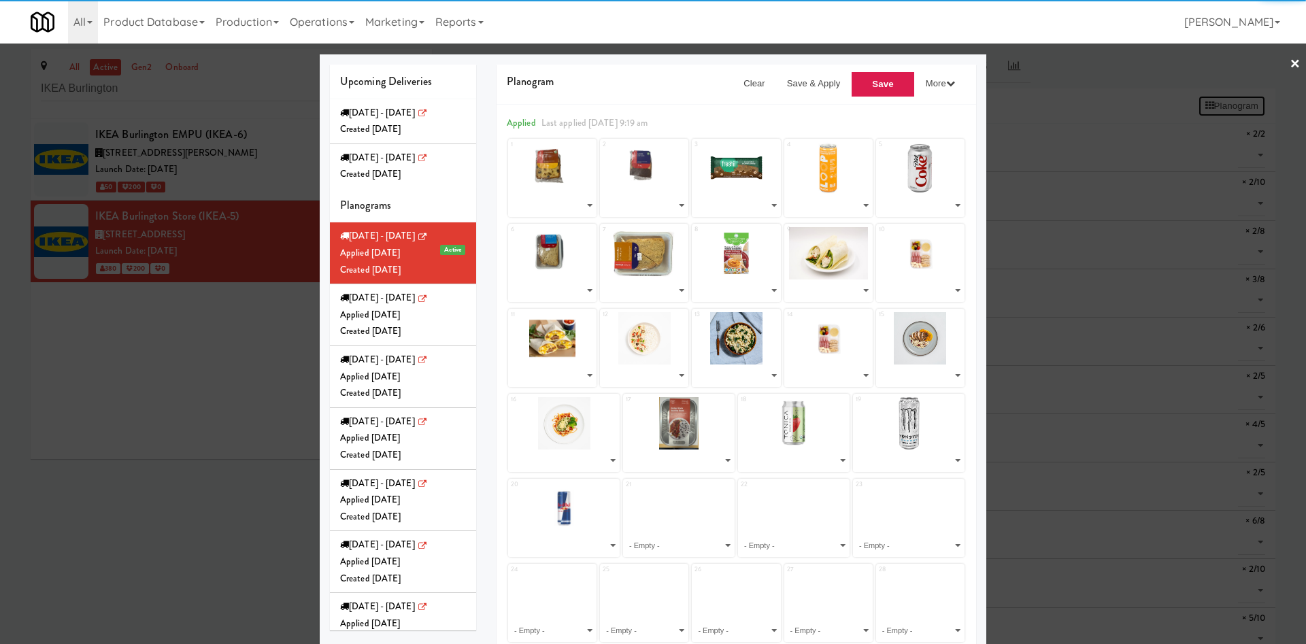
select select "number:279665"
select select "number:279342"
select select "number:279408"
select select "number:279081"
select select "number:279202"
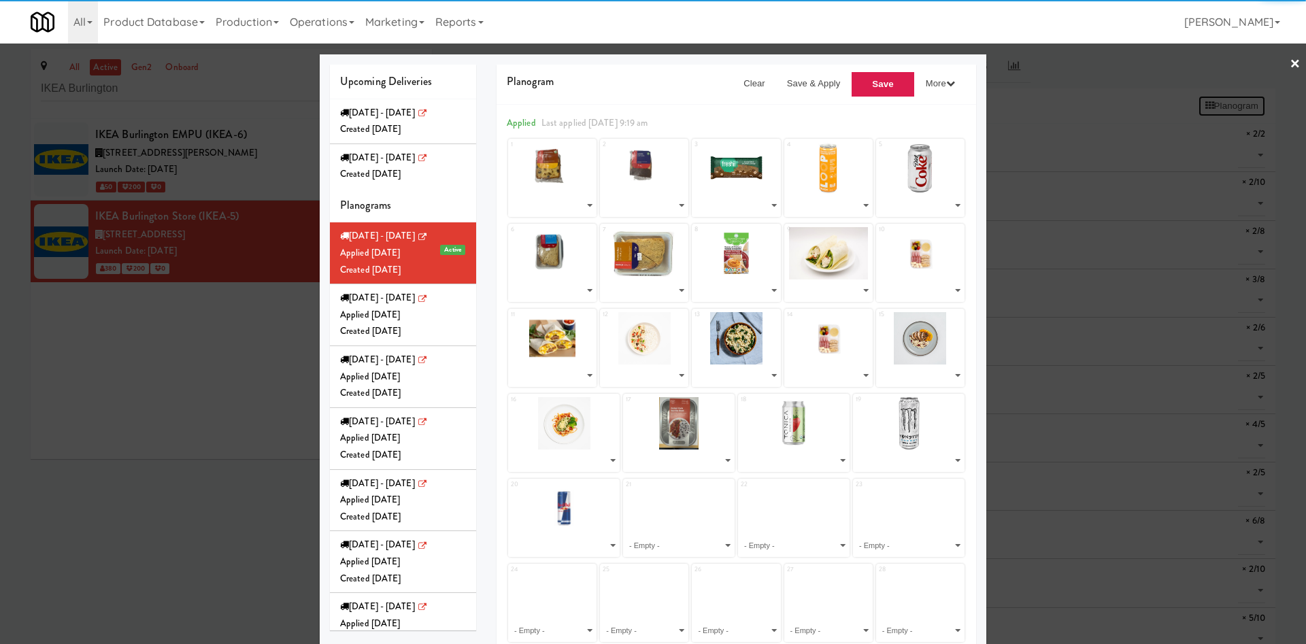
select select "number:279129"
select select "number:277824"
select select "number:277590"
select select "number:279202"
select select "number:277716"
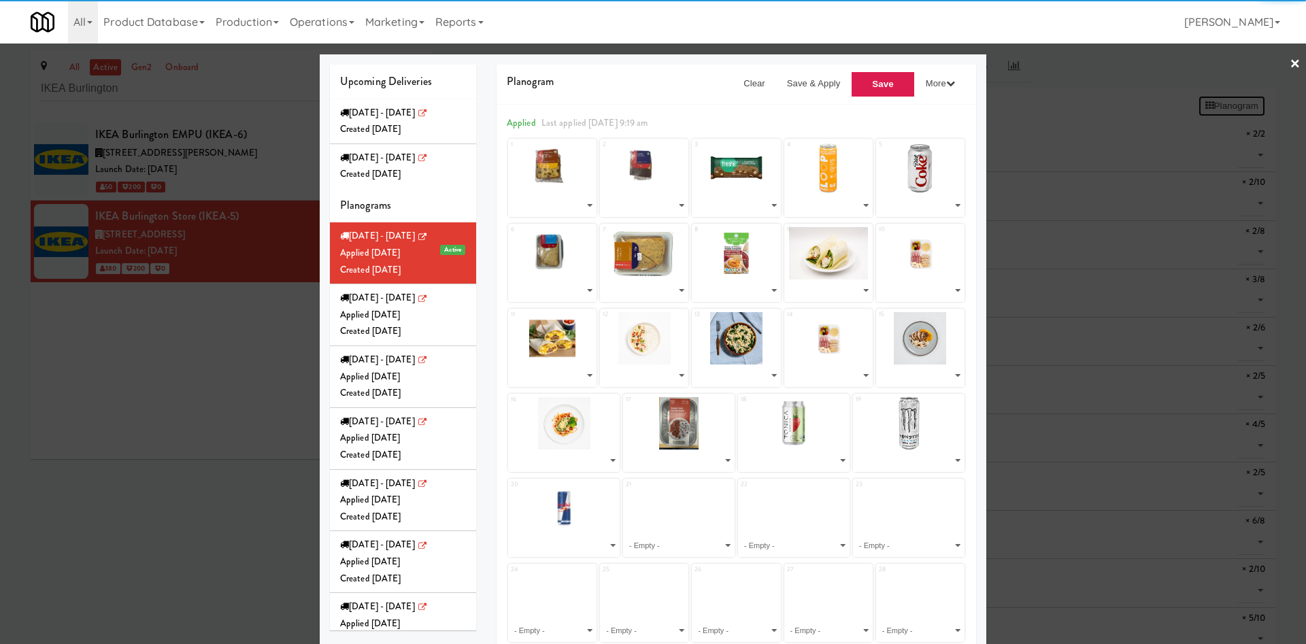
select select "number:277774"
select select "number:277653"
select select "number:279536"
select select "number:277102"
select select "number:277089"
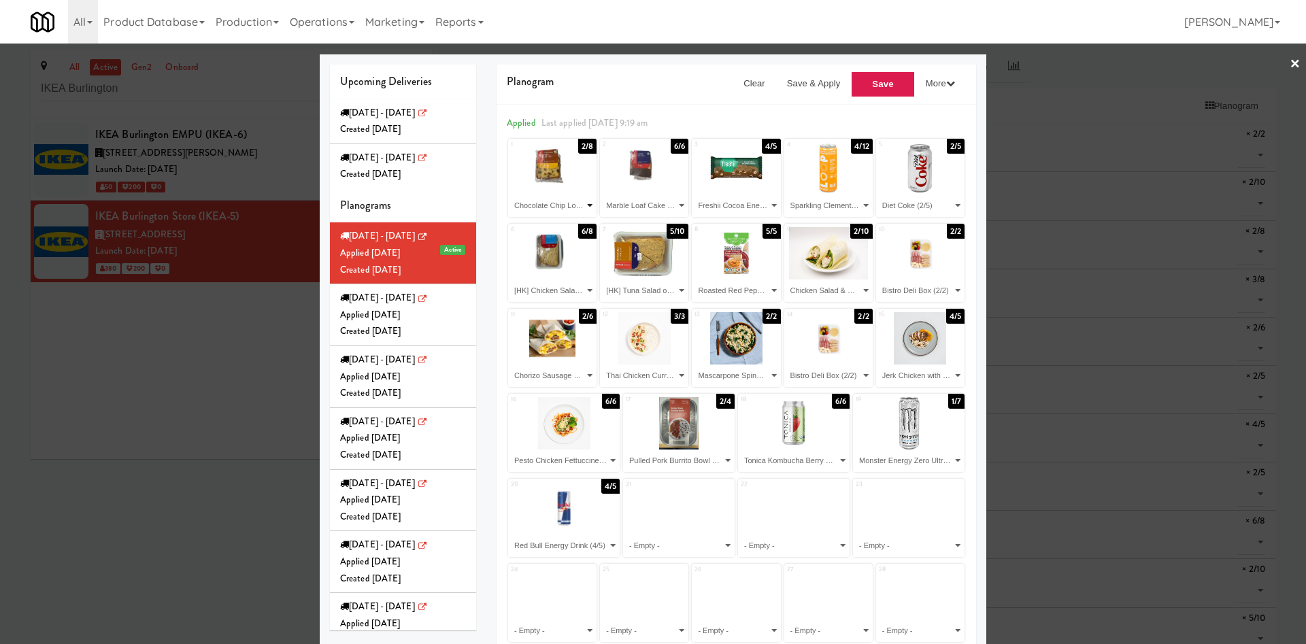
click at [564, 207] on select "- Empty - Bistro Deli Box (2/2) Chicken Salad & Bacon Wrap (2/10) Chocolate Chi…" at bounding box center [552, 205] width 84 height 22
select select "number:279342"
click at [510, 194] on select "- Empty - Bistro Deli Box (2/2) Chicken Salad & Bacon Wrap (2/10) Chocolate Chi…" at bounding box center [552, 205] width 84 height 22
click at [626, 199] on select "- Empty - Bistro Deli Box (2/2) Chicken Salad & Bacon Wrap (2/10) Chocolate Chi…" at bounding box center [644, 205] width 84 height 22
select select "number:279342"
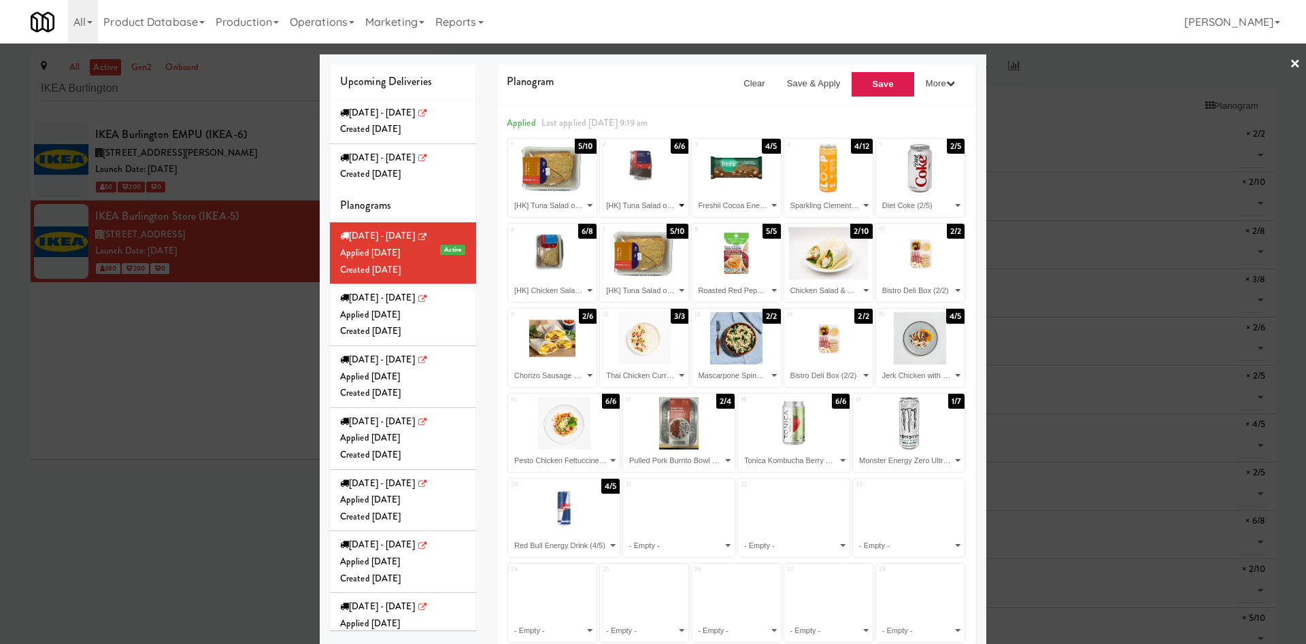
click at [602, 194] on select "- Empty - Bistro Deli Box (2/2) Chicken Salad & Bacon Wrap (2/10) Chocolate Chi…" at bounding box center [644, 205] width 84 height 22
click at [705, 207] on select "- Empty - Bistro Deli Box (2/2) Chicken Salad & Bacon Wrap (2/10) Chocolate Chi…" at bounding box center [736, 205] width 84 height 22
select select "number:279342"
click at [694, 194] on select "- Empty - Bistro Deli Box (2/2) Chicken Salad & Bacon Wrap (2/10) Chocolate Chi…" at bounding box center [736, 205] width 84 height 22
click at [828, 201] on select "- Empty - Bistro Deli Box (2/2) Chicken Salad & Bacon Wrap (2/10) Chocolate Chi…" at bounding box center [828, 205] width 84 height 22
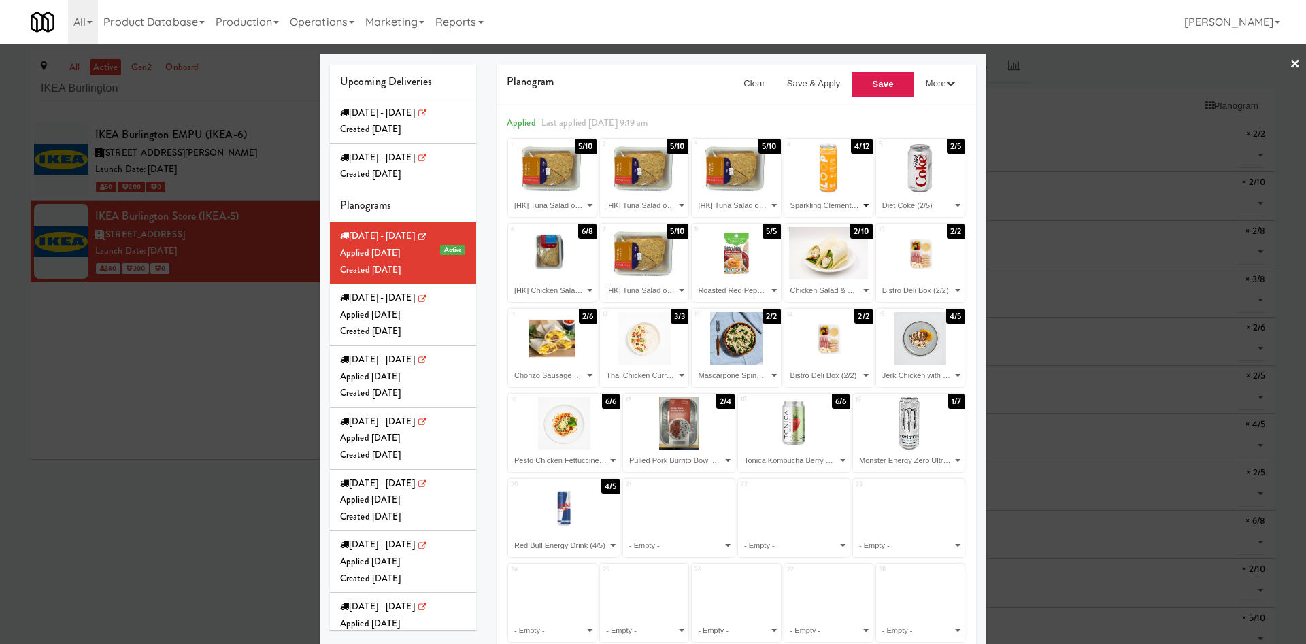
select select "number:279665"
click at [786, 194] on select "- Empty - Bistro Deli Box (2/2) Chicken Salad & Bacon Wrap (2/10) Chocolate Chi…" at bounding box center [828, 205] width 84 height 22
click at [902, 202] on select "- Empty - Bistro Deli Box (2/2) Chicken Salad & Bacon Wrap (2/10) Chocolate Chi…" at bounding box center [920, 205] width 84 height 22
select select "number:279665"
click at [878, 194] on select "- Empty - Bistro Deli Box (2/2) Chicken Salad & Bacon Wrap (2/10) Chocolate Chi…" at bounding box center [920, 205] width 84 height 22
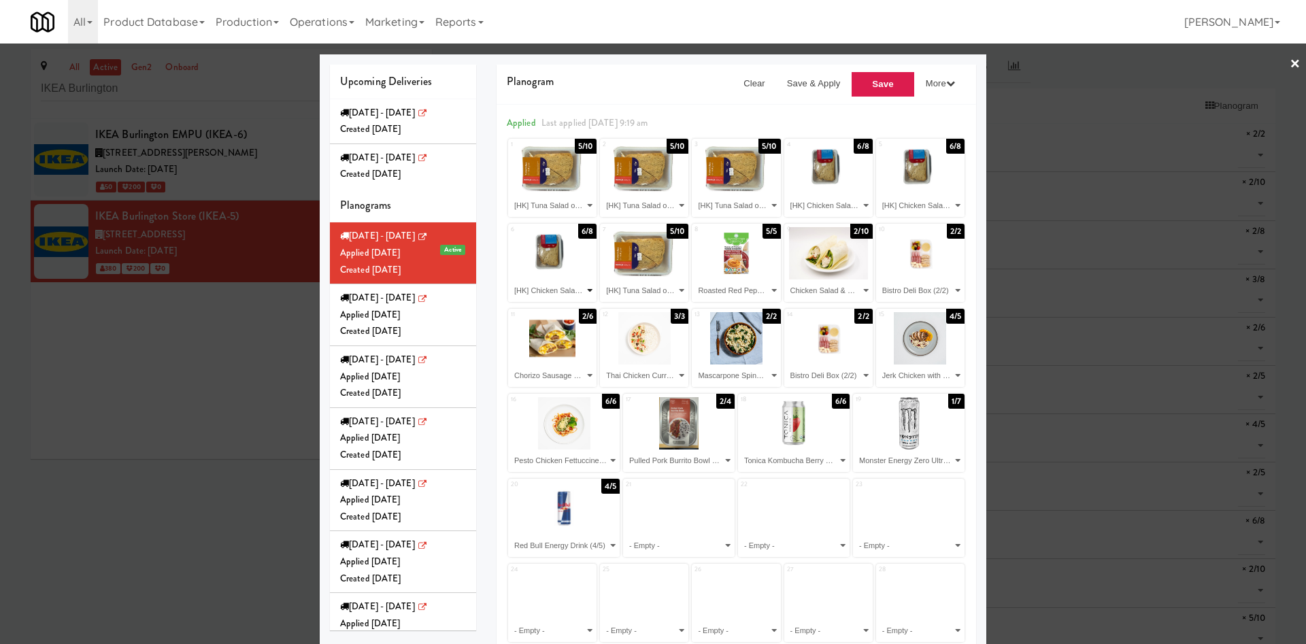
click at [569, 290] on select "- Empty - Bistro Deli Box (2/2) Chicken Salad & Bacon Wrap (2/10) Chocolate Chi…" at bounding box center [552, 291] width 84 height 22
select select "number:279129"
click at [510, 280] on select "- Empty - Bistro Deli Box (2/2) Chicken Salad & Bacon Wrap (2/10) Chocolate Chi…" at bounding box center [552, 291] width 84 height 22
drag, startPoint x: 645, startPoint y: 286, endPoint x: 651, endPoint y: 282, distance: 7.0
click at [645, 286] on select "- Empty - Bistro Deli Box (2/2) Chicken Salad & Bacon Wrap (2/10) Chocolate Chi…" at bounding box center [644, 291] width 84 height 22
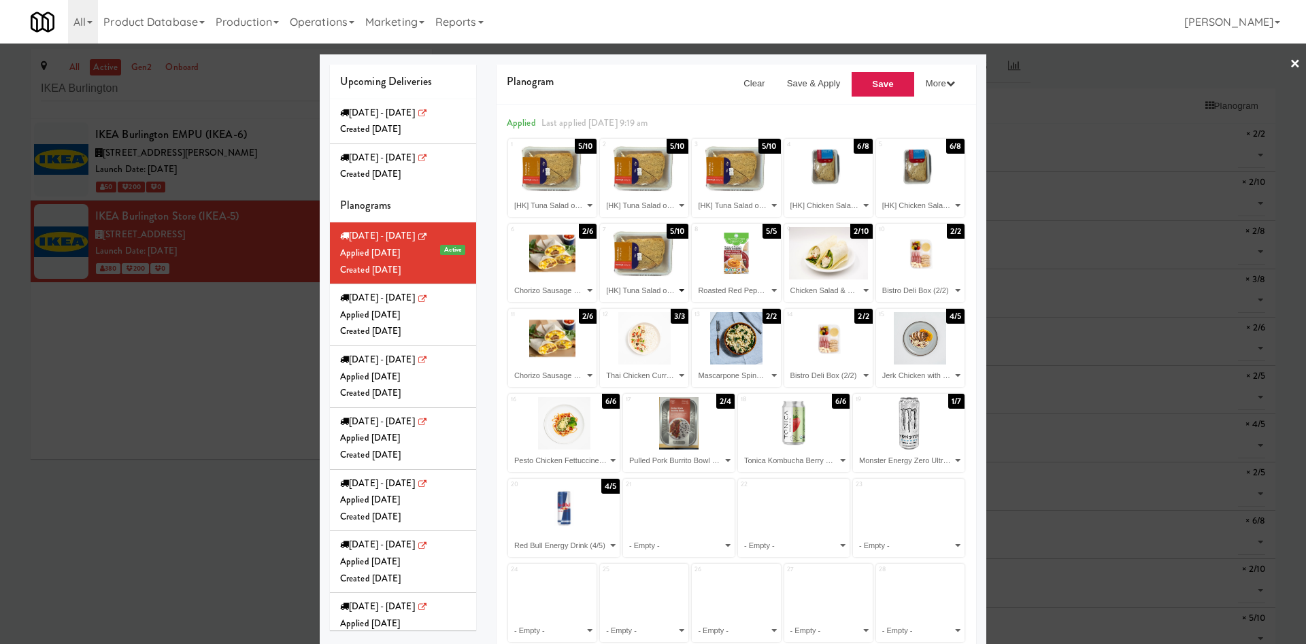
select select "number:279408"
click at [602, 280] on select "- Empty - Bistro Deli Box (2/2) Chicken Salad & Bacon Wrap (2/10) Chocolate Chi…" at bounding box center [644, 291] width 84 height 22
click at [743, 292] on select "- Empty - Bistro Deli Box (2/2) Chicken Salad & Bacon Wrap (2/10) Chocolate Chi…" at bounding box center [736, 291] width 84 height 22
select select "number:279593"
click at [694, 280] on select "- Empty - Bistro Deli Box (2/2) Chicken Salad & Bacon Wrap (2/10) Chocolate Chi…" at bounding box center [736, 291] width 84 height 22
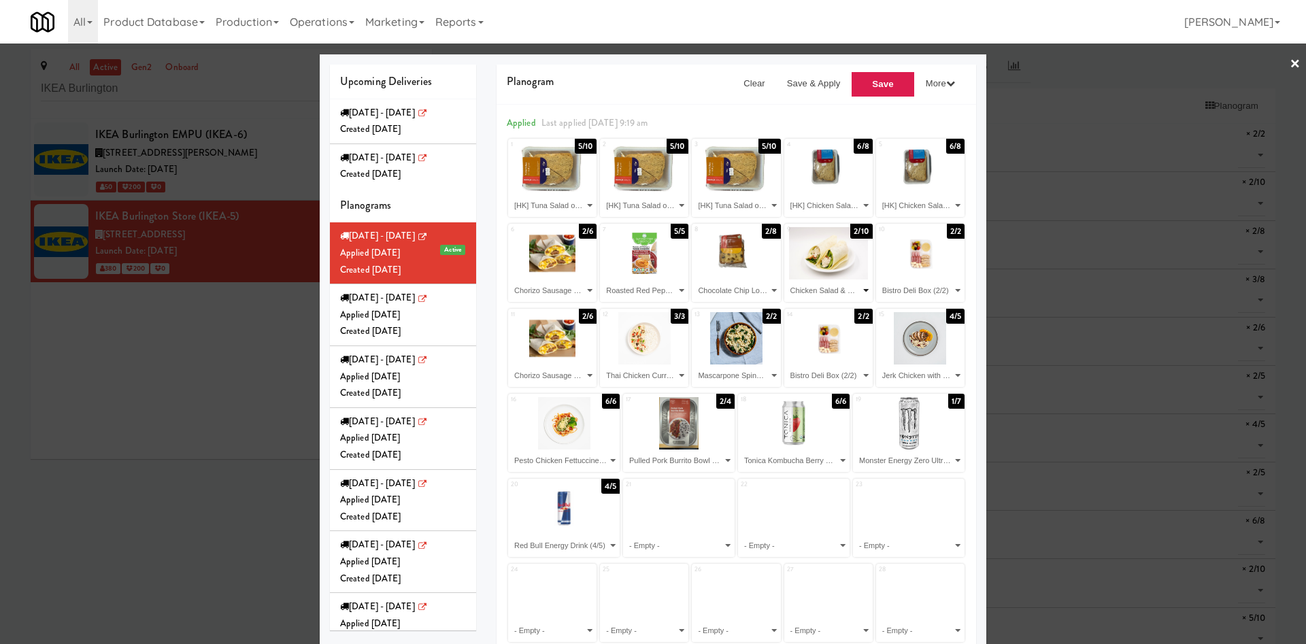
click at [836, 282] on select "- Empty - Bistro Deli Box (2/2) Chicken Salad & Bacon Wrap (2/10) Chocolate Chi…" at bounding box center [828, 291] width 84 height 22
select select "number:279636"
click at [786, 280] on select "- Empty - Bistro Deli Box (2/2) Chicken Salad & Bacon Wrap (2/10) Chocolate Chi…" at bounding box center [828, 291] width 84 height 22
click at [918, 292] on select "- Empty - Bistro Deli Box (2/2) Chicken Salad & Bacon Wrap (2/10) Chocolate Chi…" at bounding box center [920, 291] width 84 height 22
select select "number:276081"
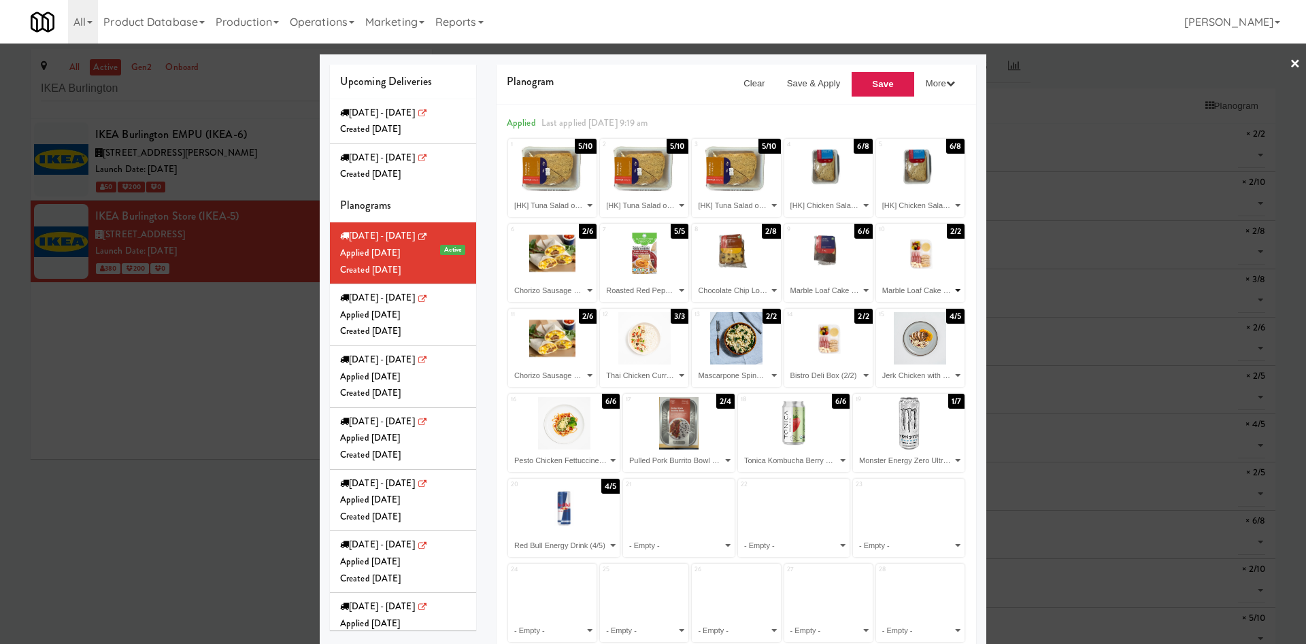
click at [878, 280] on select "- Empty - Bistro Deli Box (2/2) Chicken Salad & Bacon Wrap (2/10) Chocolate Chi…" at bounding box center [920, 291] width 84 height 22
drag, startPoint x: 569, startPoint y: 375, endPoint x: 577, endPoint y: 367, distance: 11.5
click at [569, 375] on select "- Empty - Bistro Deli Box (2/2) Chicken Salad & Bacon Wrap (2/10) Chocolate Chi…" at bounding box center [552, 376] width 84 height 22
select select "number:279081"
click at [510, 365] on select "- Empty - Bistro Deli Box (2/2) Chicken Salad & Bacon Wrap (2/10) Chocolate Chi…" at bounding box center [552, 376] width 84 height 22
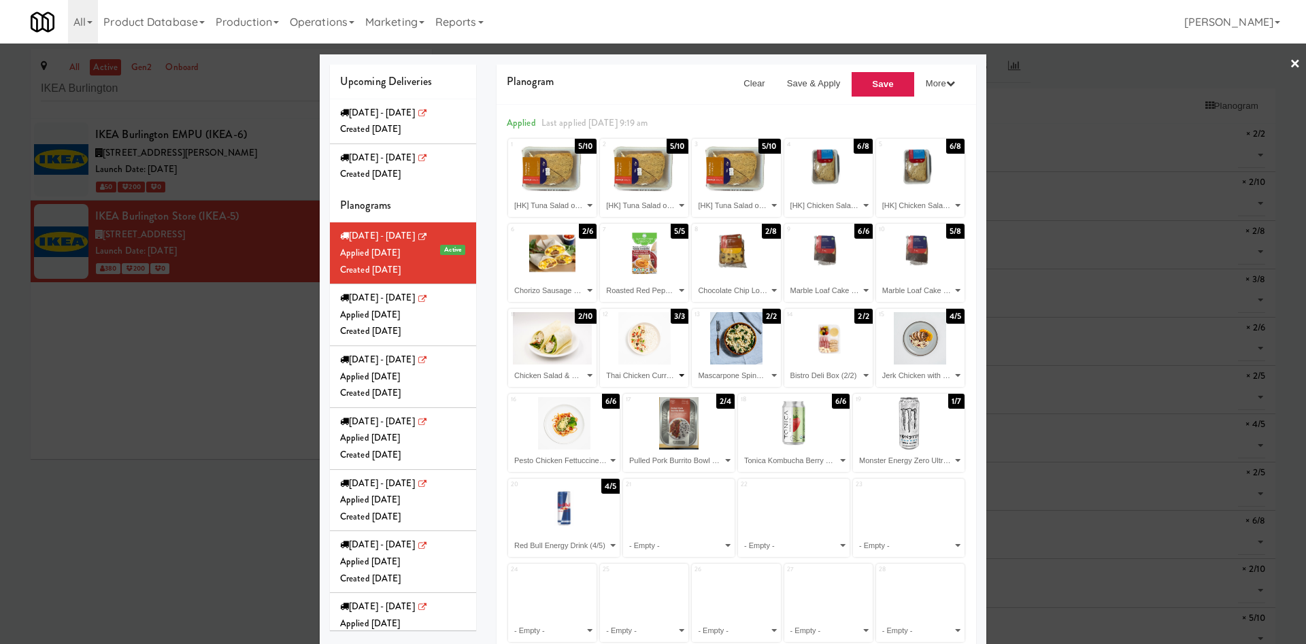
click at [647, 377] on select "- Empty - Bistro Deli Box (2/2) Chicken Salad & Bacon Wrap (2/10) Chocolate Chi…" at bounding box center [644, 376] width 84 height 22
select select "number:279169"
click at [602, 365] on select "- Empty - Bistro Deli Box (2/2) Chicken Salad & Bacon Wrap (2/10) Chocolate Chi…" at bounding box center [644, 376] width 84 height 22
click at [741, 371] on select "- Empty - Bistro Deli Box (2/2) Chicken Salad & Bacon Wrap (2/10) Chocolate Chi…" at bounding box center [736, 376] width 84 height 22
select select "number:279665"
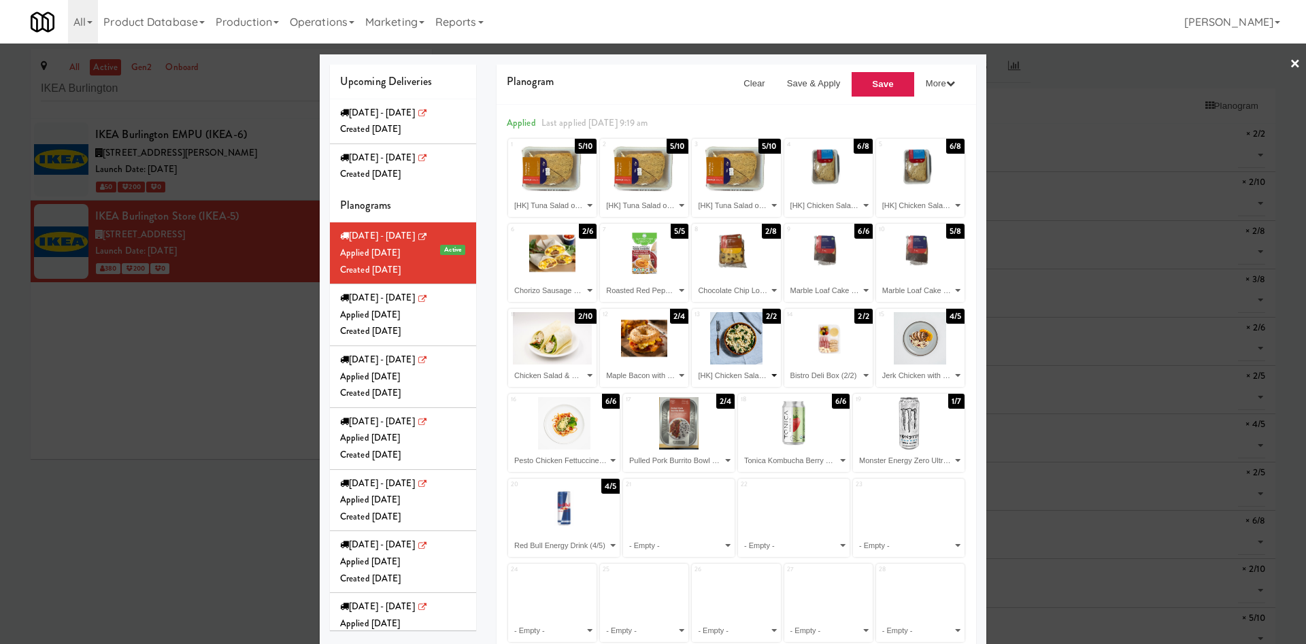
click at [694, 365] on select "- Empty - Bistro Deli Box (2/2) Chicken Salad & Bacon Wrap (2/10) Chocolate Chi…" at bounding box center [736, 376] width 84 height 22
click at [832, 372] on select "- Empty - Bistro Deli Box (2/2) Chicken Salad & Bacon Wrap (2/10) Chocolate Chi…" at bounding box center [828, 376] width 84 height 22
select select "number:279665"
click at [786, 365] on select "- Empty - Bistro Deli Box (2/2) Chicken Salad & Bacon Wrap (2/10) Chocolate Chi…" at bounding box center [828, 376] width 84 height 22
click at [886, 375] on select "- Empty - Bistro Deli Box (2/2) Chicken Salad & Bacon Wrap (2/10) Chocolate Chi…" at bounding box center [920, 376] width 84 height 22
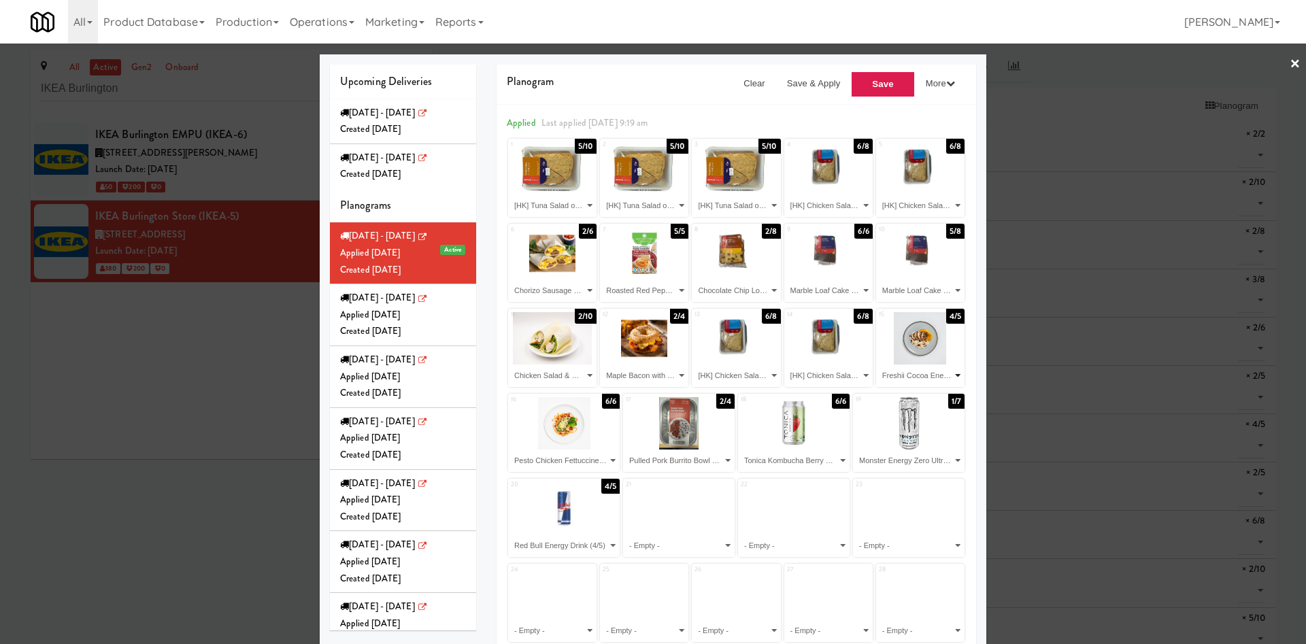
click at [878, 365] on select "- Empty - Bistro Deli Box (2/2) Chicken Salad & Bacon Wrap (2/10) Chocolate Chi…" at bounding box center [920, 376] width 84 height 22
click at [892, 383] on select "- Empty - Bistro Deli Box (2/2) Chicken Salad & Bacon Wrap (2/10) Chocolate Chi…" at bounding box center [920, 376] width 84 height 22
select select "number:279473"
click at [878, 365] on select "- Empty - Bistro Deli Box (2/2) Chicken Salad & Bacon Wrap (2/10) Chocolate Chi…" at bounding box center [920, 376] width 84 height 22
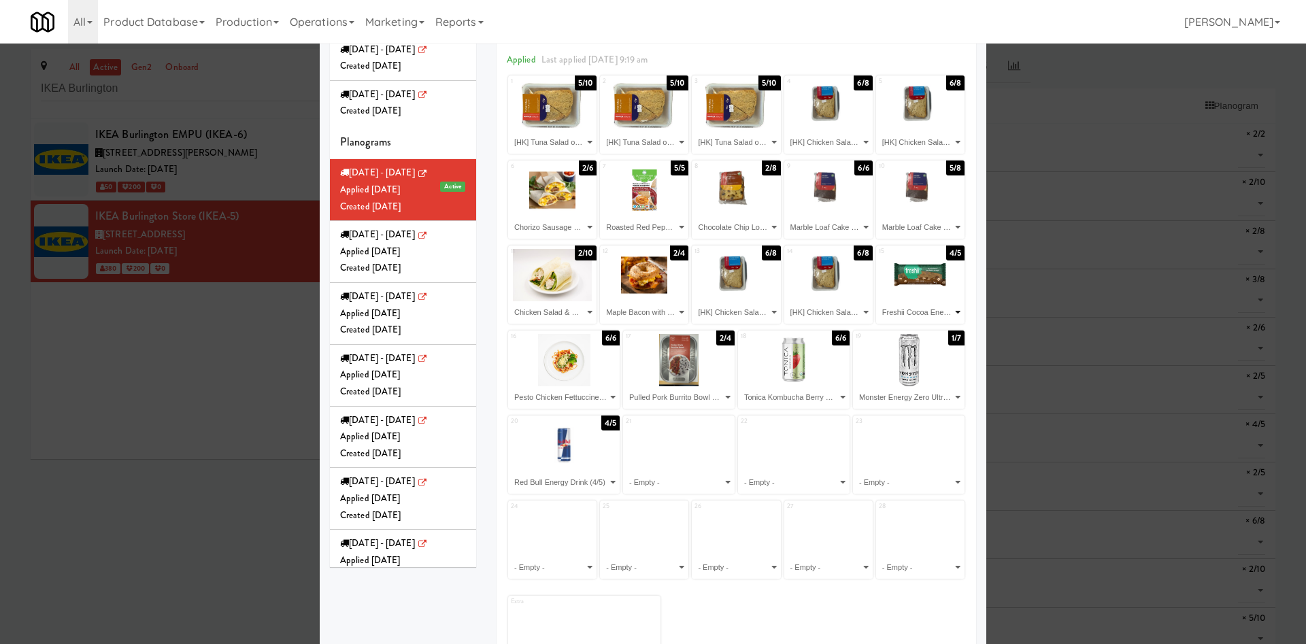
scroll to position [115, 0]
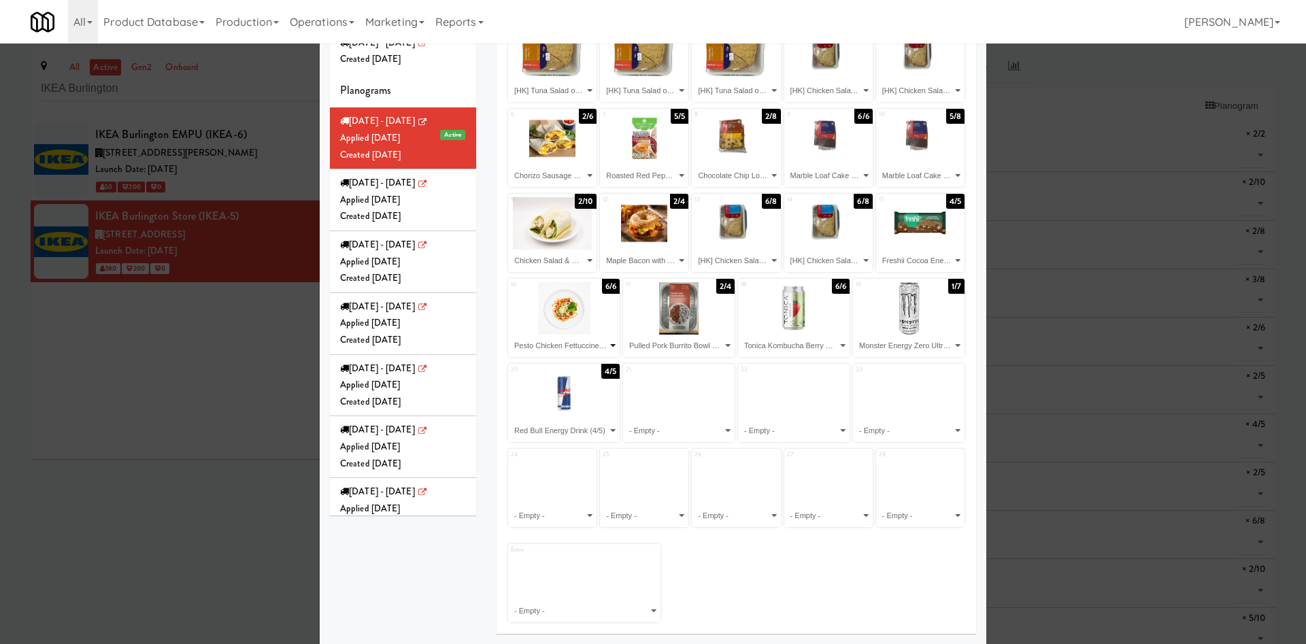
drag, startPoint x: 575, startPoint y: 349, endPoint x: 586, endPoint y: 340, distance: 14.0
click at [575, 349] on select "- Empty - Bistro Deli Box (2/2) Chicken Salad & Bacon Wrap (2/10) Chocolate Chi…" at bounding box center [563, 346] width 107 height 22
select select "number:277824"
click at [510, 335] on select "- Empty - Bistro Deli Box (2/2) Chicken Salad & Bacon Wrap (2/10) Chocolate Chi…" at bounding box center [563, 346] width 107 height 22
drag, startPoint x: 688, startPoint y: 345, endPoint x: 692, endPoint y: 339, distance: 8.3
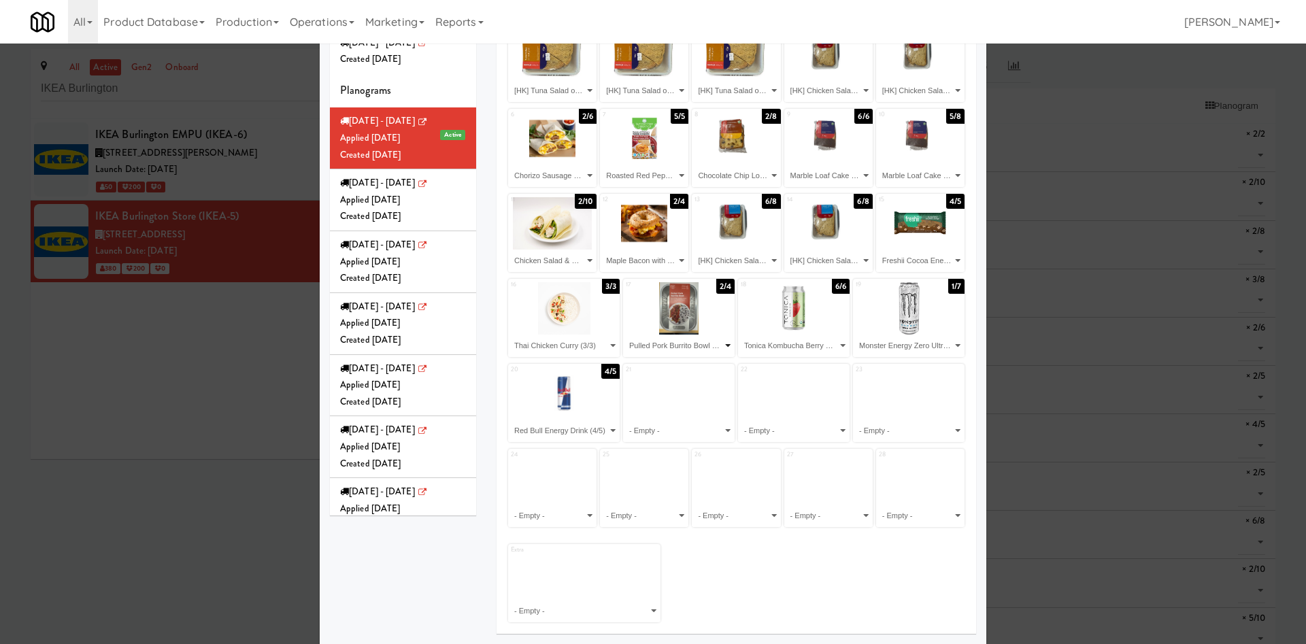
click at [688, 345] on select "- Empty - Bistro Deli Box (2/2) Chicken Salad & Bacon Wrap (2/10) Chocolate Chi…" at bounding box center [678, 346] width 107 height 22
click at [773, 346] on select "- Empty - Bistro Deli Box (2/2) Chicken Salad & Bacon Wrap (2/10) Chocolate Chi…" at bounding box center [793, 346] width 107 height 22
select select "number:277590"
click at [740, 335] on select "- Empty - Bistro Deli Box (2/2) Chicken Salad & Bacon Wrap (2/10) Chocolate Chi…" at bounding box center [793, 346] width 107 height 22
drag, startPoint x: 875, startPoint y: 348, endPoint x: 887, endPoint y: 336, distance: 16.8
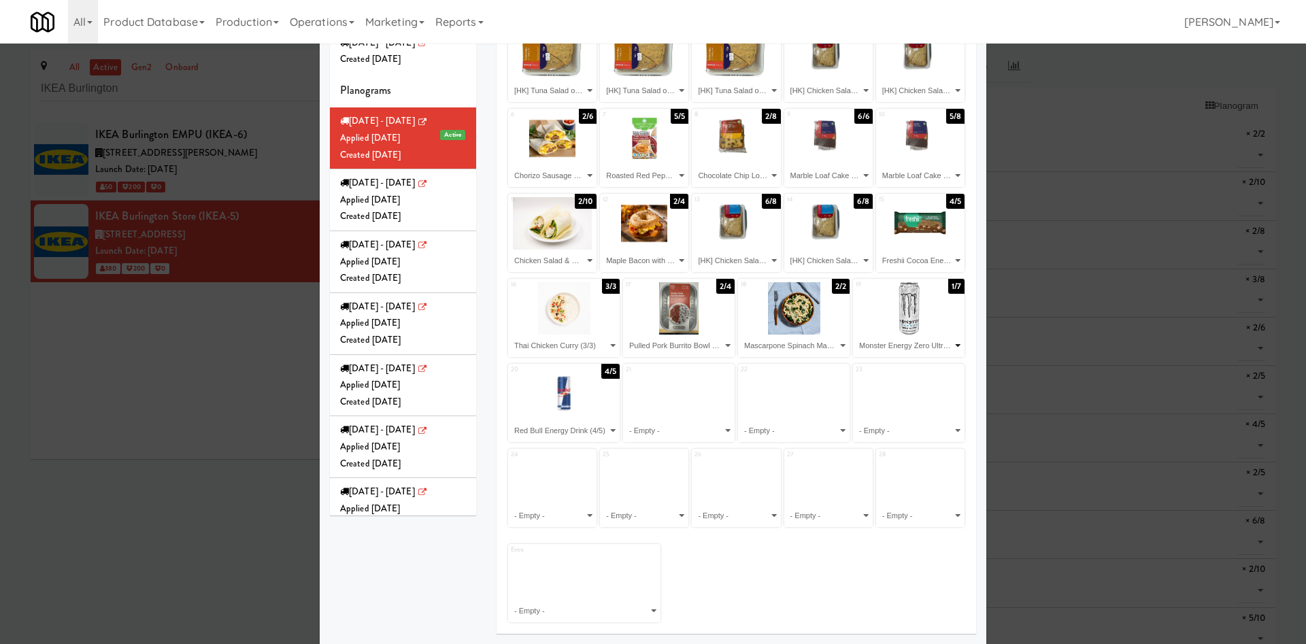
click at [875, 348] on select "- Empty - Bistro Deli Box (2/2) Chicken Salad & Bacon Wrap (2/10) Chocolate Chi…" at bounding box center [908, 346] width 107 height 22
select select "number:279202"
click at [855, 335] on select "- Empty - Bistro Deli Box (2/2) Chicken Salad & Bacon Wrap (2/10) Chocolate Chi…" at bounding box center [908, 346] width 107 height 22
drag, startPoint x: 564, startPoint y: 430, endPoint x: 569, endPoint y: 424, distance: 8.2
click at [564, 430] on select "- Empty - Bistro Deli Box (2/2) Chicken Salad & Bacon Wrap (2/10) Chocolate Chi…" at bounding box center [563, 431] width 107 height 22
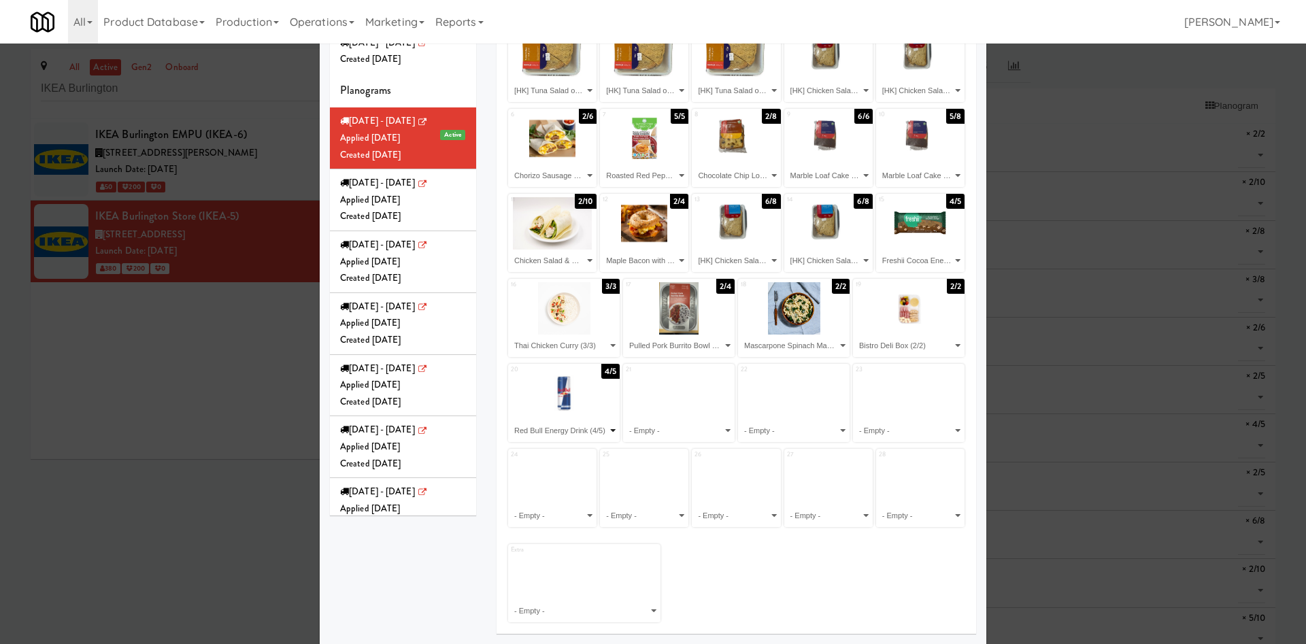
select select "number:277716"
click at [510, 420] on select "- Empty - Bistro Deli Box (2/2) Chicken Salad & Bacon Wrap (2/10) Chocolate Chi…" at bounding box center [563, 431] width 107 height 22
click at [690, 430] on select "- Empty - Bistro Deli Box (2/2) Chicken Salad & Bacon Wrap (2/10) Chocolate Chi…" at bounding box center [678, 431] width 107 height 22
select select "number:277774"
click at [625, 420] on select "- Empty - Bistro Deli Box (2/2) Chicken Salad & Bacon Wrap (2/10) Chocolate Chi…" at bounding box center [678, 431] width 107 height 22
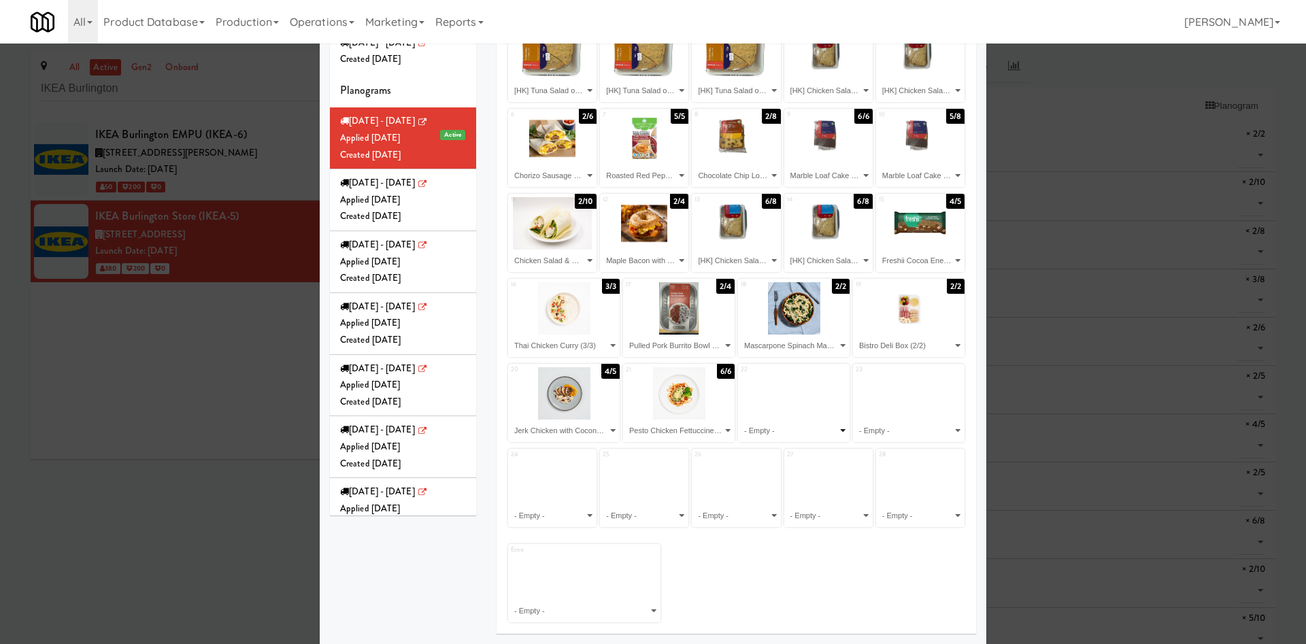
click at [799, 426] on select "- Empty - Bistro Deli Box (2/2) Chicken Salad & Bacon Wrap (2/10) Chocolate Chi…" at bounding box center [793, 431] width 107 height 22
select select "number:268172"
click at [740, 420] on select "- Empty - Bistro Deli Box (2/2) Chicken Salad & Bacon Wrap (2/10) Chocolate Chi…" at bounding box center [793, 431] width 107 height 22
click at [904, 429] on select "- Empty - Bistro Deli Box (2/2) Chicken Salad & Bacon Wrap (2/10) Chocolate Chi…" at bounding box center [908, 431] width 107 height 22
select select "number:266116"
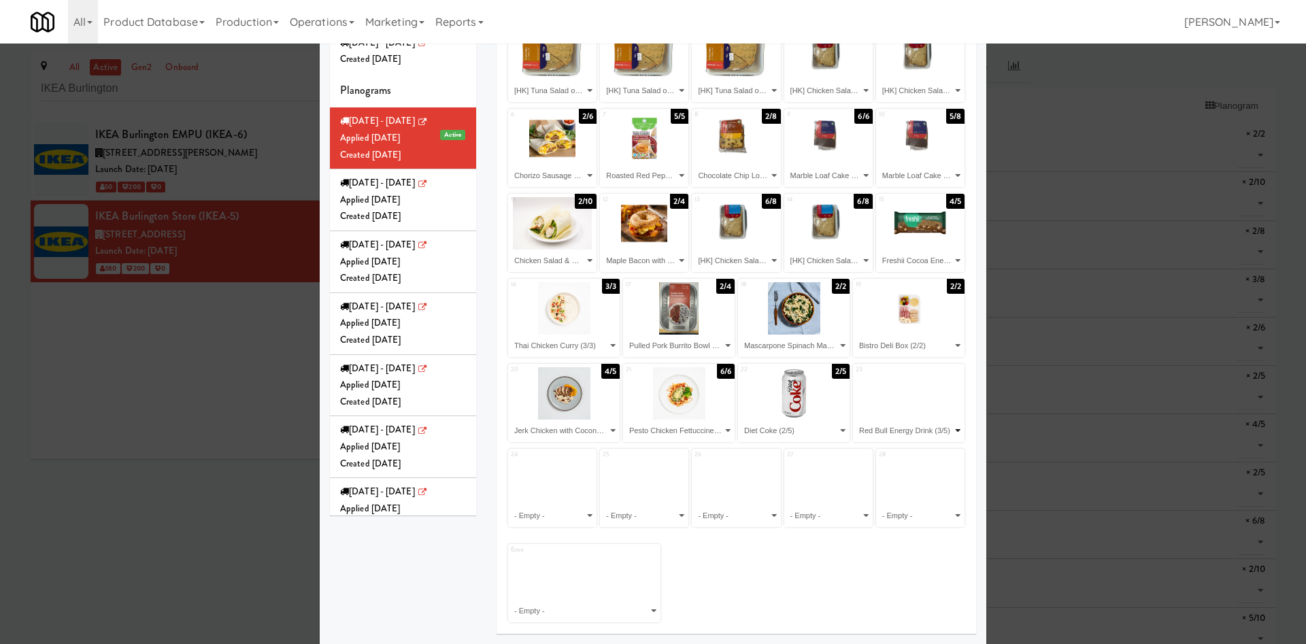
click at [855, 420] on select "- Empty - Bistro Deli Box (2/2) Chicken Salad & Bacon Wrap (2/10) Chocolate Chi…" at bounding box center [908, 431] width 107 height 22
click at [539, 517] on select "- Empty - Bistro Deli Box (2/2) Chicken Salad & Bacon Wrap (2/10) Chocolate Chi…" at bounding box center [552, 516] width 84 height 22
select select "number:275566"
click at [510, 505] on select "- Empty - Bistro Deli Box (2/2) Chicken Salad & Bacon Wrap (2/10) Chocolate Chi…" at bounding box center [552, 516] width 84 height 22
click at [667, 515] on select "- Empty - Bistro Deli Box (2/2) Chicken Salad & Bacon Wrap (2/10) Chocolate Chi…" at bounding box center [644, 516] width 84 height 22
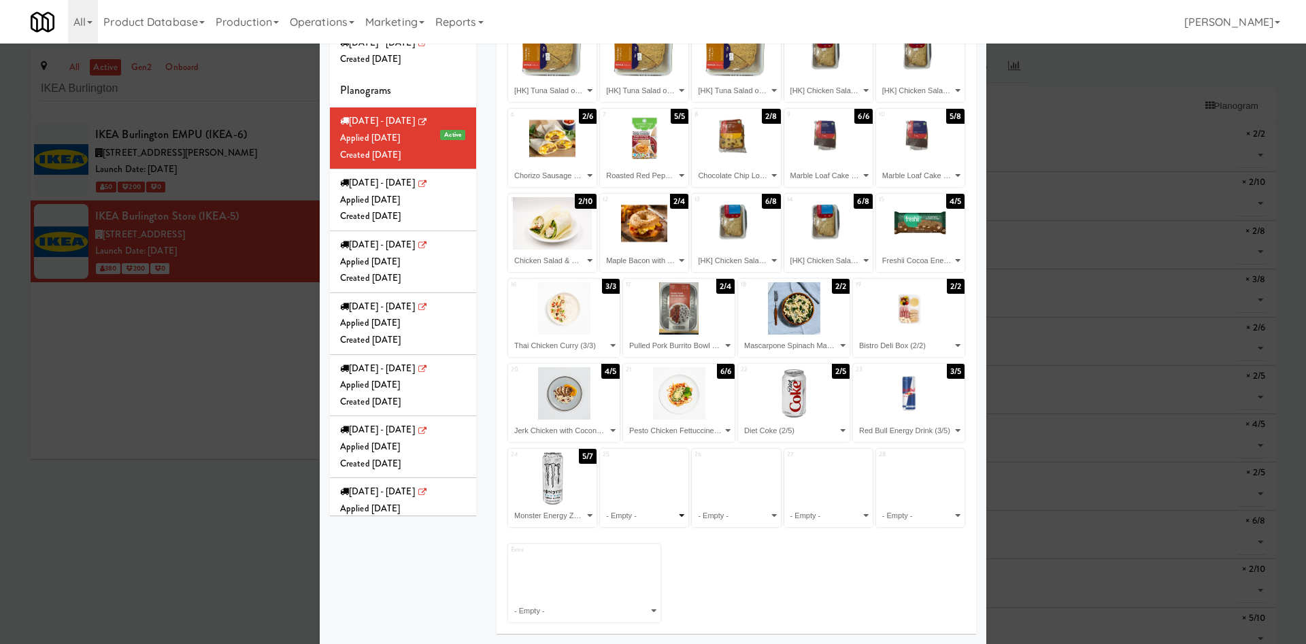
select select "number:211973"
click at [602, 505] on select "- Empty - Bistro Deli Box (2/2) Chicken Salad & Bacon Wrap (2/10) Chocolate Chi…" at bounding box center [644, 516] width 84 height 22
click at [722, 507] on select "- Empty - Bistro Deli Box (2/2) Chicken Salad & Bacon Wrap (2/10) Chocolate Chi…" at bounding box center [736, 516] width 84 height 22
select select "number:259327"
click at [694, 505] on select "- Empty - Bistro Deli Box (2/2) Chicken Salad & Bacon Wrap (2/10) Chocolate Chi…" at bounding box center [736, 516] width 84 height 22
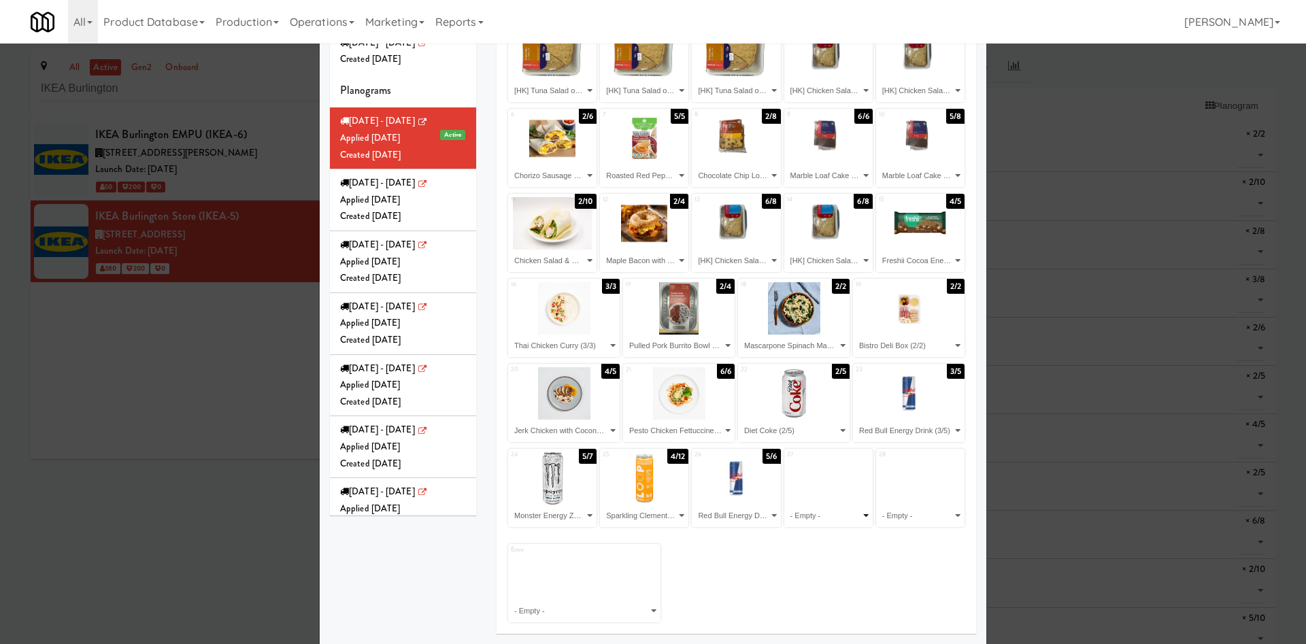
click at [795, 516] on select "- Empty - Bistro Deli Box (2/2) Chicken Salad & Bacon Wrap (2/10) Chocolate Chi…" at bounding box center [828, 516] width 84 height 22
click at [786, 505] on select "- Empty - Bistro Deli Box (2/2) Chicken Salad & Bacon Wrap (2/10) Chocolate Chi…" at bounding box center [828, 516] width 84 height 22
click at [814, 517] on select "- Empty - Bistro Deli Box (2/2) Chicken Salad & Bacon Wrap (2/10) Chocolate Chi…" at bounding box center [828, 516] width 84 height 22
select select "number:260610"
click at [786, 505] on select "- Empty - Bistro Deli Box (2/2) Chicken Salad & Bacon Wrap (2/10) Chocolate Chi…" at bounding box center [828, 516] width 84 height 22
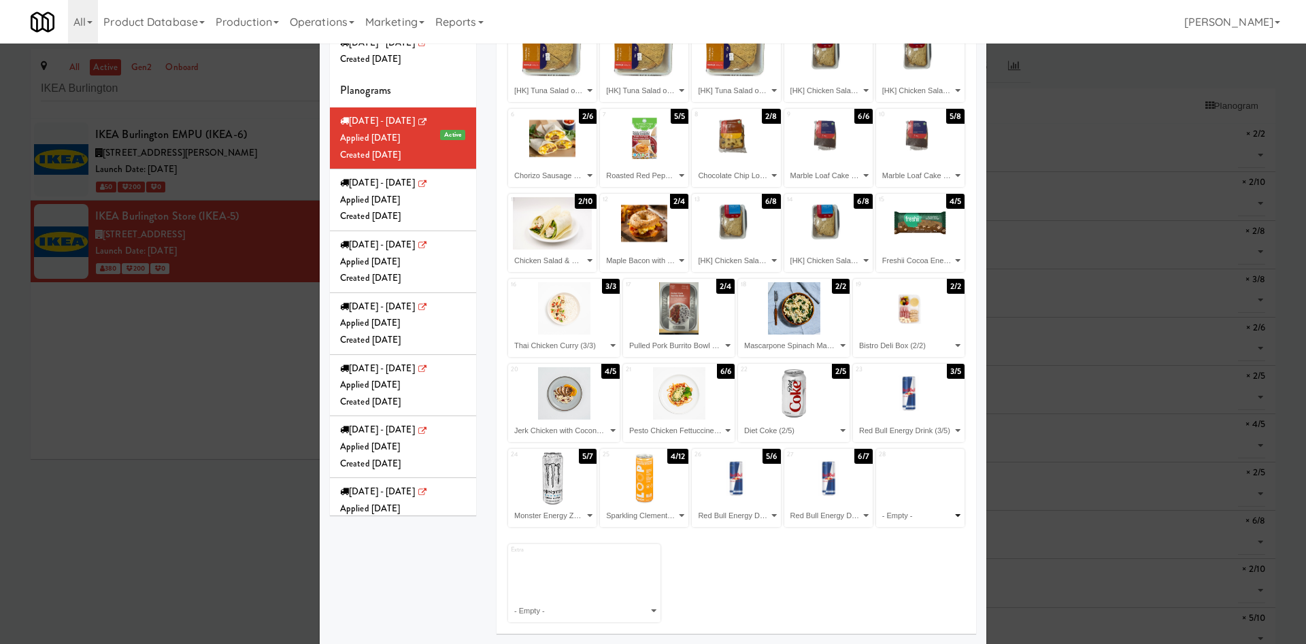
click at [894, 524] on select "- Empty - Bistro Deli Box (2/2) Chicken Salad & Bacon Wrap (2/10) Chocolate Chi…" at bounding box center [920, 516] width 84 height 22
click at [878, 505] on select "- Empty - Bistro Deli Box (2/2) Chicken Salad & Bacon Wrap (2/10) Chocolate Chi…" at bounding box center [920, 516] width 84 height 22
click at [931, 507] on select "- Empty - Bistro Deli Box (2/2) Chicken Salad & Bacon Wrap (2/10) Chocolate Chi…" at bounding box center [920, 516] width 84 height 22
select select "number:255295"
click at [878, 505] on select "- Empty - Bistro Deli Box (2/2) Chicken Salad & Bacon Wrap (2/10) Chocolate Chi…" at bounding box center [920, 516] width 84 height 22
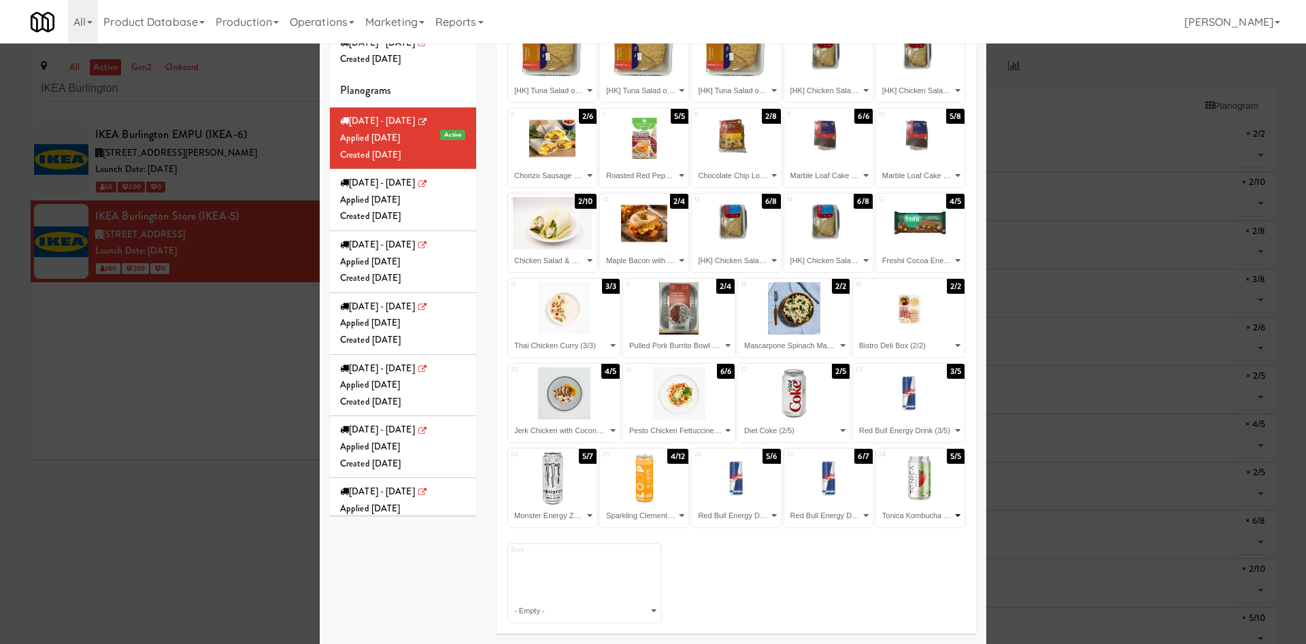
scroll to position [0, 0]
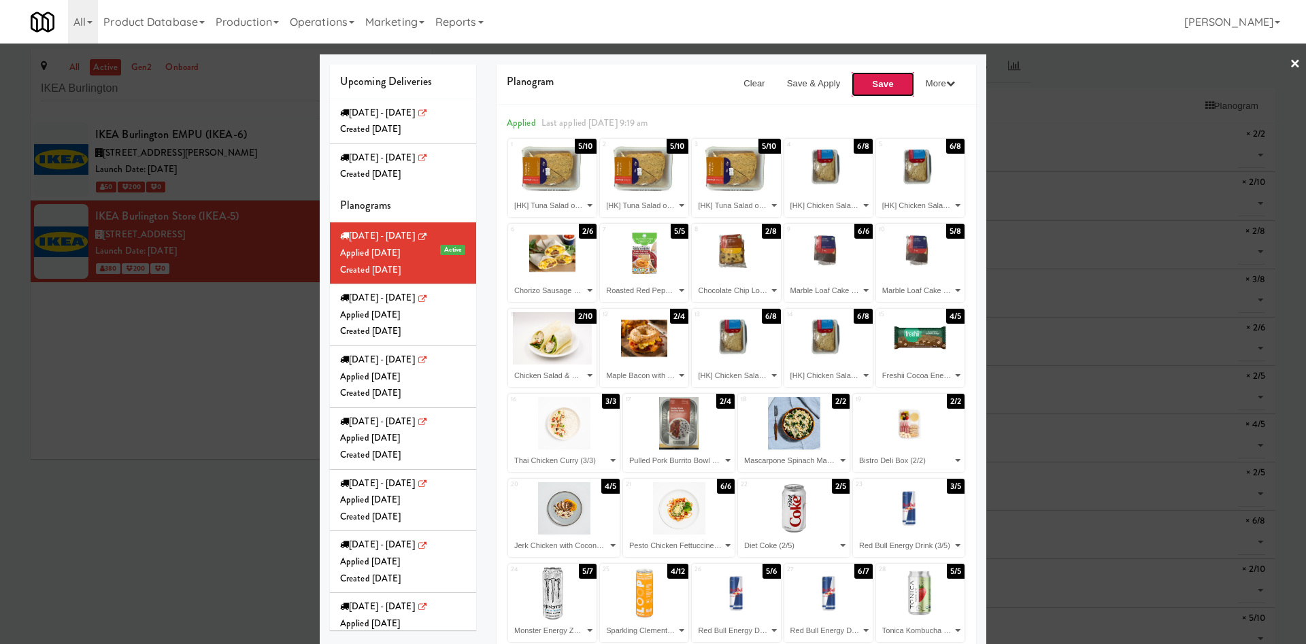
click at [876, 88] on button "Save" at bounding box center [883, 84] width 64 height 26
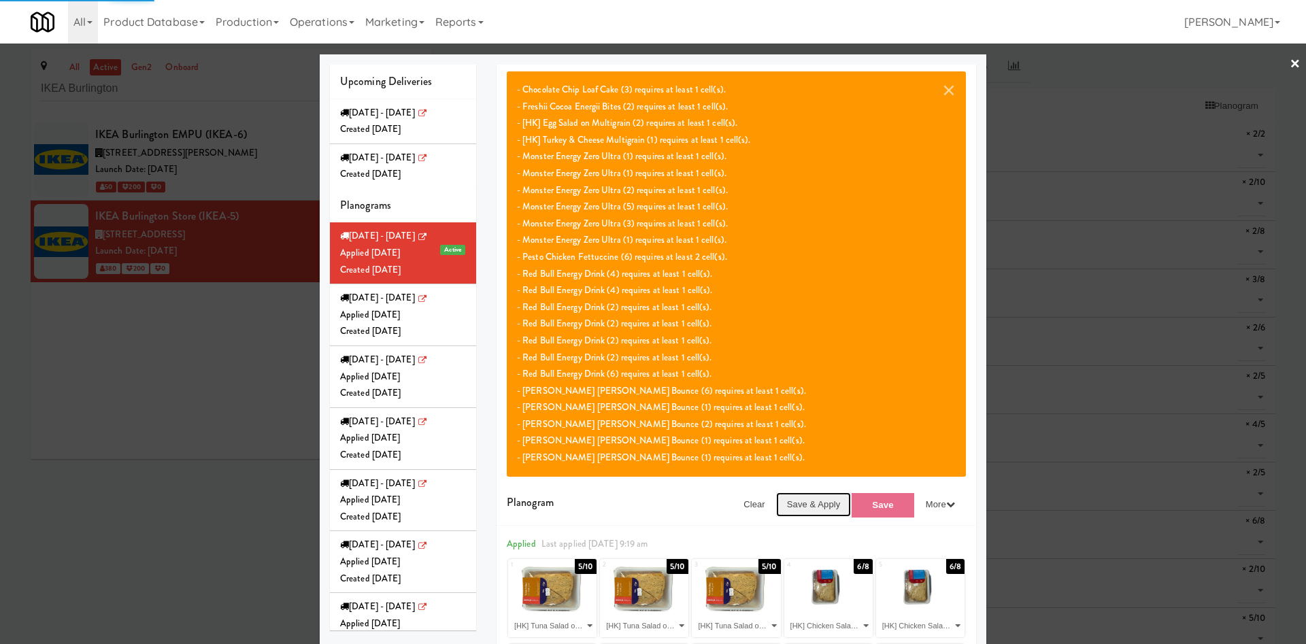
click at [802, 508] on button "Save & Apply" at bounding box center [813, 504] width 75 height 24
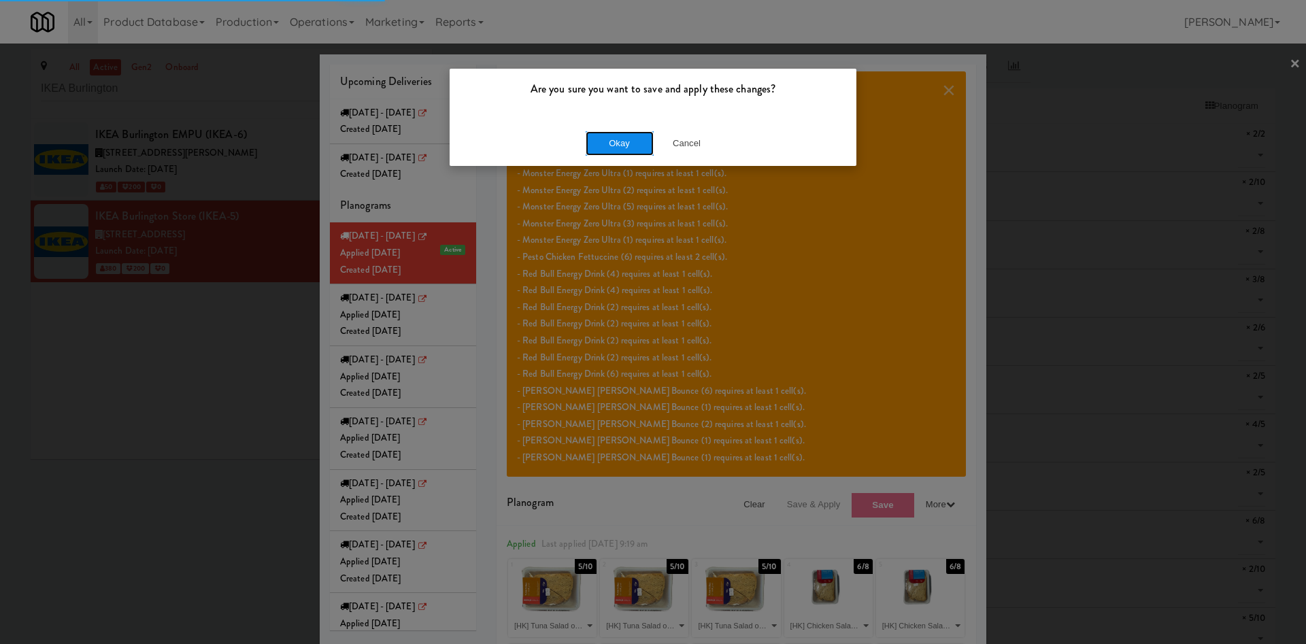
click at [623, 141] on button "Okay" at bounding box center [620, 143] width 68 height 24
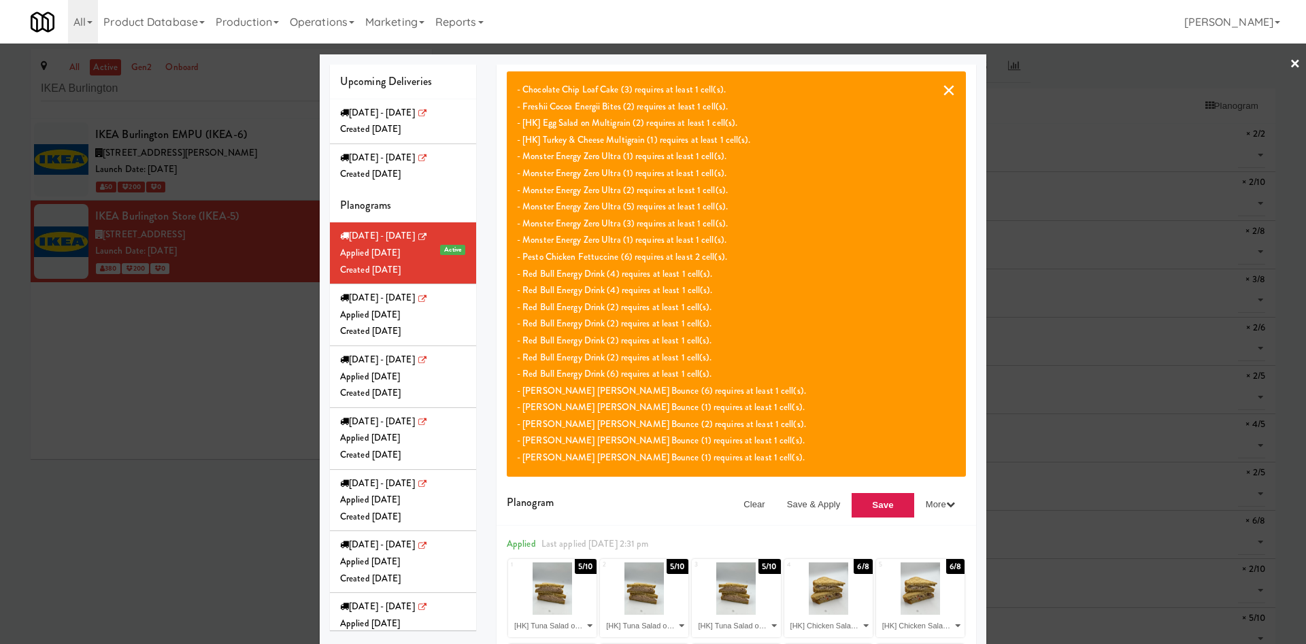
click at [942, 90] on button "×" at bounding box center [949, 90] width 14 height 16
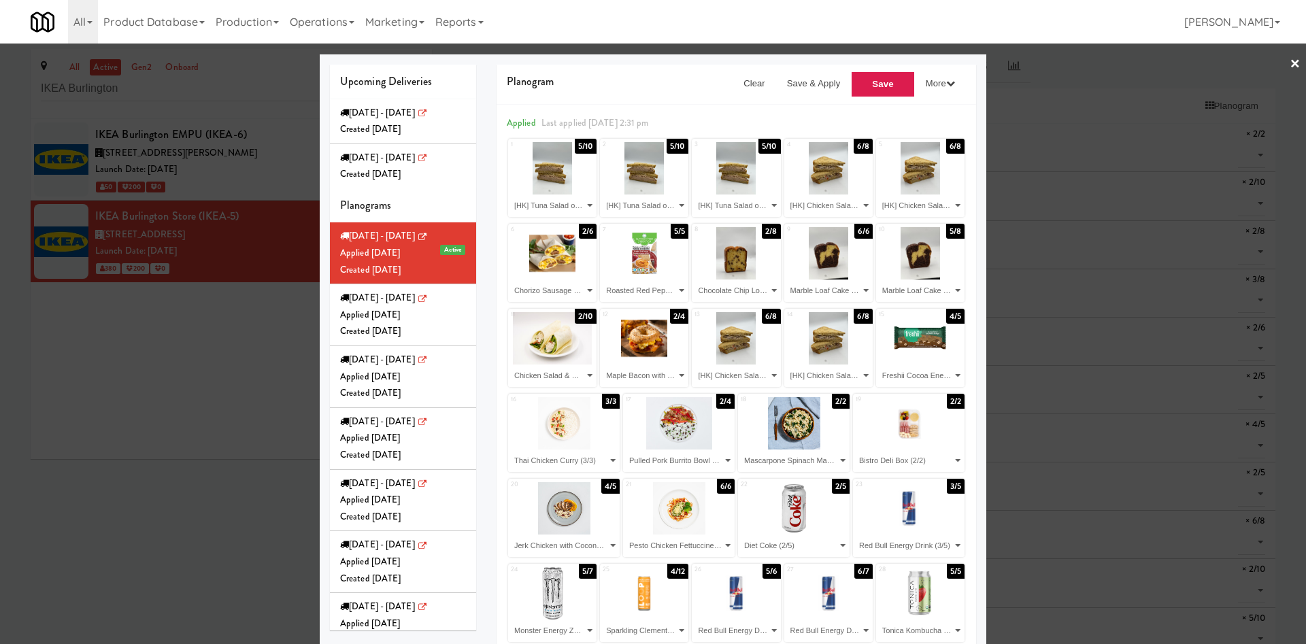
click at [134, 419] on div at bounding box center [653, 322] width 1306 height 644
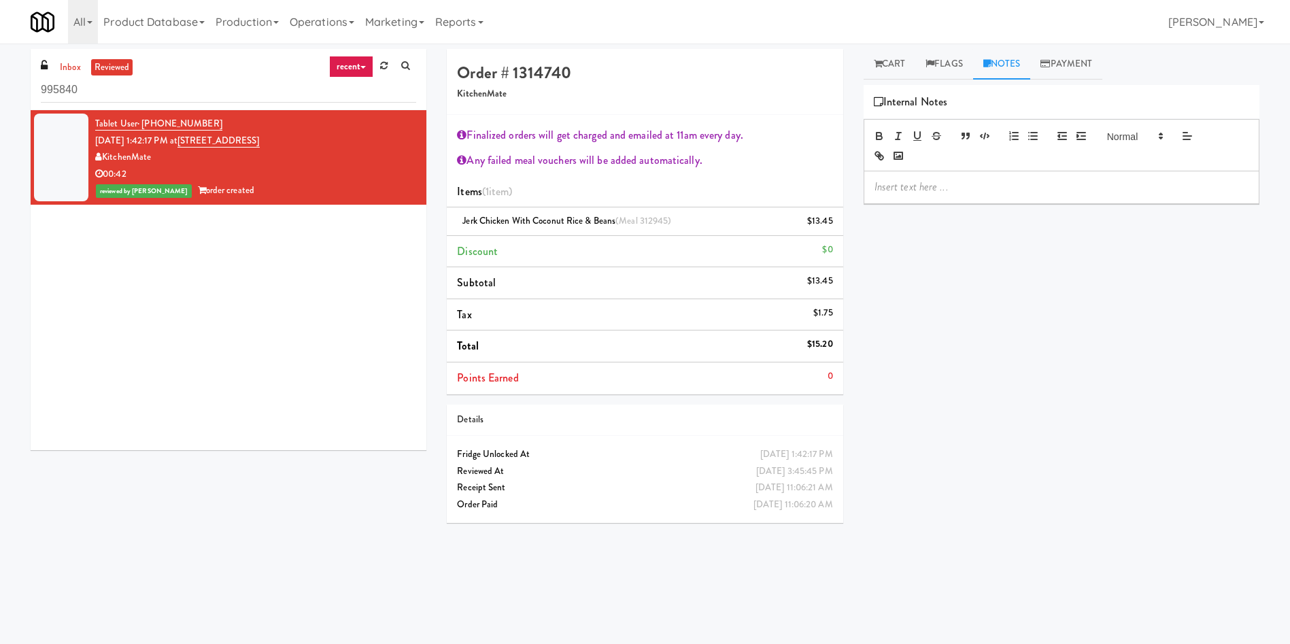
click at [1049, 331] on div "Retrieve Video Primary Flag Clear Flag if unable to determine what was taken or…" at bounding box center [1062, 340] width 396 height 510
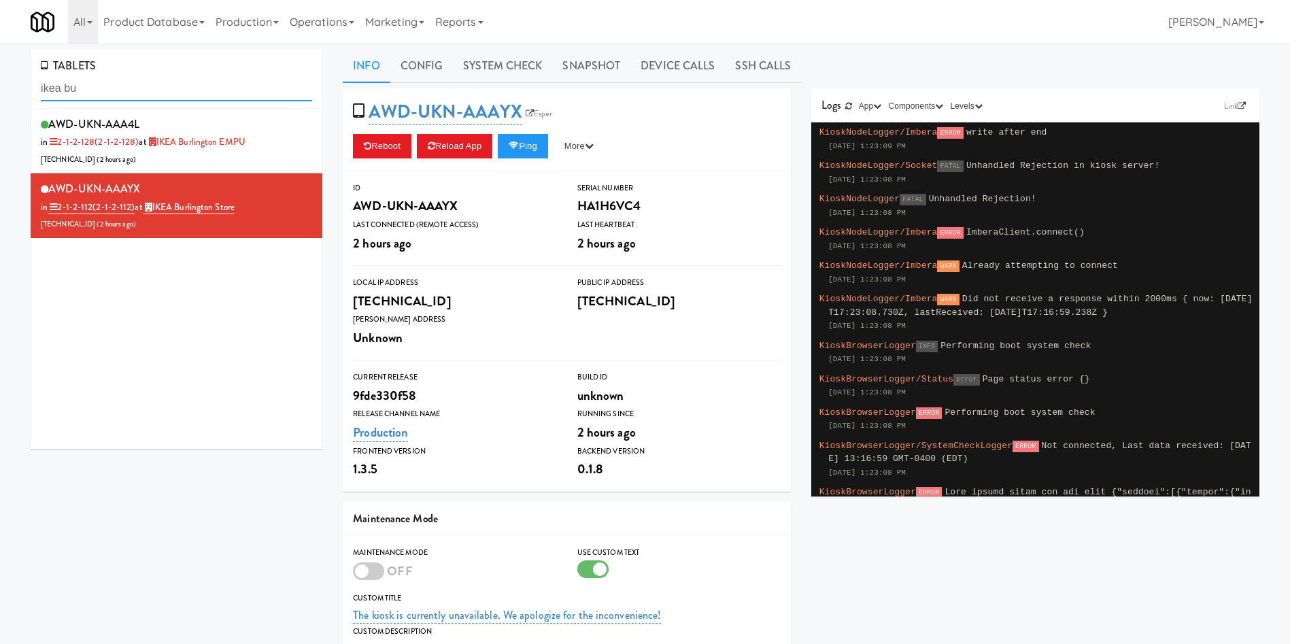
drag, startPoint x: 0, startPoint y: 0, endPoint x: 36, endPoint y: 99, distance: 105.6
click at [36, 99] on div "TABLETS ikea bu" at bounding box center [177, 79] width 292 height 60
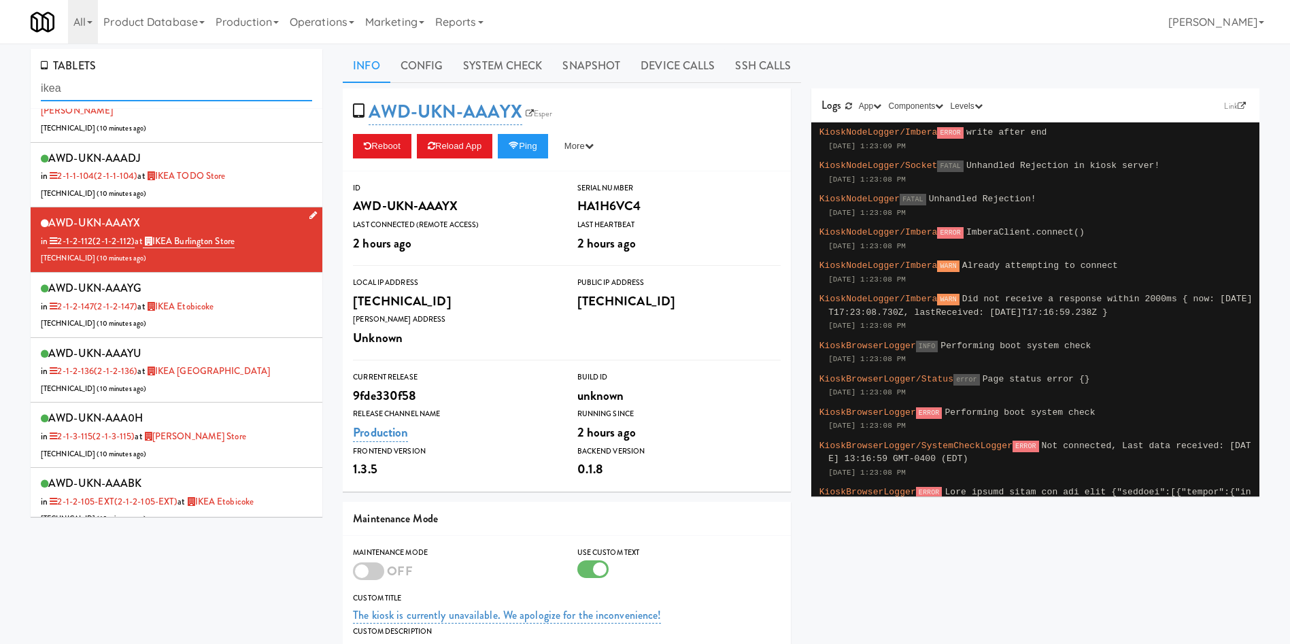
scroll to position [204, 0]
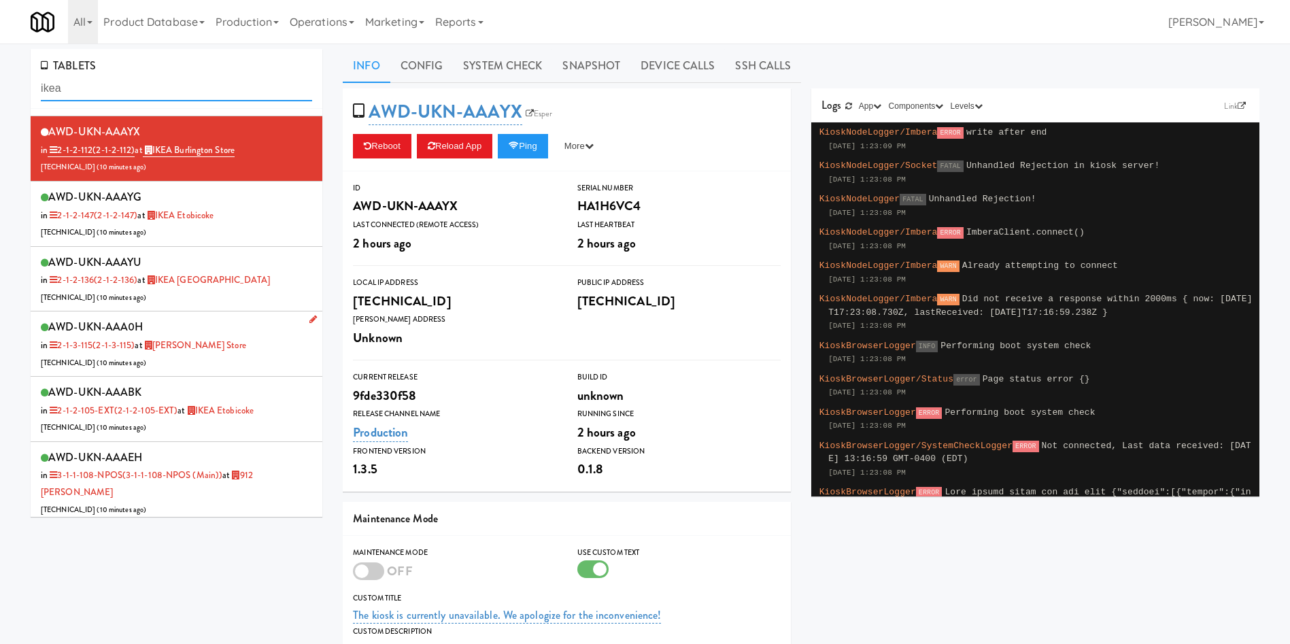
type input "ikea"
click at [224, 345] on div "AWD-UKN-AAA0H in 2-1-3-115 (2-1-3-115) at [GEOGRAPHIC_DATA][PERSON_NAME] [TECHN…" at bounding box center [176, 344] width 271 height 54
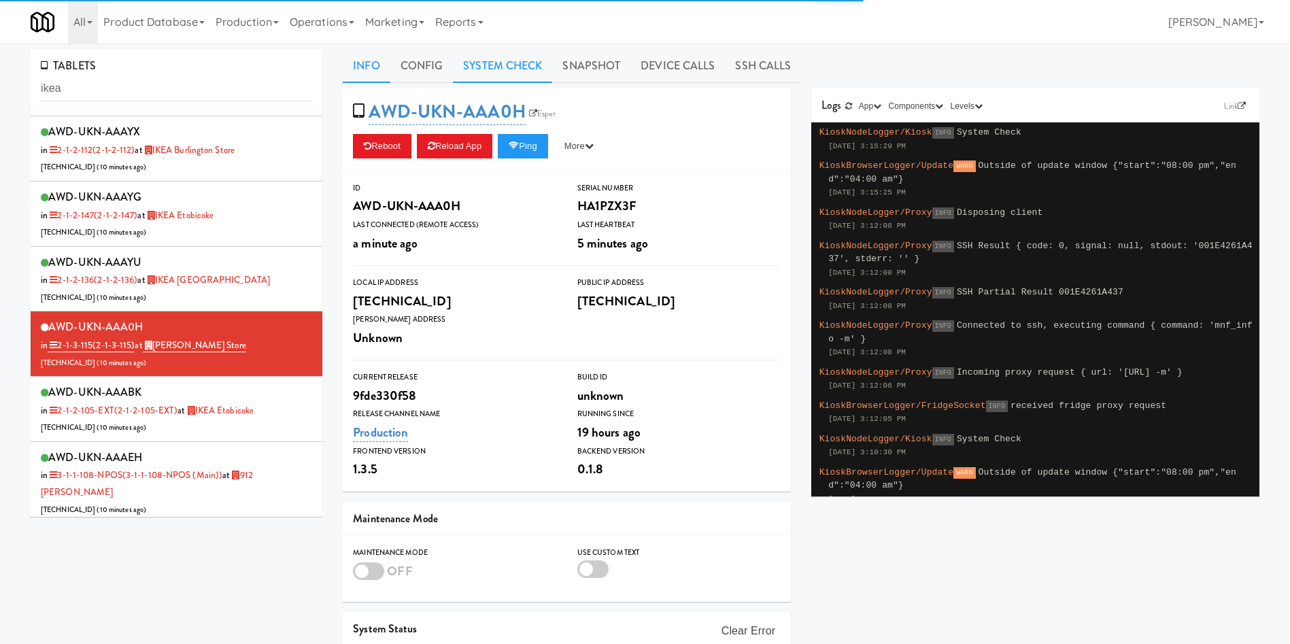
click at [513, 80] on link "System Check" at bounding box center [502, 66] width 99 height 34
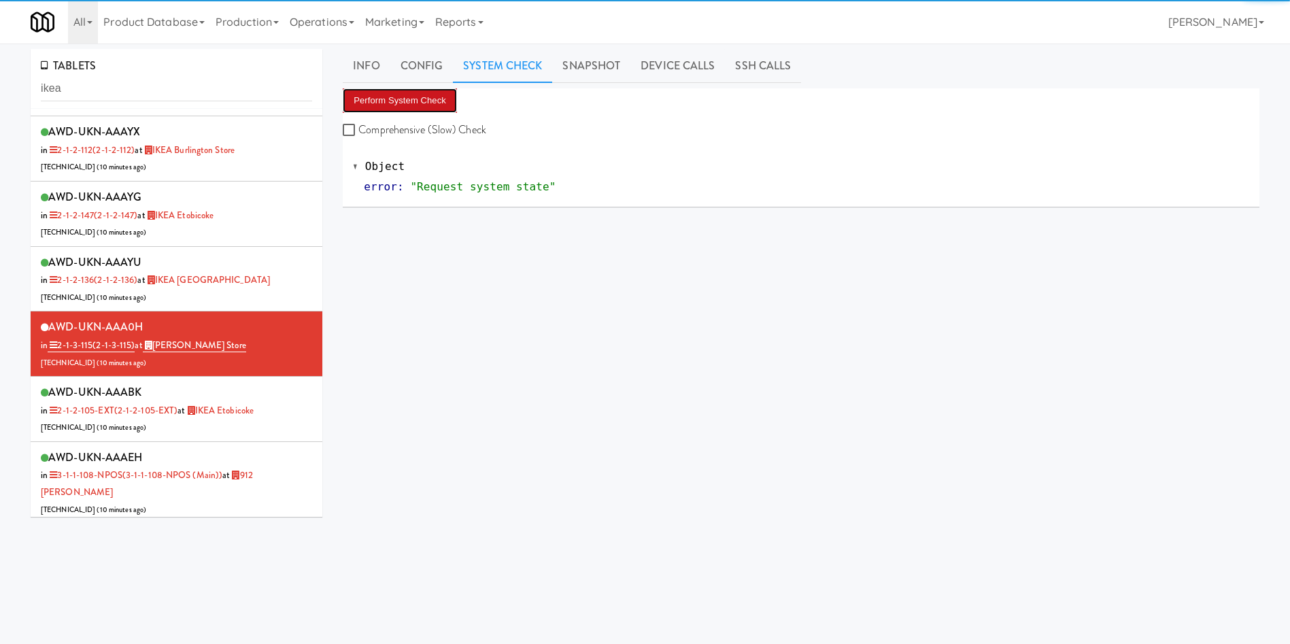
click at [413, 105] on button "Perform System Check" at bounding box center [400, 100] width 114 height 24
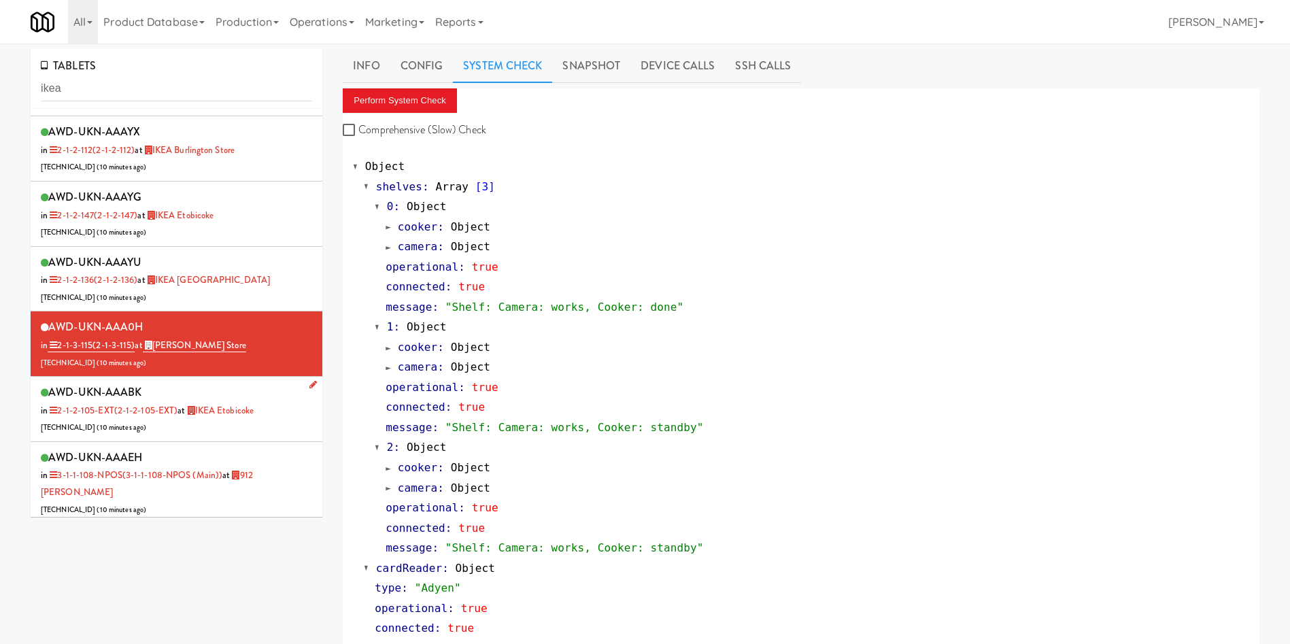
drag, startPoint x: 200, startPoint y: 401, endPoint x: 207, endPoint y: 401, distance: 7.5
click at [200, 401] on div "AWD-UKN-AAABK in 2-1-2-105-EXT (2-1-2-105-EXT) at IKEA Etobicoke [TECHNICAL_ID]…" at bounding box center [176, 409] width 271 height 54
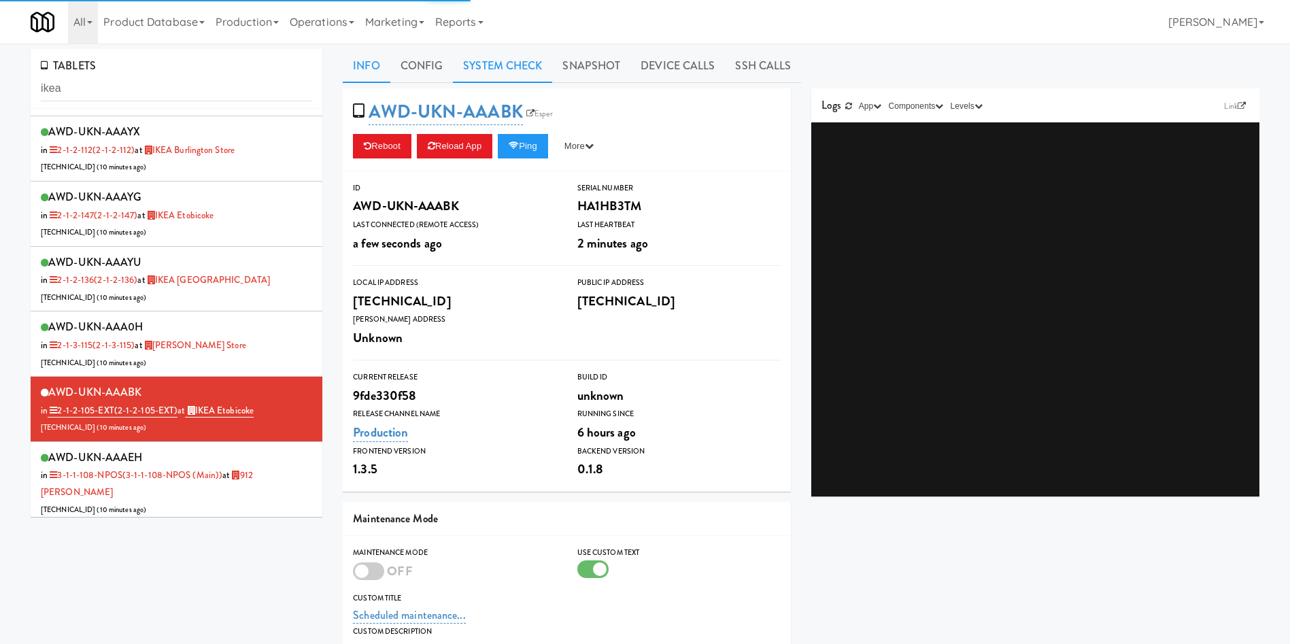
click at [515, 67] on link "System Check" at bounding box center [502, 66] width 99 height 34
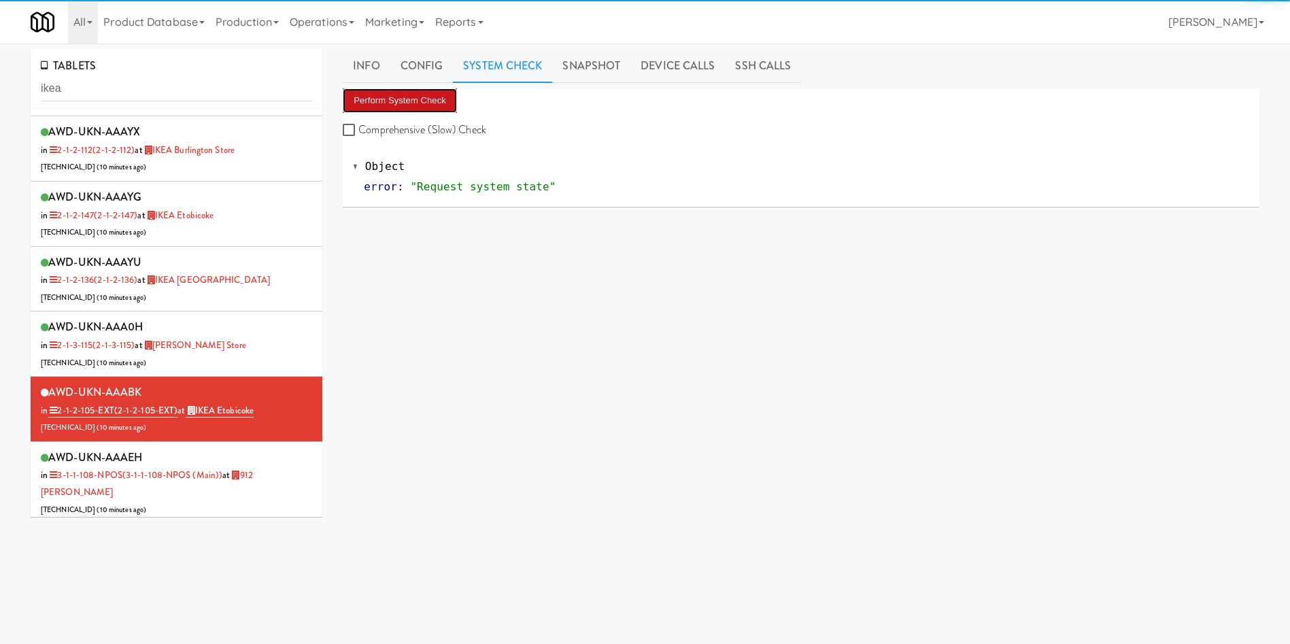
click at [415, 105] on button "Perform System Check" at bounding box center [400, 100] width 114 height 24
